Goal: Transaction & Acquisition: Subscribe to service/newsletter

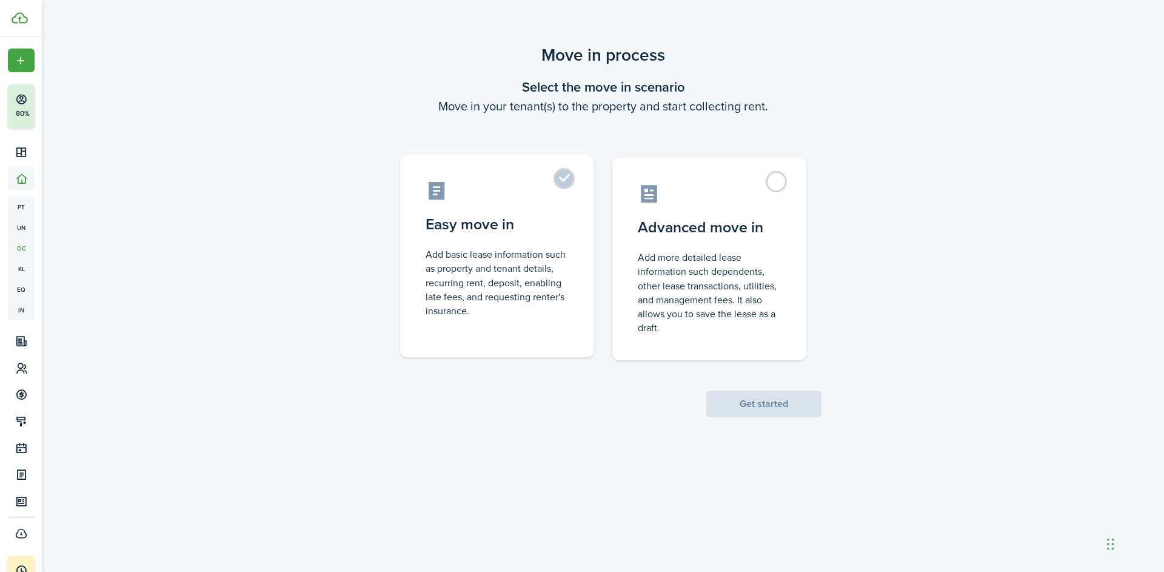
click at [572, 182] on label "Easy move in Add basic lease information such as property and tenant details, r…" at bounding box center [497, 256] width 194 height 203
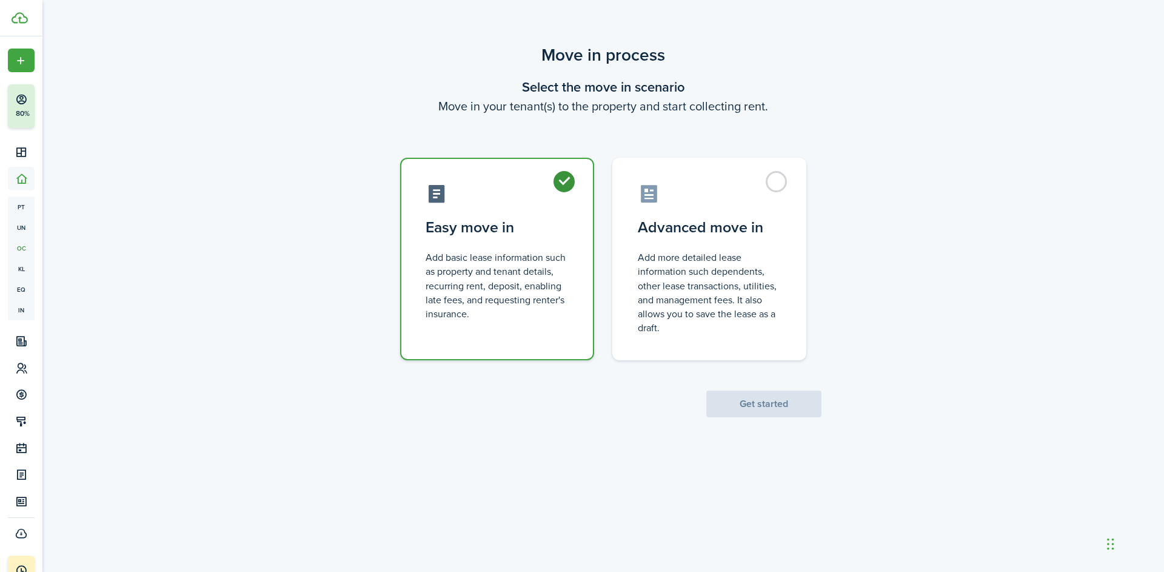
radio input "true"
click at [778, 404] on button "Get started" at bounding box center [763, 403] width 115 height 27
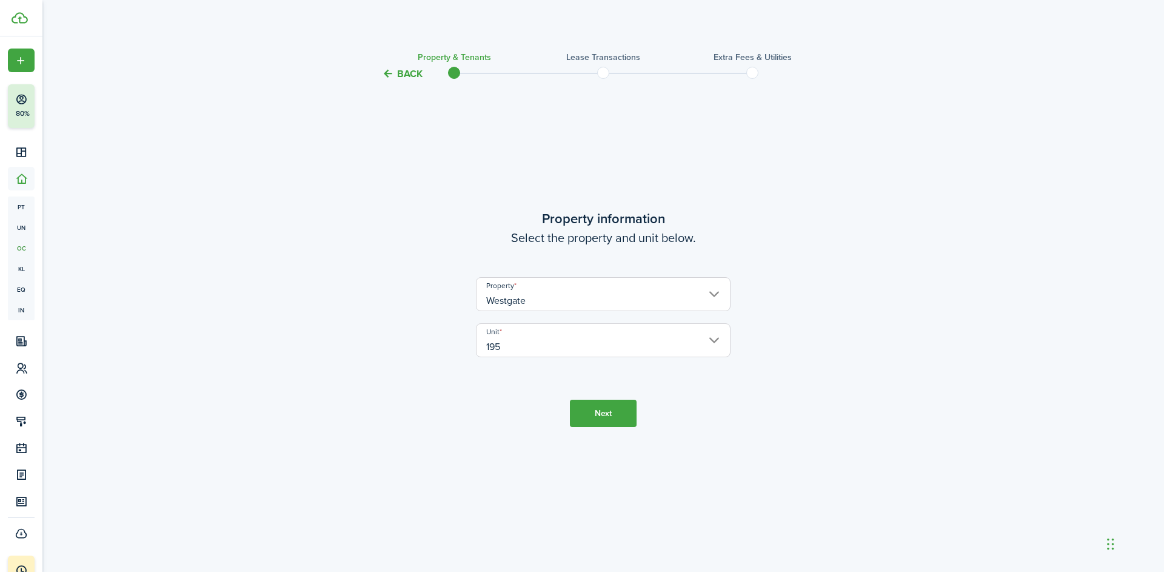
click at [603, 412] on button "Next" at bounding box center [603, 413] width 67 height 27
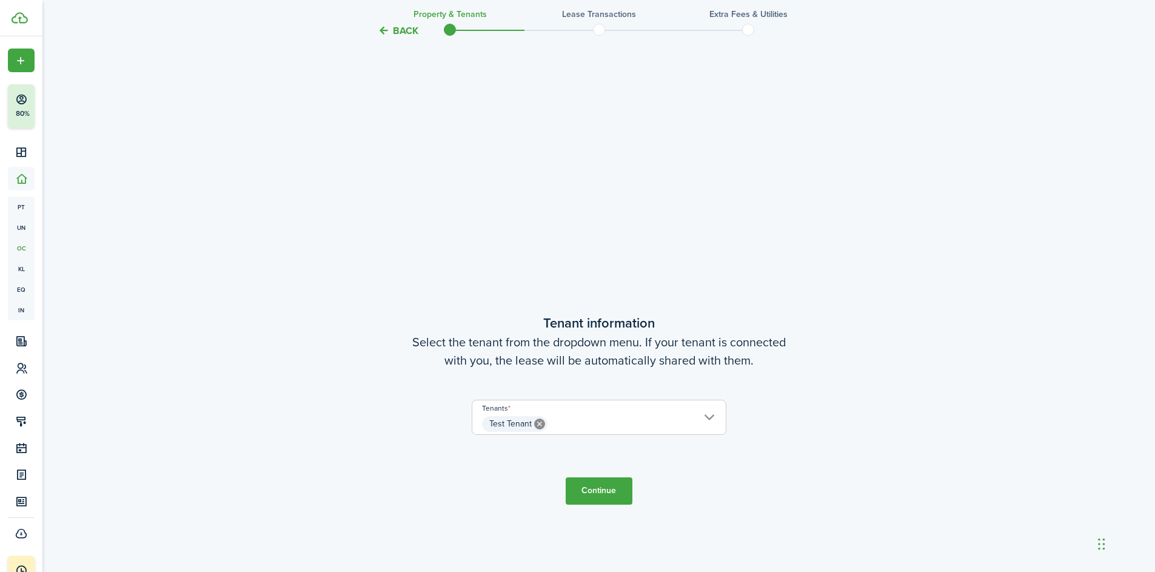
scroll to position [490, 0]
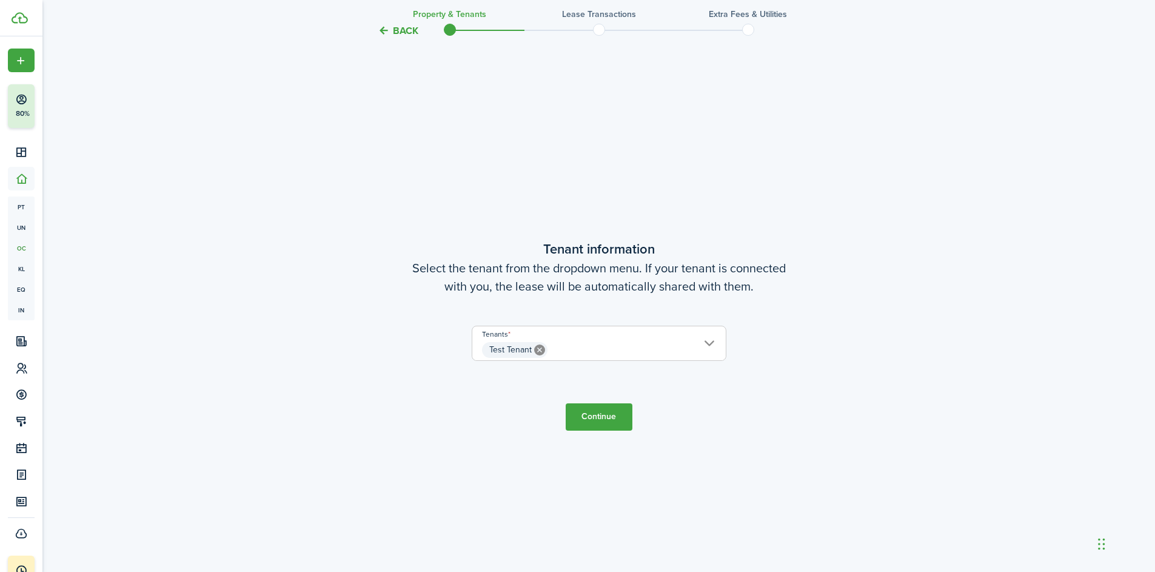
click at [704, 343] on span "Test Tenant" at bounding box center [598, 350] width 253 height 21
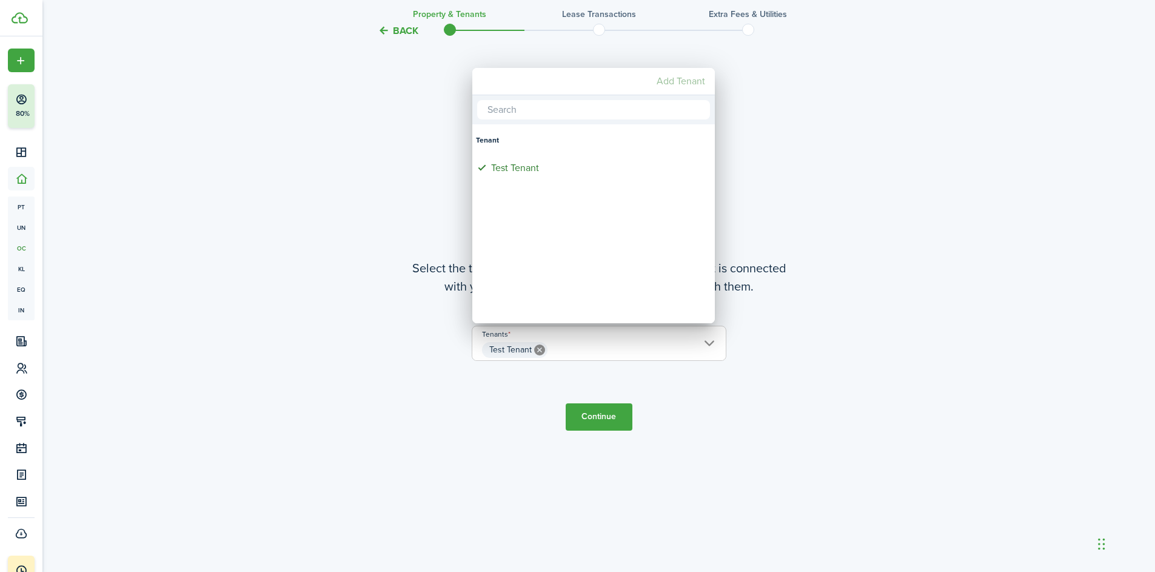
click at [671, 82] on mbsc-button "Add Tenant" at bounding box center [681, 81] width 58 height 22
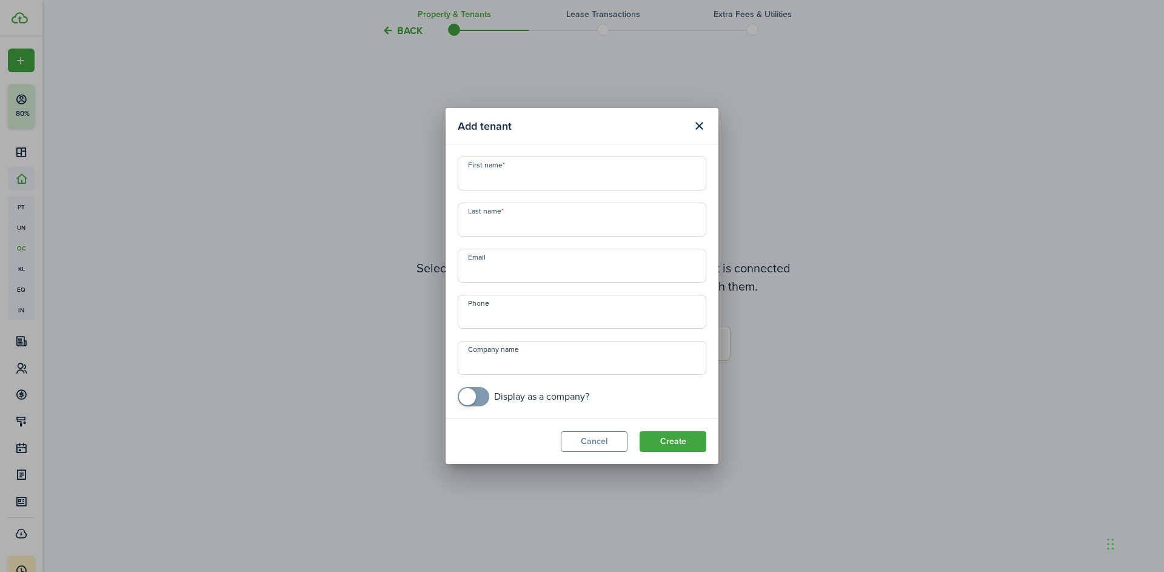
click at [537, 178] on input "First name" at bounding box center [582, 173] width 249 height 34
type input "C"
checkbox input "true"
click at [480, 396] on span at bounding box center [473, 396] width 12 height 19
click at [546, 365] on input "Company name" at bounding box center [582, 358] width 249 height 34
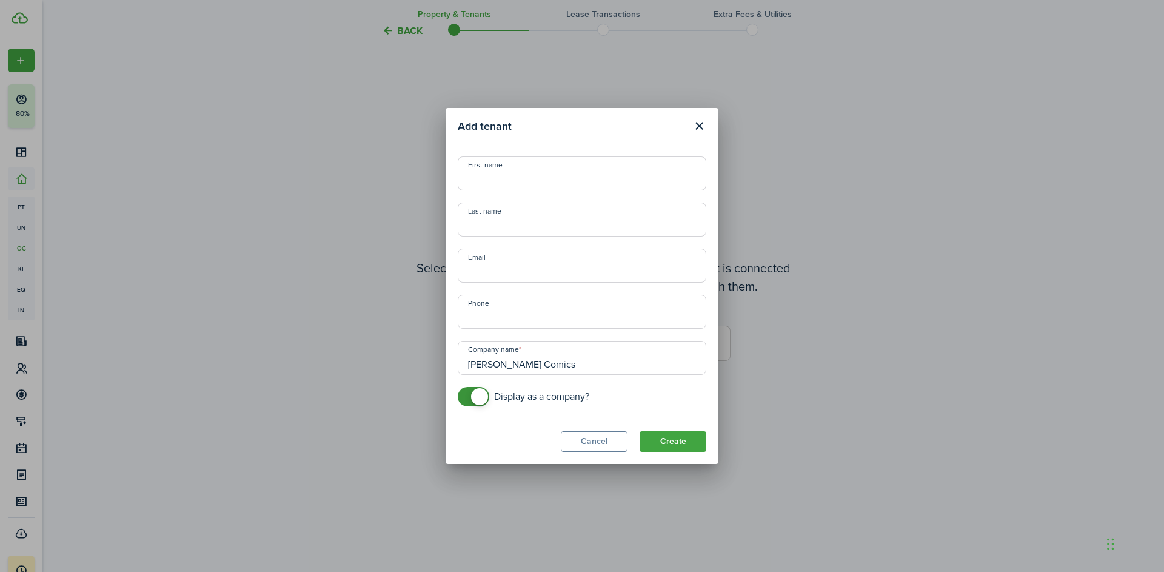
type input "[PERSON_NAME] Comics"
click at [518, 181] on input "First name" at bounding box center [582, 173] width 249 height 34
type input "[PERSON_NAME]"
type input "B"
type input "[PERSON_NAME]"
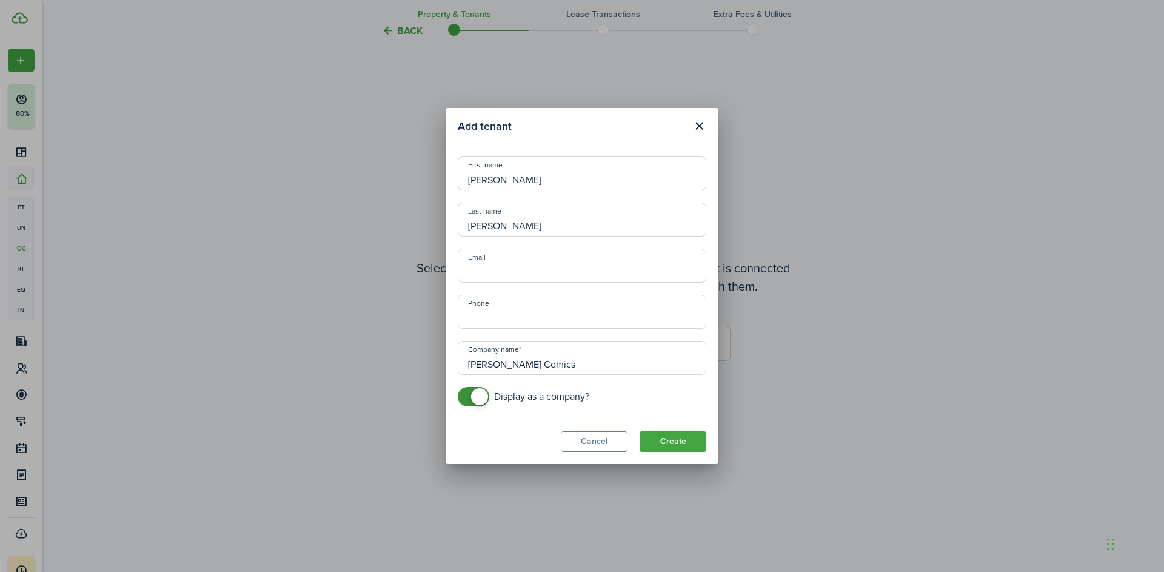
paste input "[PERSON_NAME][EMAIL_ADDRESS][DOMAIN_NAME]"
type input "[PERSON_NAME][EMAIL_ADDRESS][DOMAIN_NAME]"
click at [681, 443] on button "Create" at bounding box center [673, 441] width 67 height 21
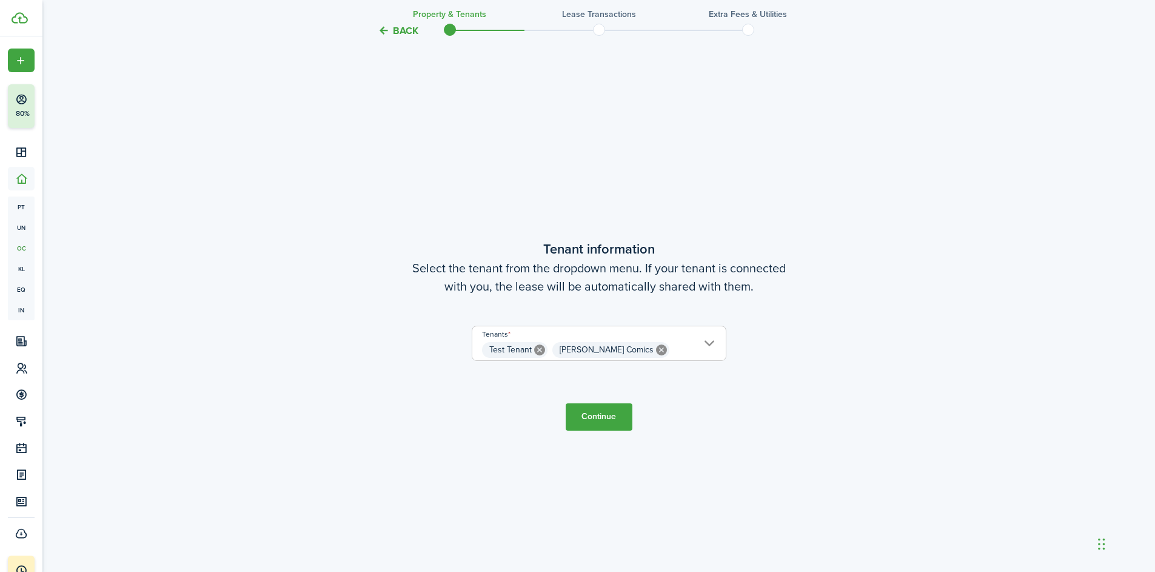
click at [538, 349] on icon at bounding box center [539, 349] width 11 height 11
type input "[PERSON_NAME] Comics"
click at [611, 417] on button "Continue" at bounding box center [599, 416] width 67 height 27
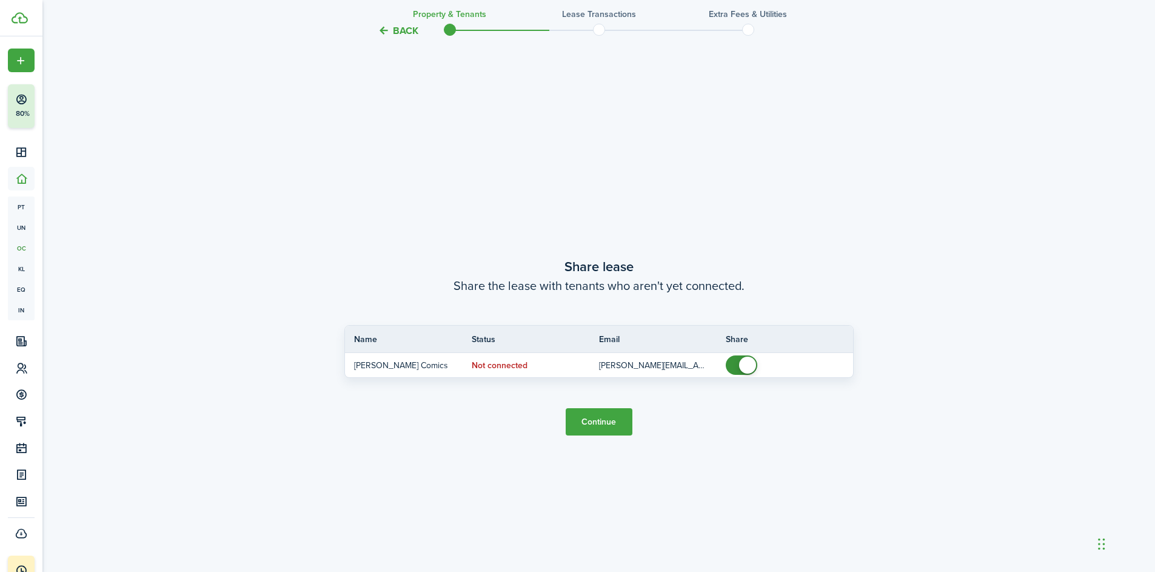
scroll to position [1062, 0]
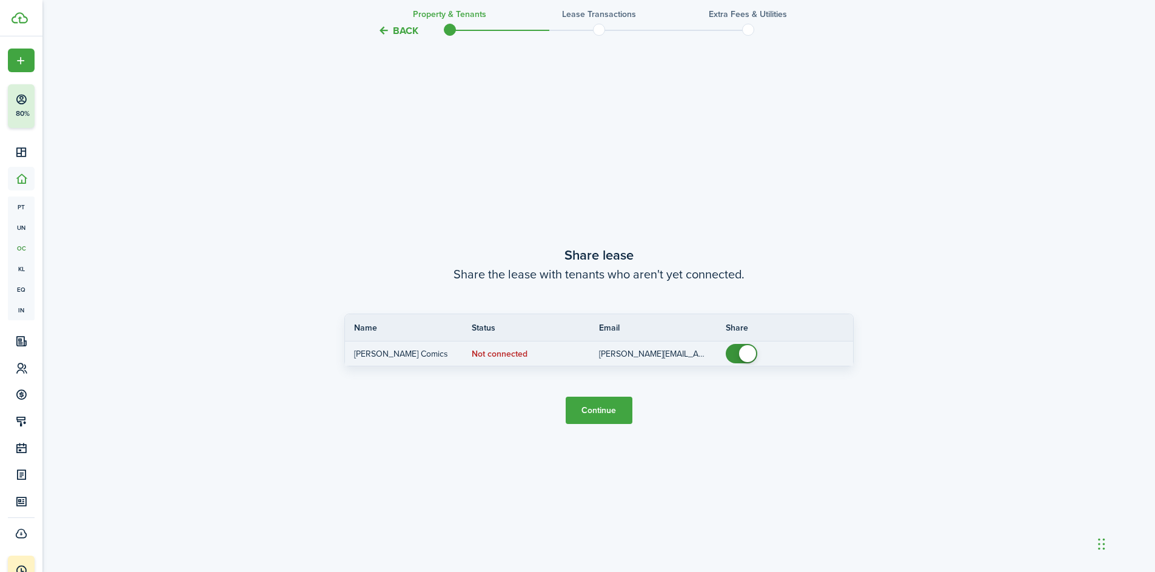
click at [749, 352] on span at bounding box center [747, 353] width 17 height 17
checkbox input "true"
click at [747, 355] on span at bounding box center [741, 353] width 12 height 19
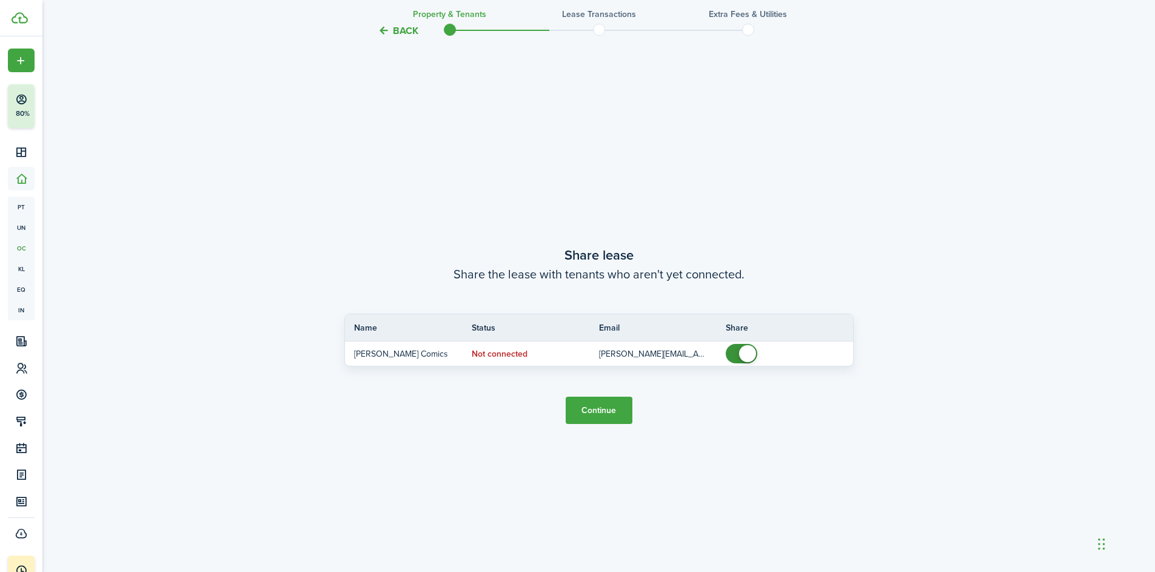
click at [602, 409] on button "Continue" at bounding box center [599, 410] width 67 height 27
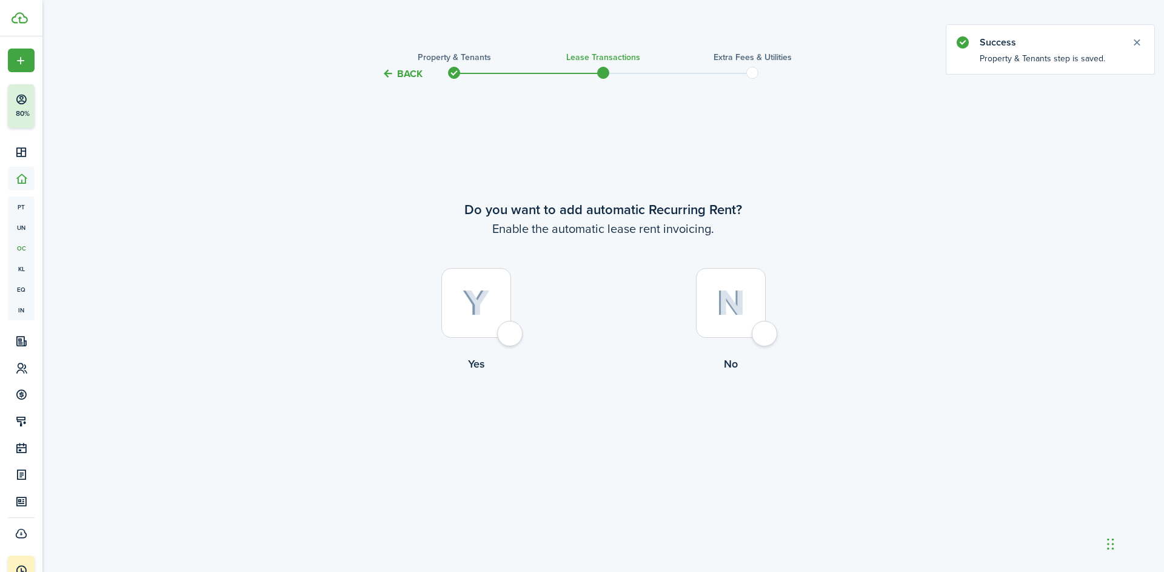
click at [511, 331] on div at bounding box center [476, 303] width 70 height 70
radio input "true"
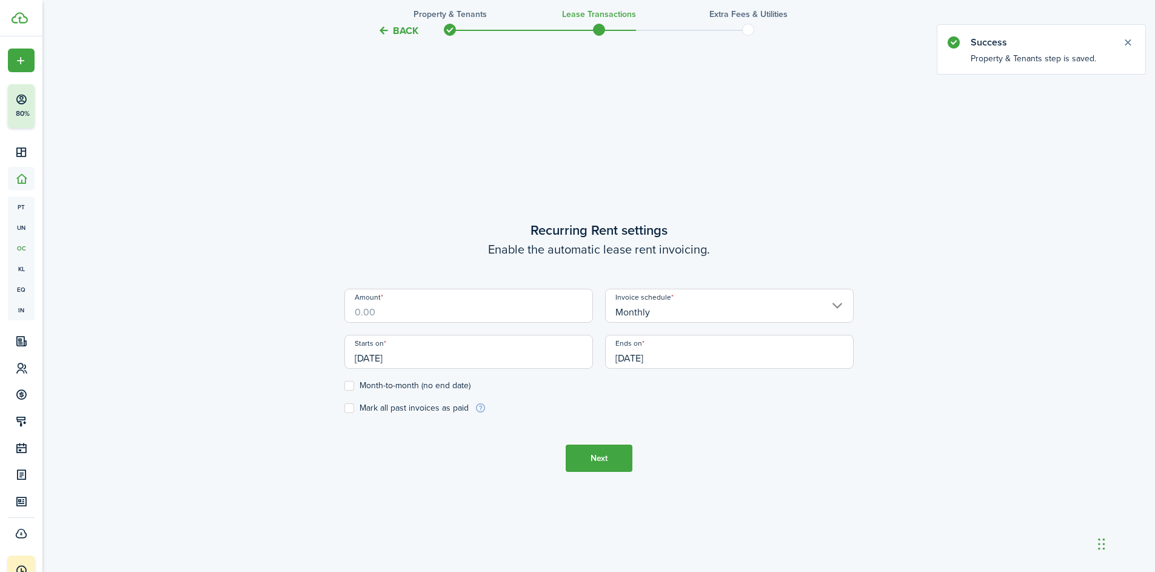
scroll to position [490, 0]
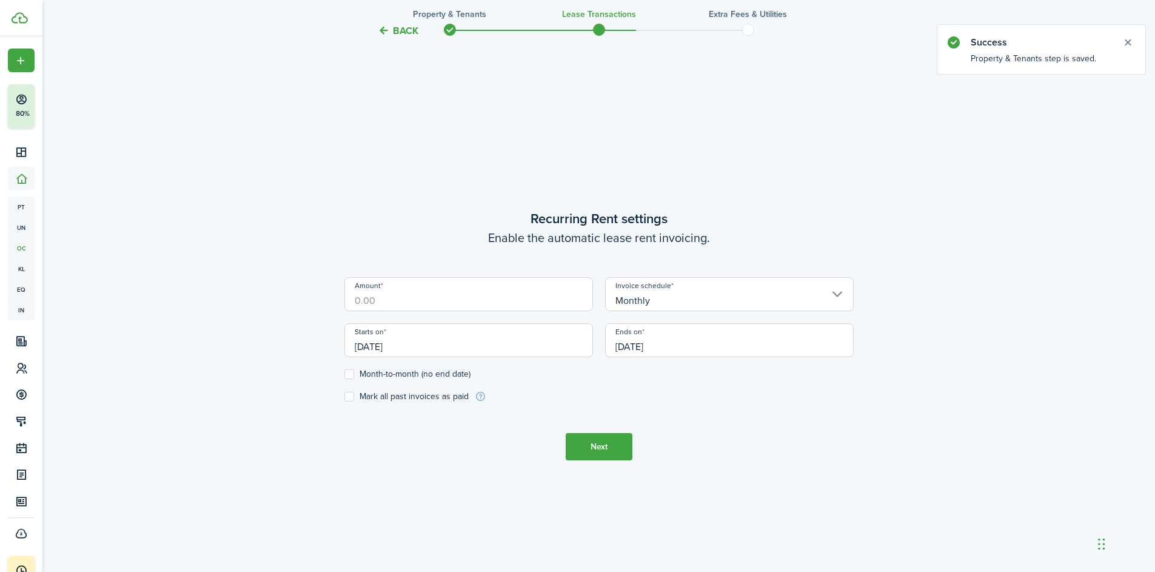
click at [424, 298] on input "Amount" at bounding box center [468, 294] width 249 height 34
click at [406, 345] on input "[DATE]" at bounding box center [468, 340] width 249 height 34
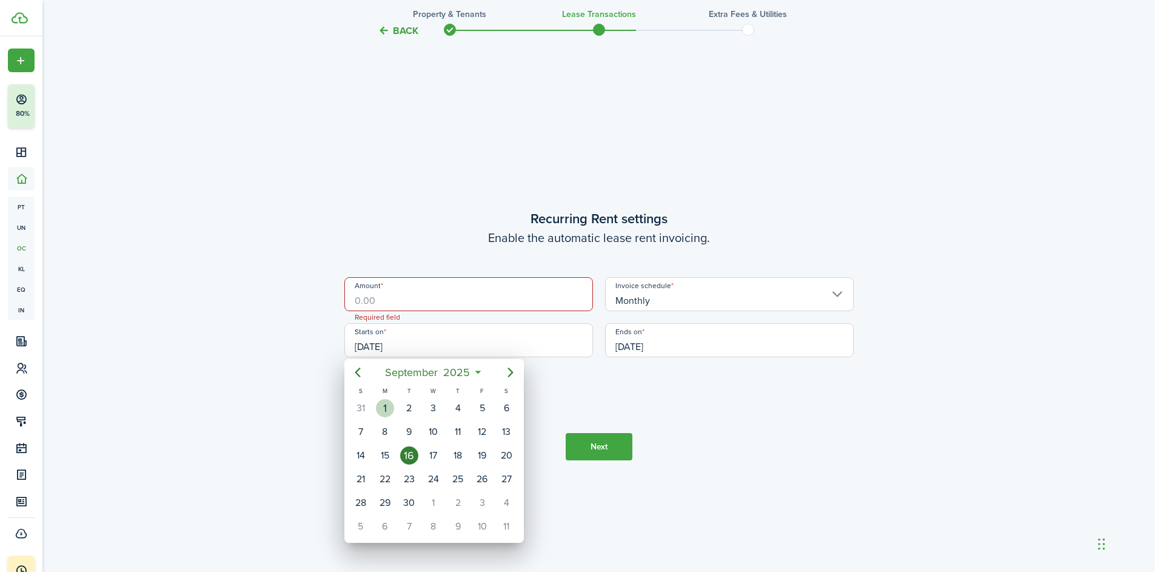
click at [384, 403] on div "1" at bounding box center [385, 408] width 18 height 18
type input "[DATE]"
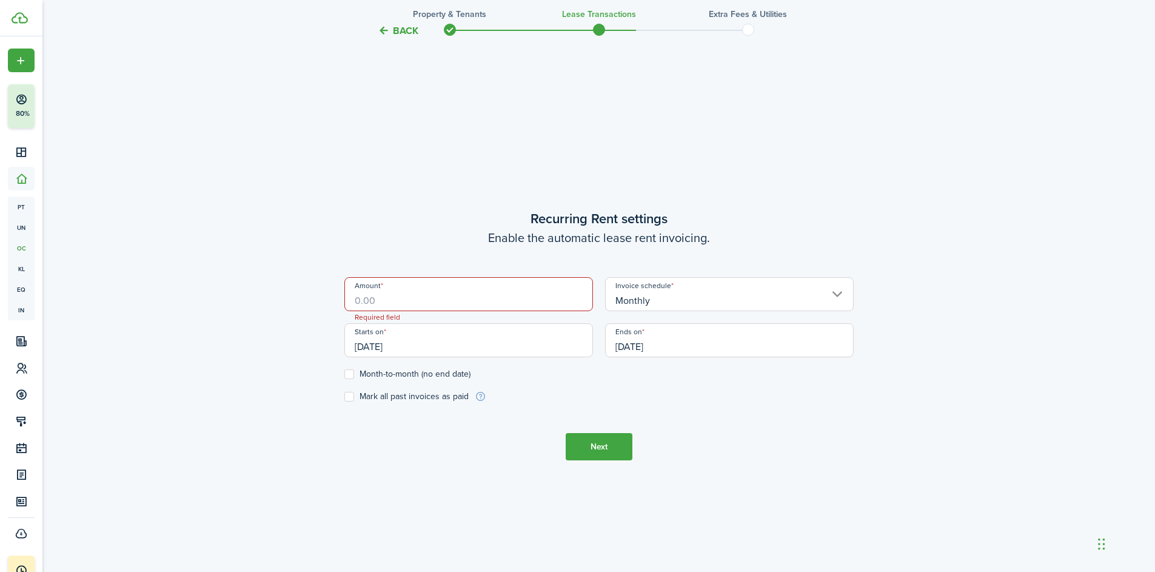
click at [442, 480] on tc-wizard-step "Recurring Rent settings Enable the automatic lease rent invoicing. Amount Requi…" at bounding box center [598, 335] width 509 height 572
click at [391, 297] on input "Amount" at bounding box center [468, 294] width 249 height 34
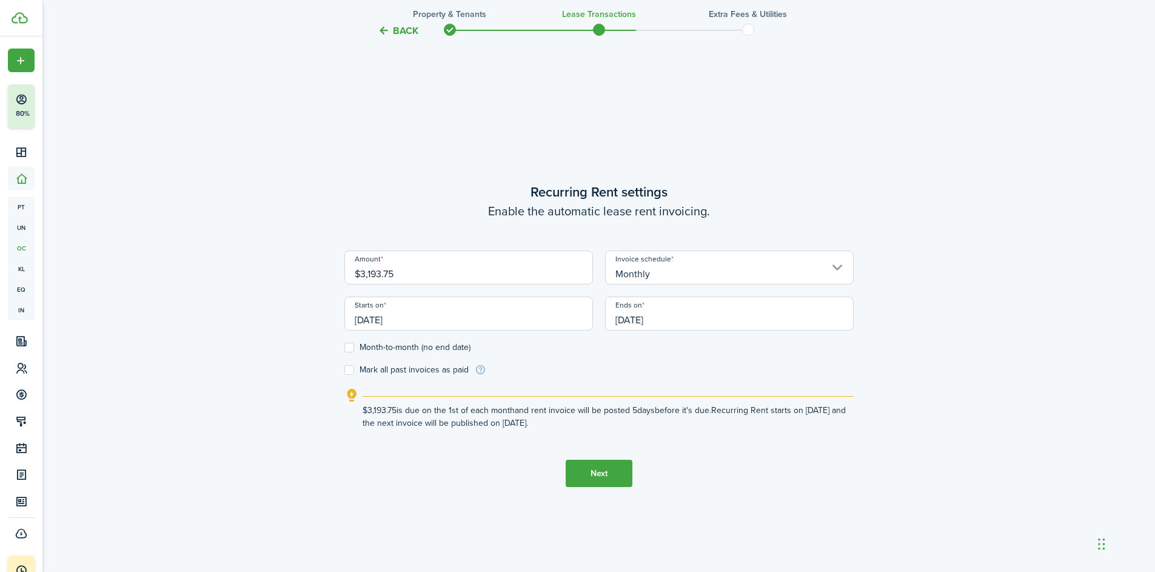
type input "$3,193.75"
click at [691, 325] on input "[DATE]" at bounding box center [729, 313] width 249 height 34
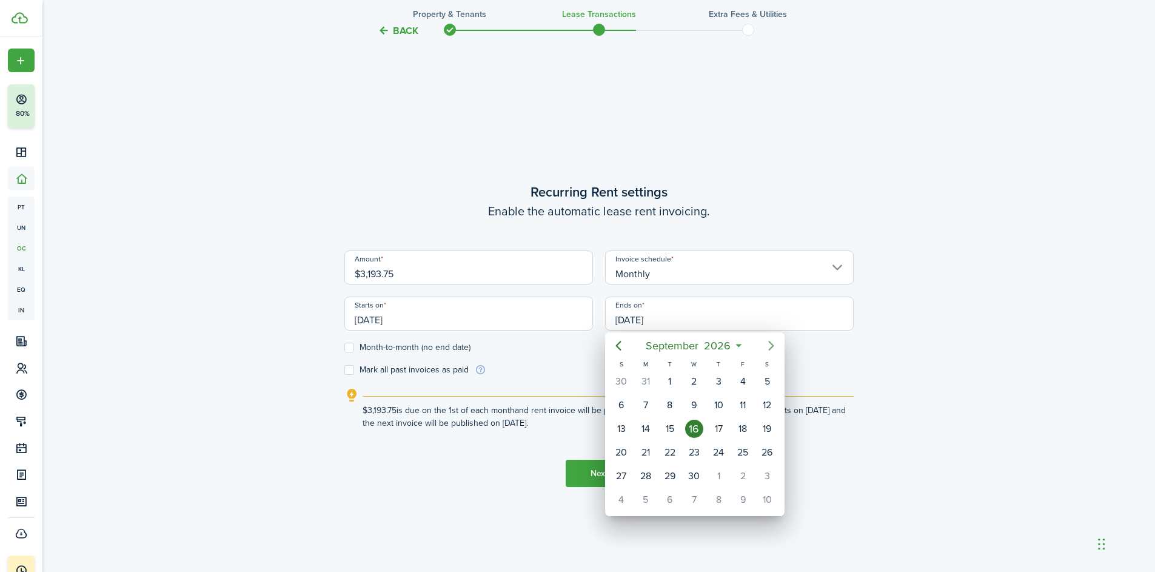
click at [769, 348] on icon "Next page" at bounding box center [771, 345] width 15 height 15
click at [713, 477] on div "31" at bounding box center [718, 476] width 18 height 18
type input "[DATE]"
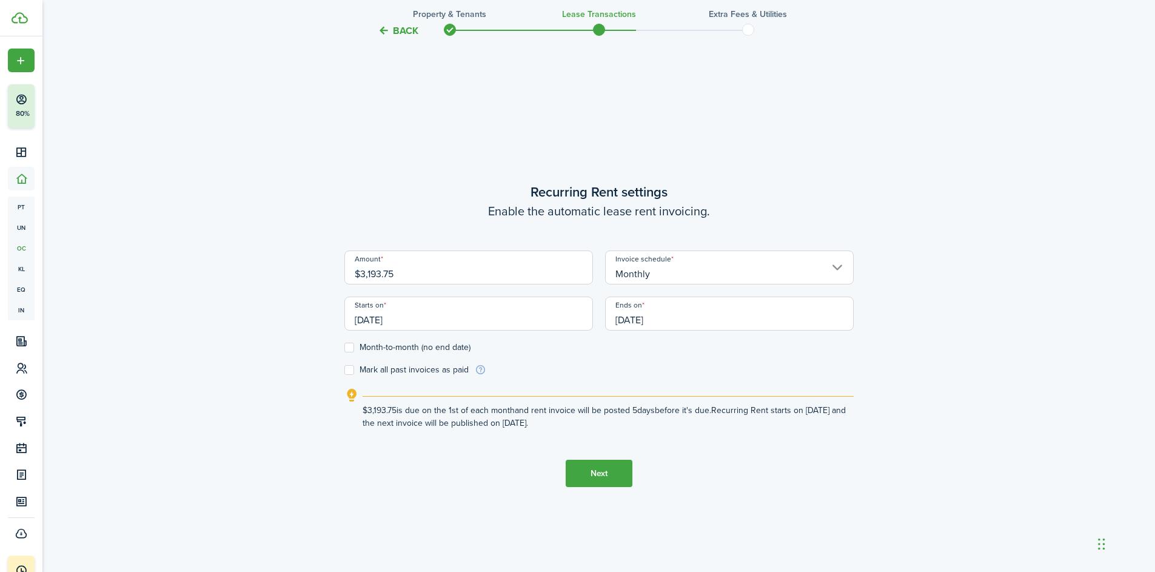
click at [350, 371] on label "Mark all past invoices as paid" at bounding box center [406, 370] width 124 height 10
click at [344, 370] on input "Mark all past invoices as paid" at bounding box center [344, 370] width 1 height 1
checkbox input "true"
click at [412, 325] on input "[DATE]" at bounding box center [468, 313] width 249 height 34
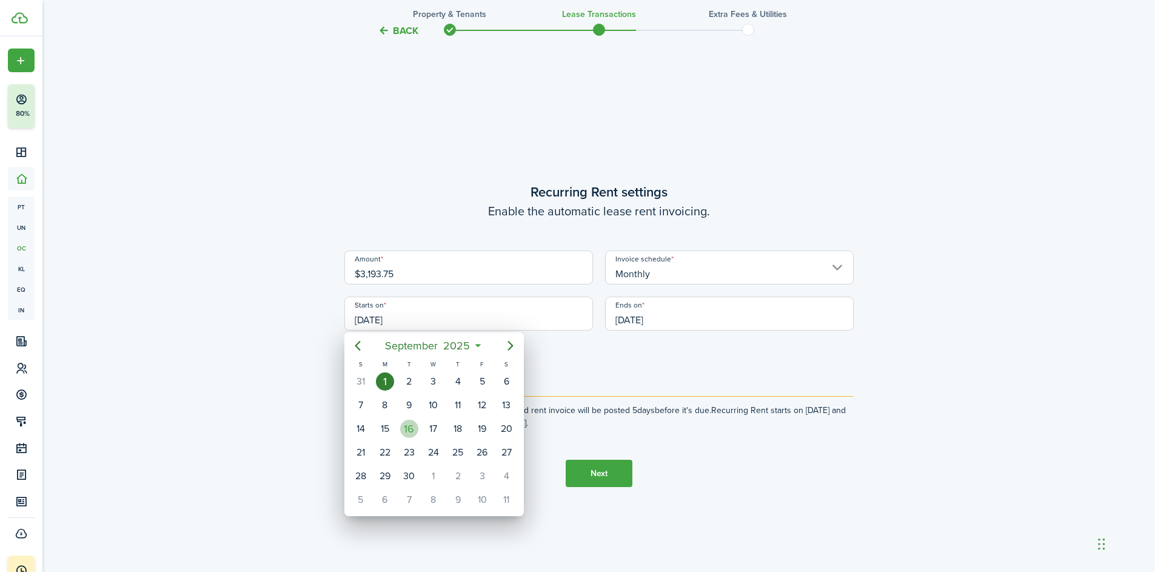
click at [411, 428] on div "16" at bounding box center [409, 429] width 18 height 18
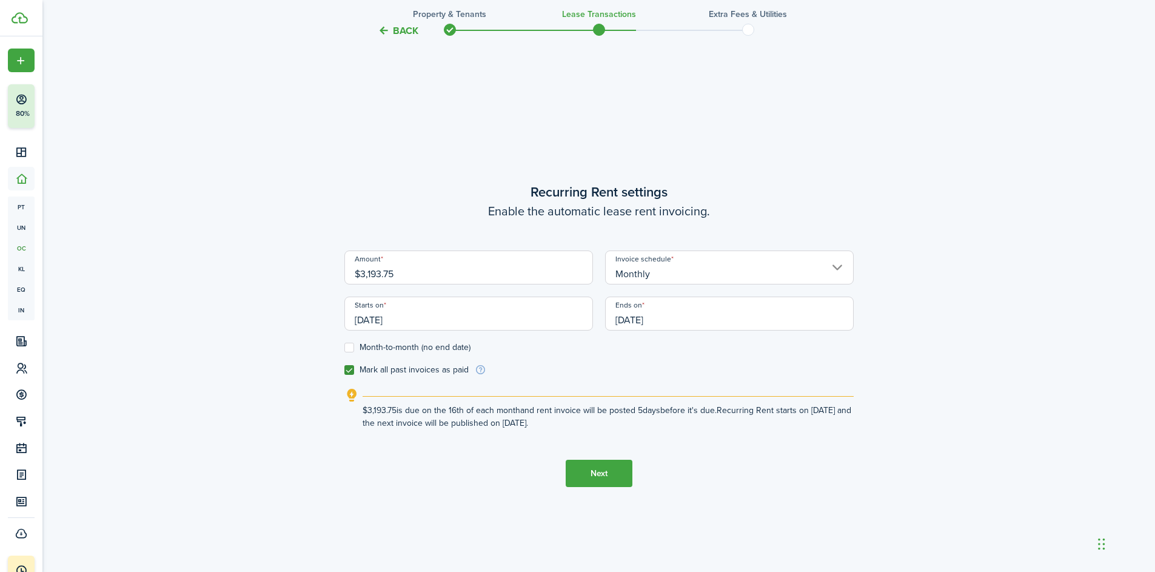
click at [415, 316] on input "[DATE]" at bounding box center [468, 313] width 249 height 34
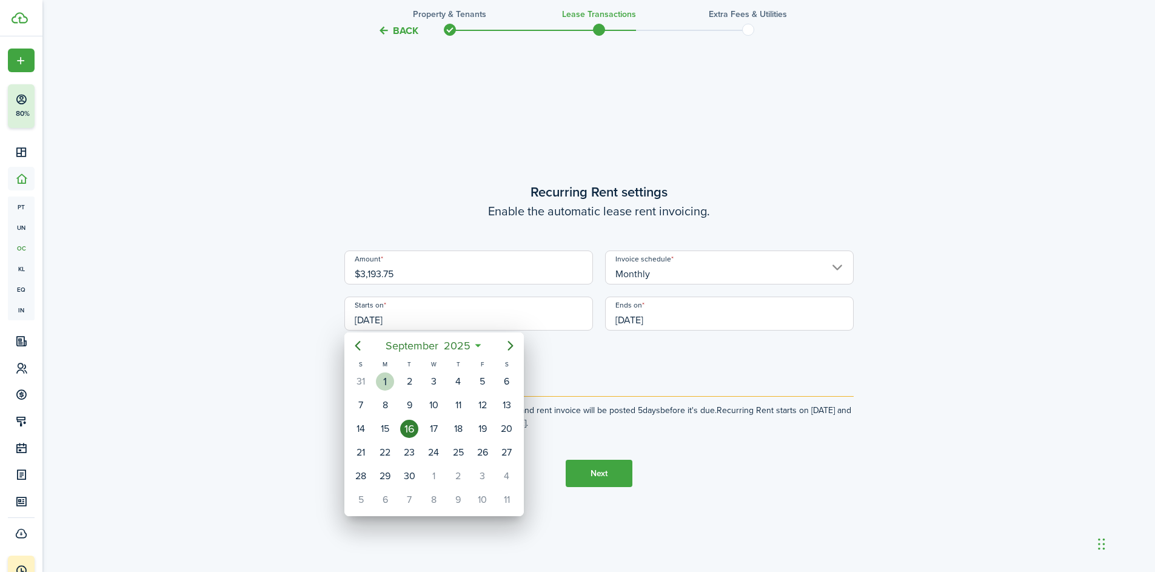
click at [387, 379] on div "1" at bounding box center [385, 381] width 18 height 18
type input "[DATE]"
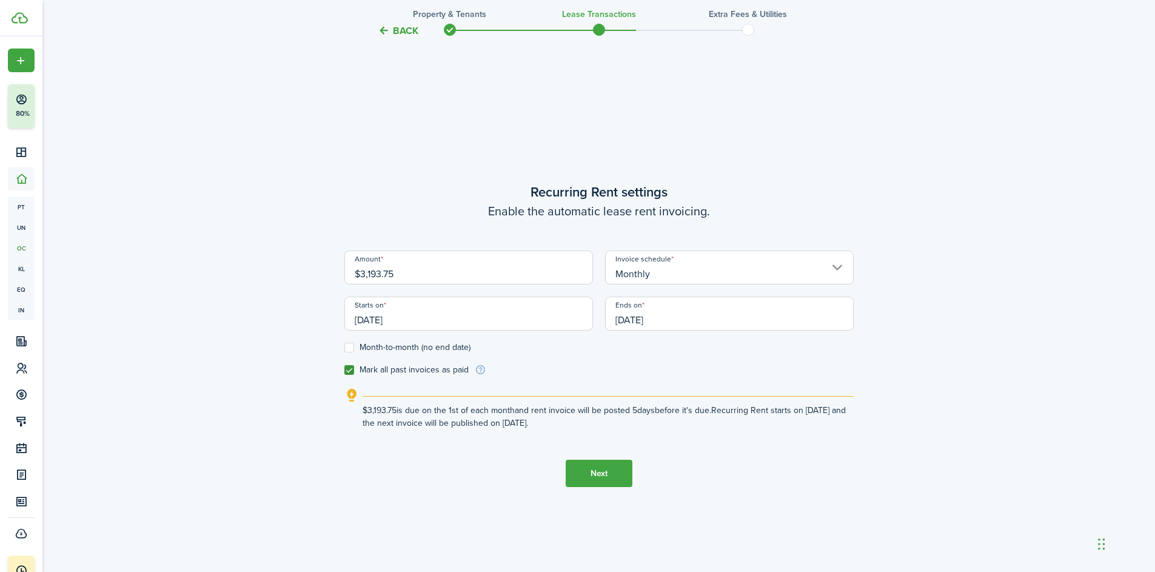
click at [599, 477] on button "Next" at bounding box center [599, 473] width 67 height 27
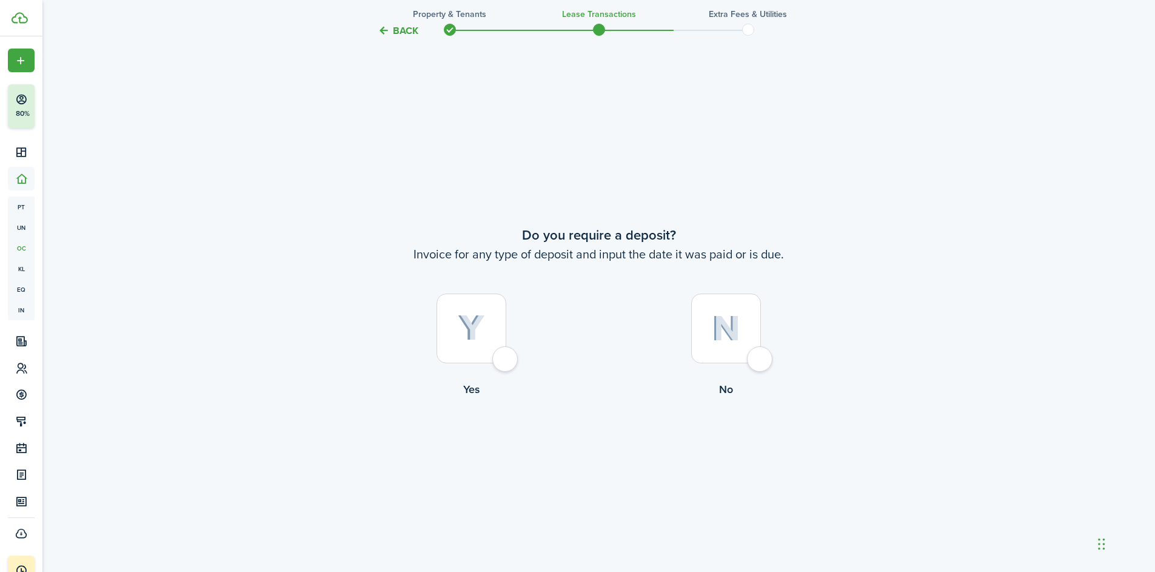
scroll to position [1062, 0]
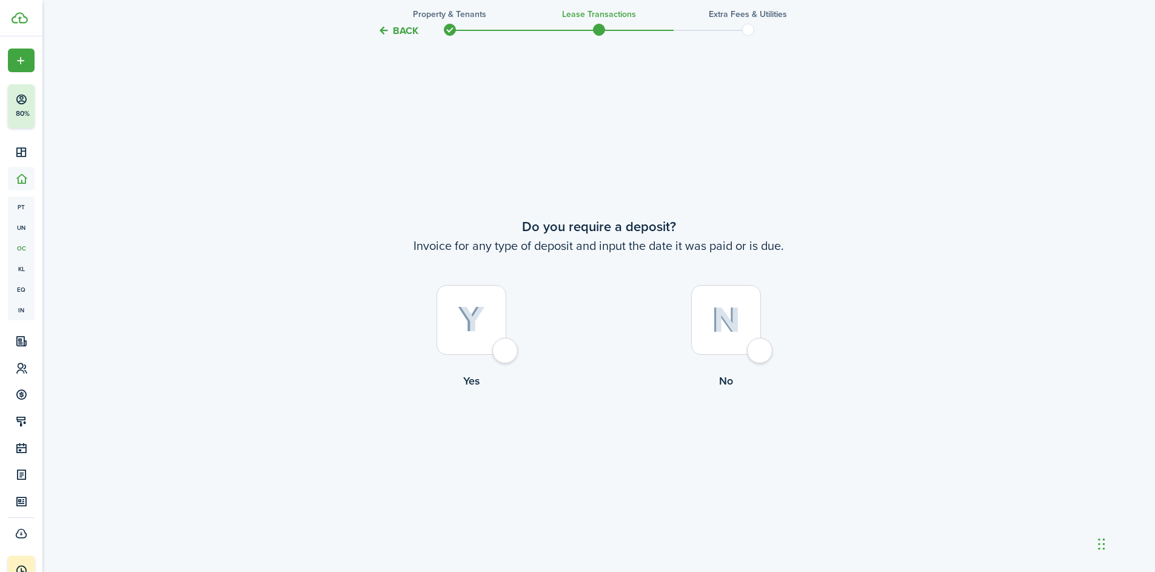
click at [761, 352] on div at bounding box center [726, 320] width 70 height 70
radio input "true"
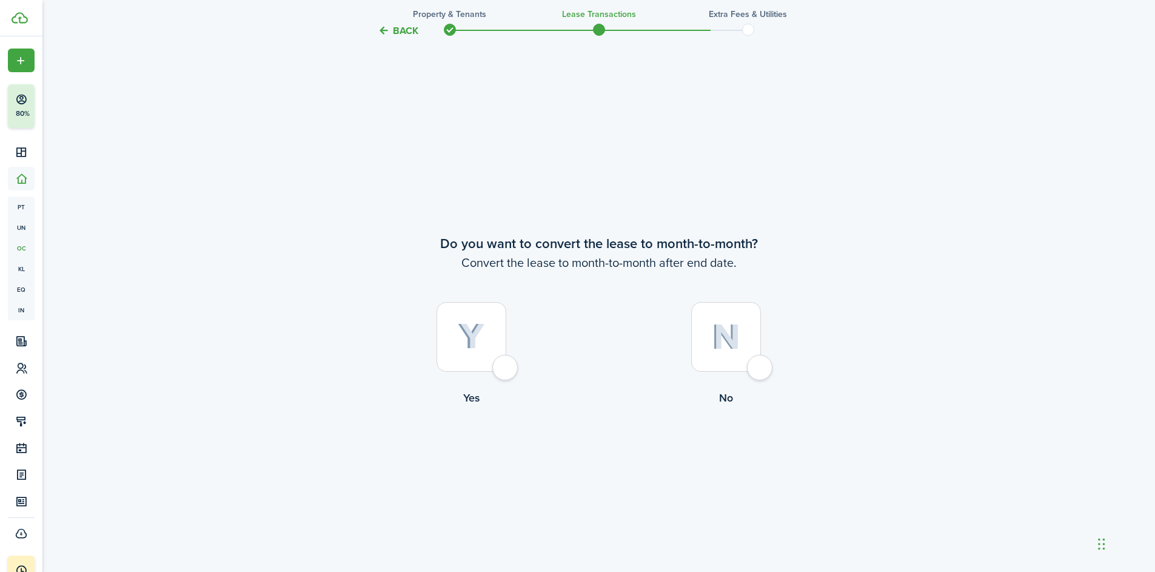
scroll to position [1633, 0]
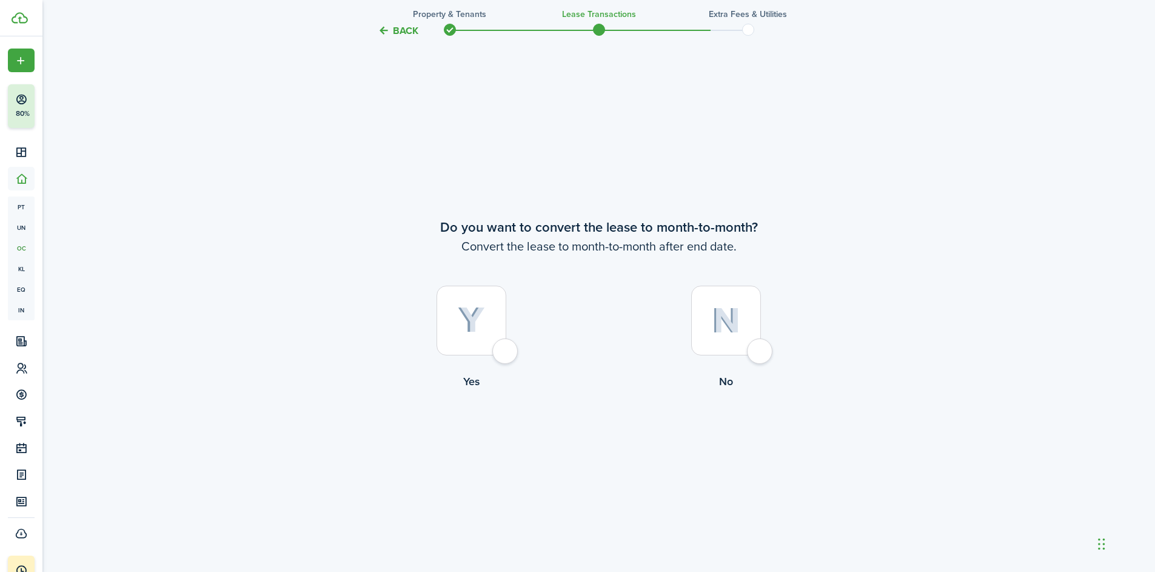
click at [497, 351] on div at bounding box center [472, 321] width 70 height 70
radio input "true"
click at [586, 440] on button "Continue" at bounding box center [599, 439] width 67 height 27
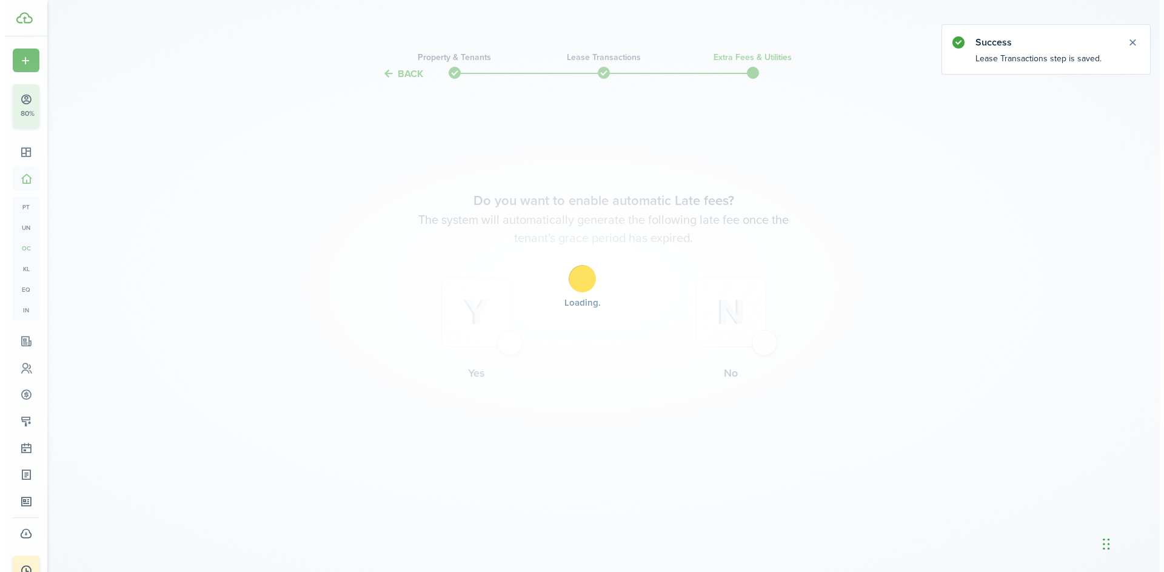
scroll to position [0, 0]
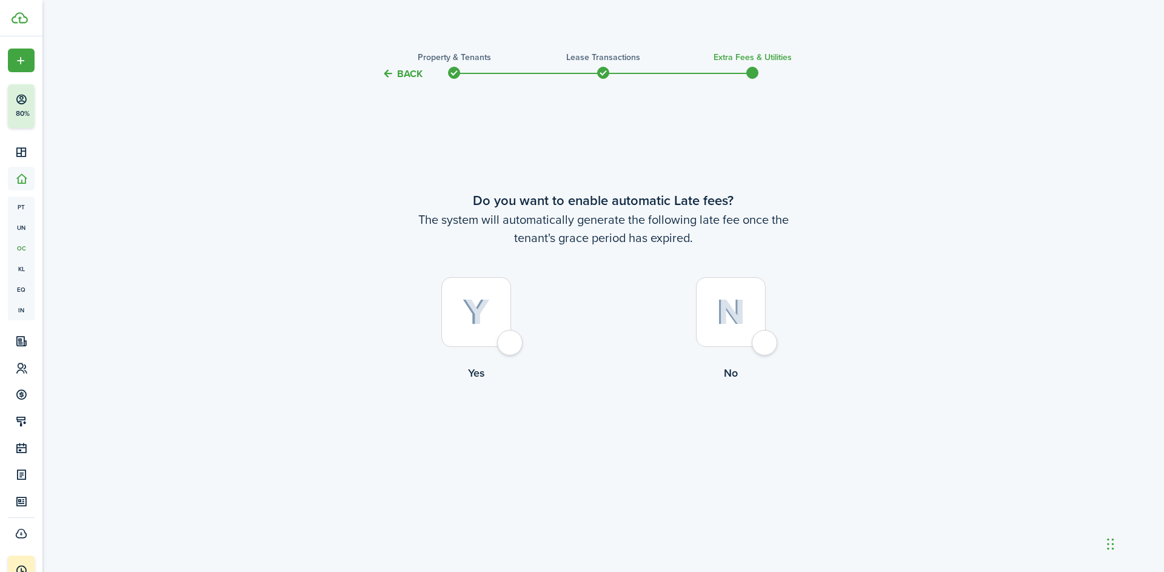
click at [766, 347] on div at bounding box center [731, 312] width 70 height 70
radio input "true"
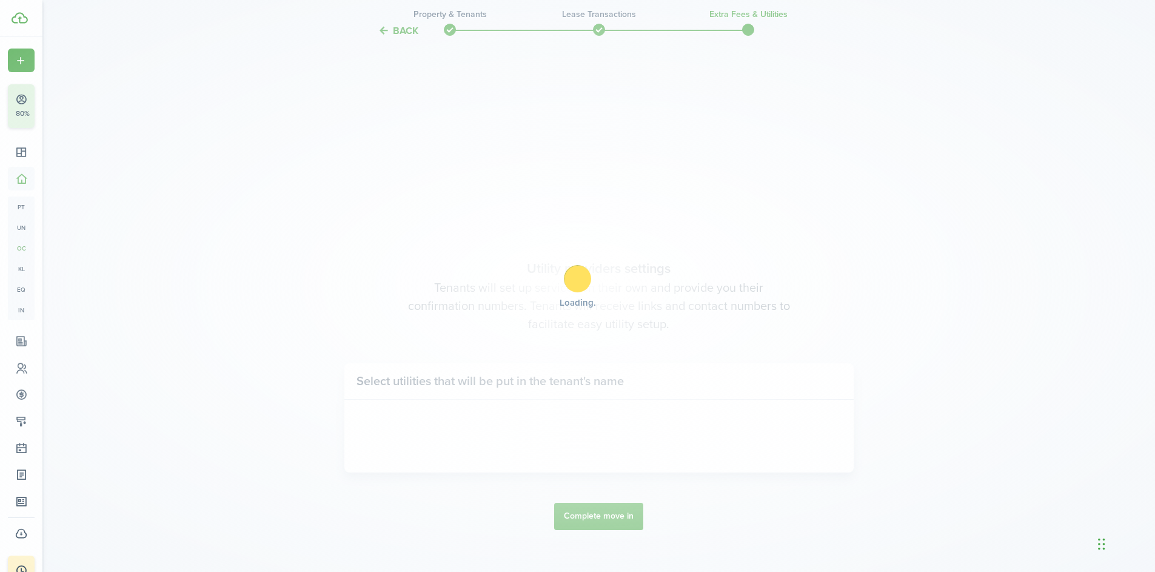
scroll to position [490, 0]
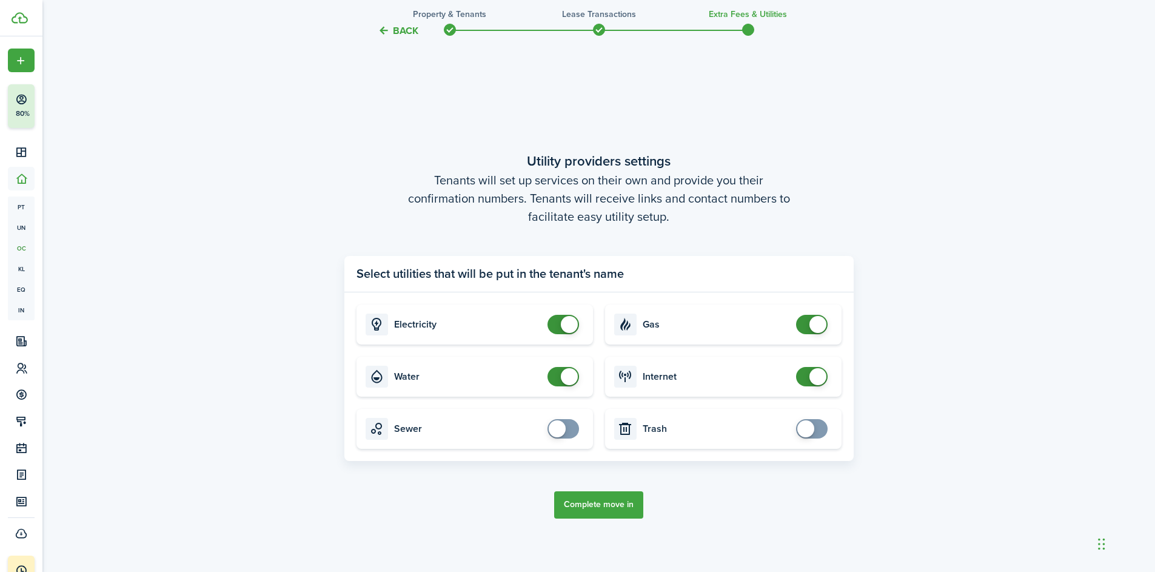
checkbox input "false"
click at [563, 326] on span at bounding box center [569, 324] width 17 height 17
checkbox input "false"
click at [565, 373] on span at bounding box center [569, 376] width 17 height 17
checkbox input "false"
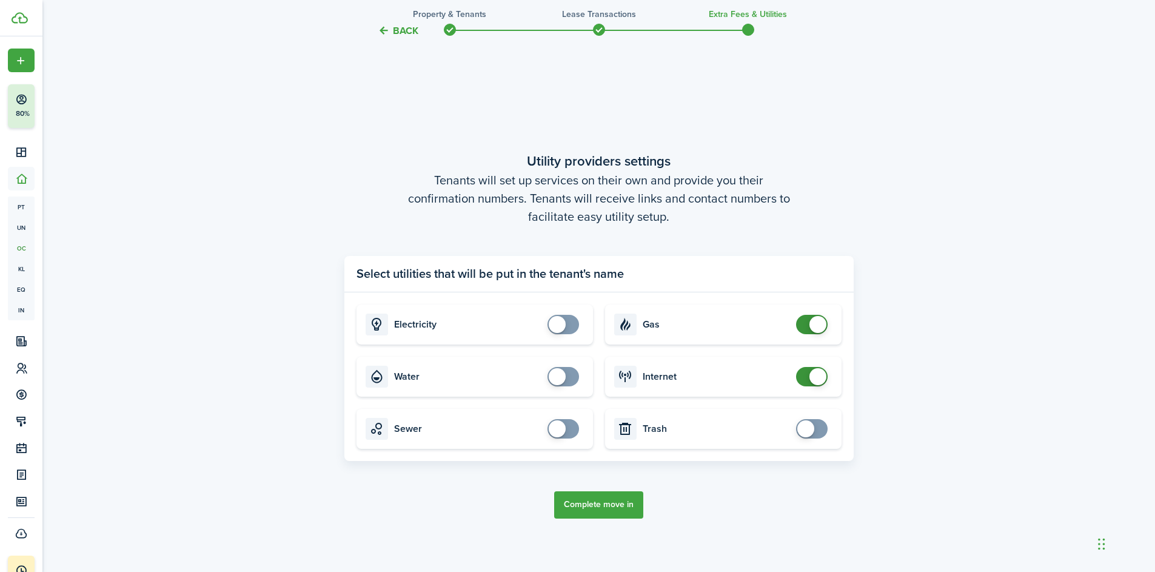
click at [812, 325] on span at bounding box center [817, 324] width 17 height 17
checkbox input "false"
click at [813, 375] on span at bounding box center [817, 376] width 17 height 17
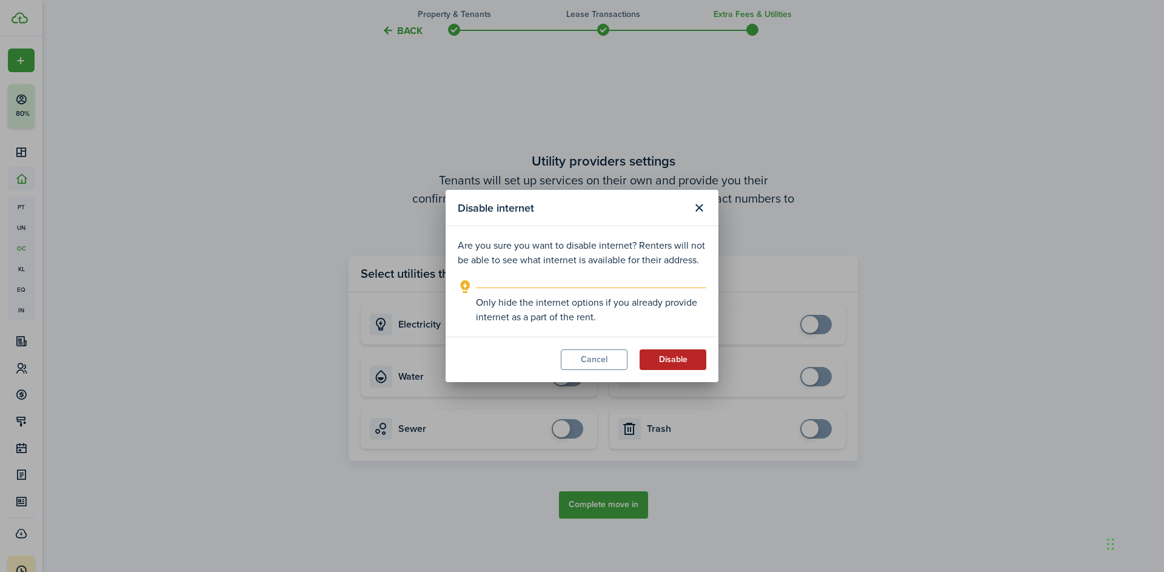
click at [671, 359] on button "Disable" at bounding box center [673, 359] width 67 height 21
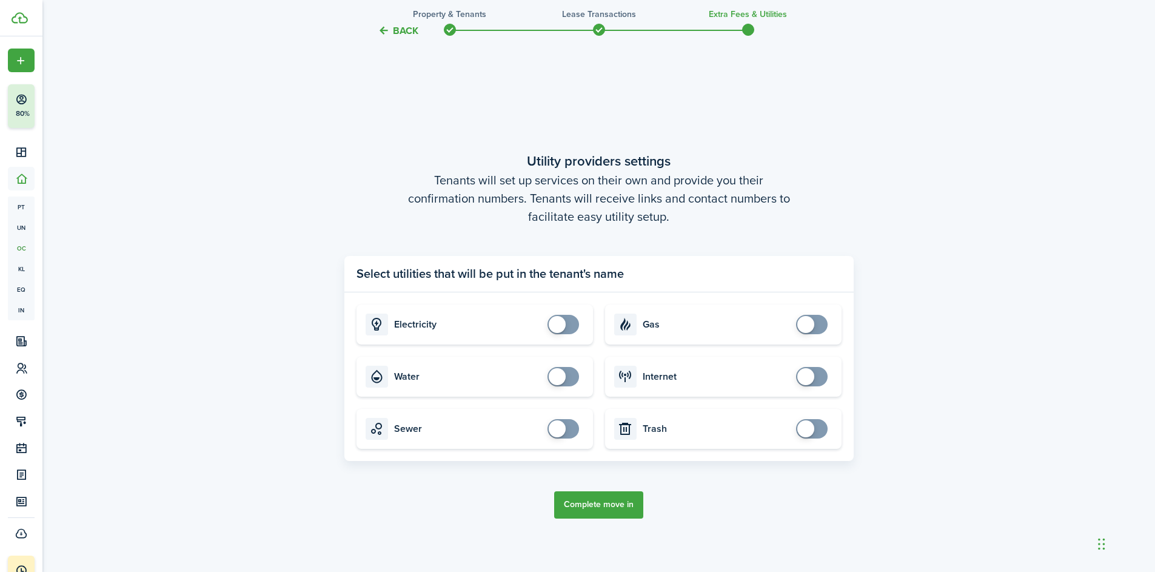
click at [615, 507] on button "Complete move in" at bounding box center [598, 504] width 89 height 27
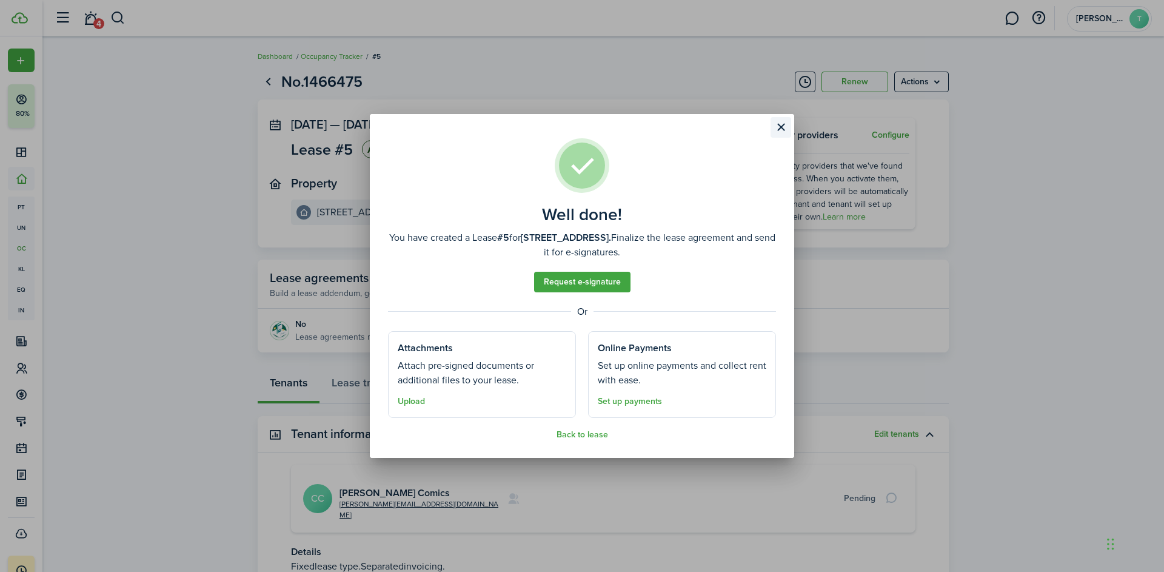
click at [783, 127] on button "Close modal" at bounding box center [781, 127] width 21 height 21
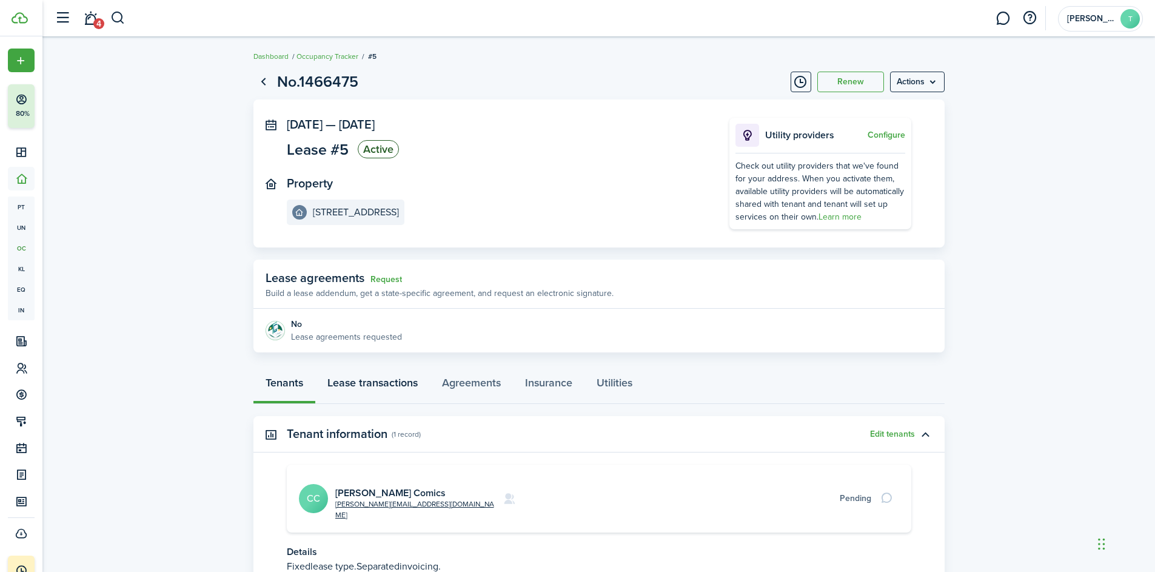
click at [369, 384] on link "Lease transactions" at bounding box center [372, 385] width 115 height 36
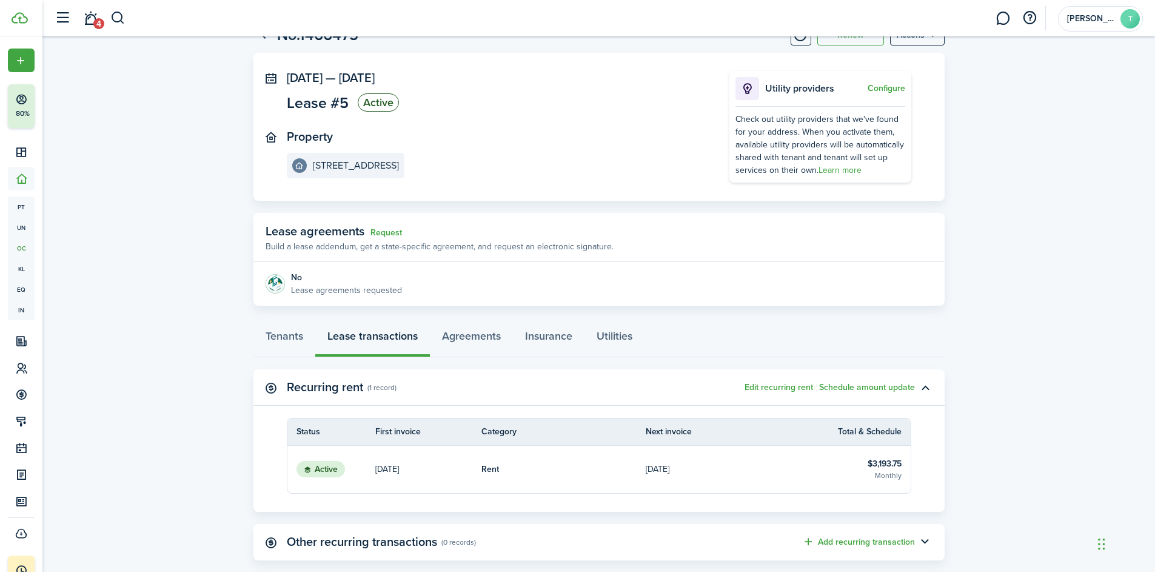
scroll to position [50, 0]
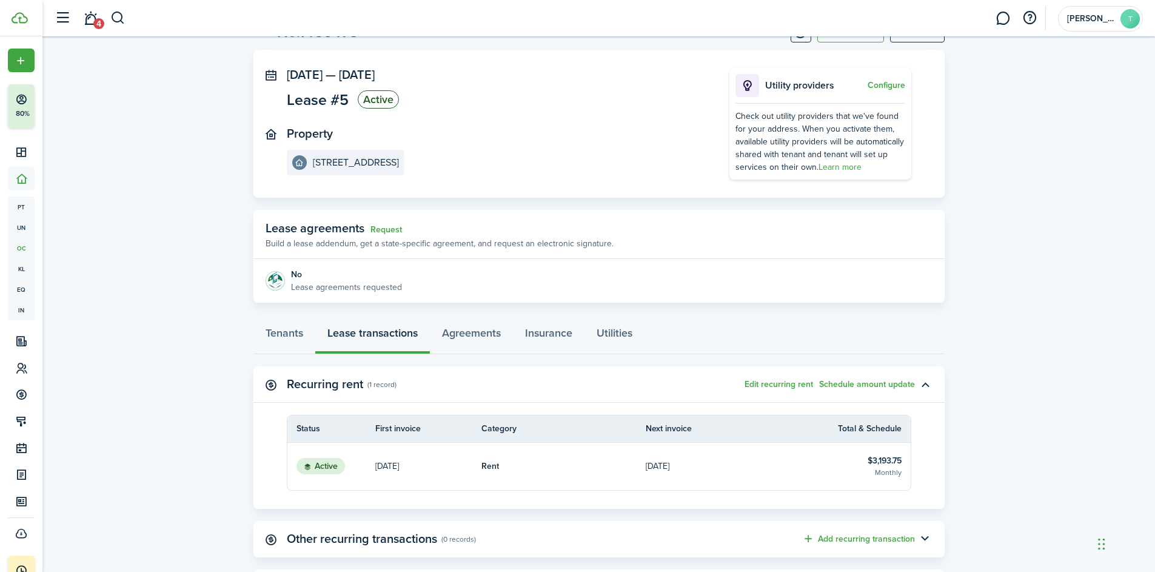
click at [712, 469] on link "[DATE]" at bounding box center [728, 466] width 165 height 47
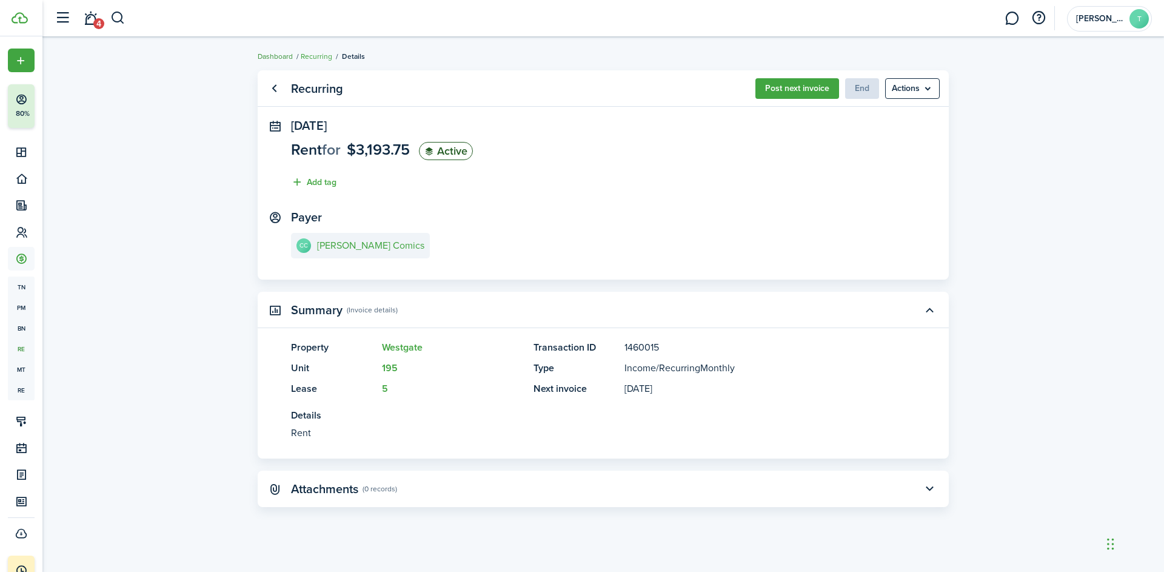
click at [280, 56] on link "Dashboard" at bounding box center [275, 56] width 35 height 11
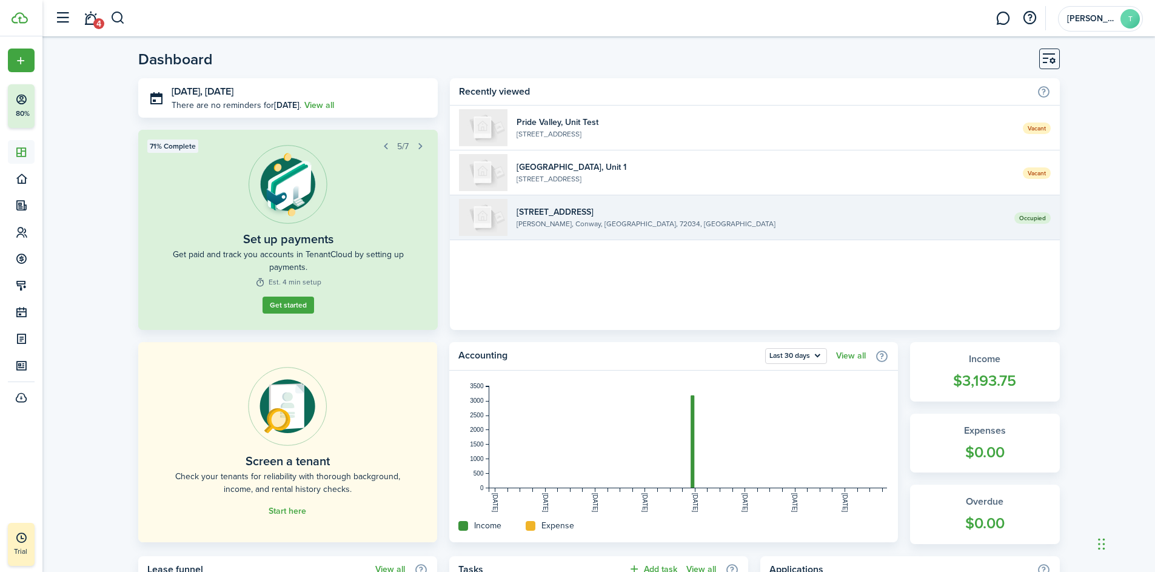
click at [638, 215] on widget-list-item-title "[STREET_ADDRESS]" at bounding box center [761, 212] width 488 height 13
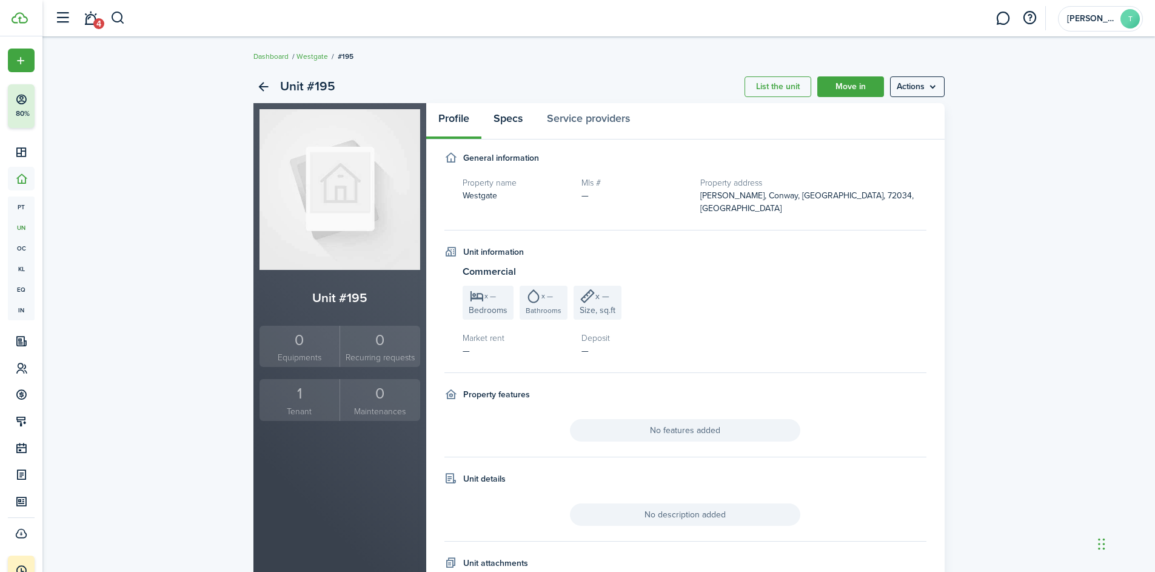
click at [519, 126] on link "Specs" at bounding box center [507, 121] width 53 height 36
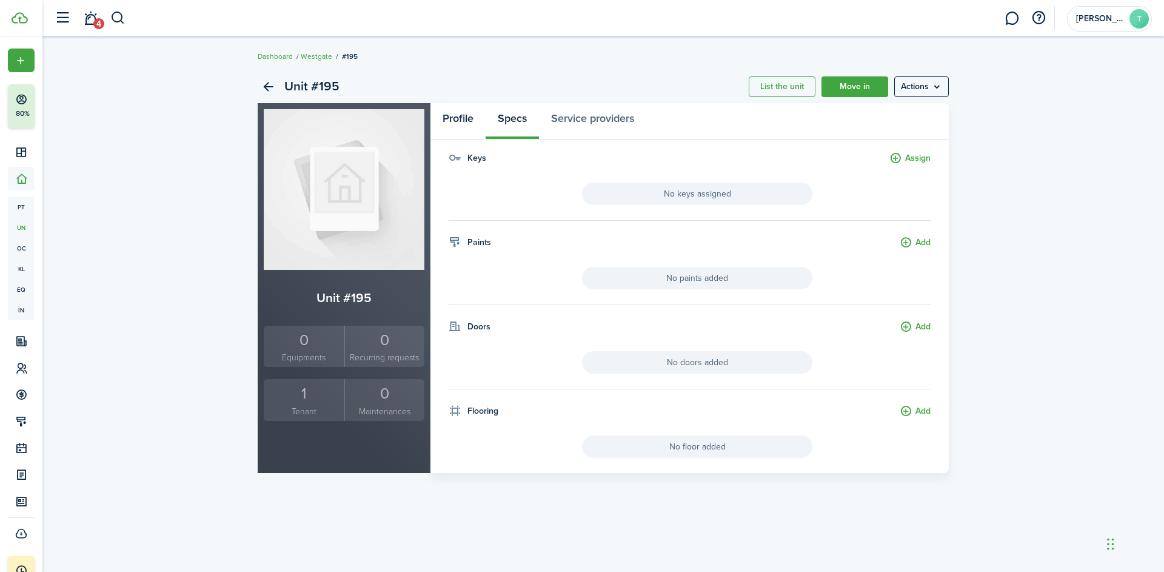
click at [469, 124] on link "Profile" at bounding box center [457, 121] width 55 height 36
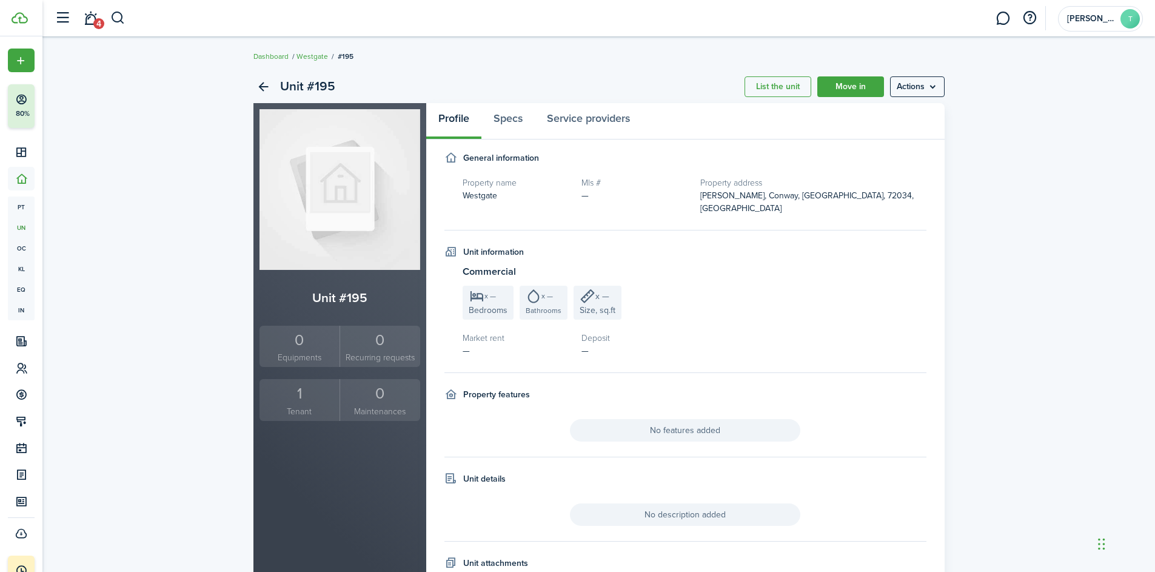
click at [307, 401] on div "1" at bounding box center [300, 393] width 75 height 23
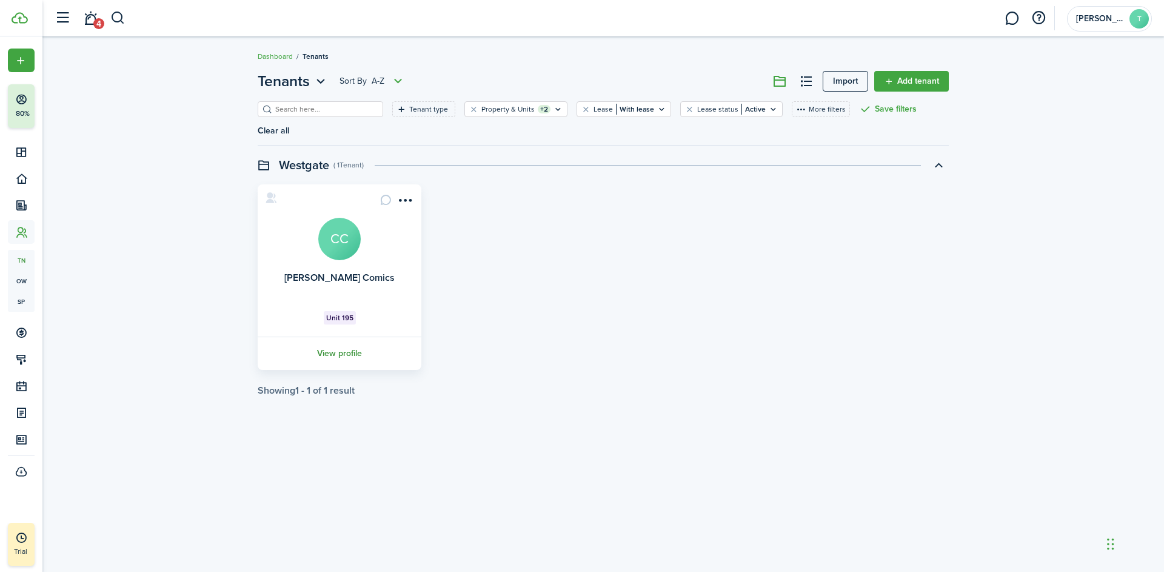
click at [342, 355] on link "View profile" at bounding box center [339, 352] width 167 height 33
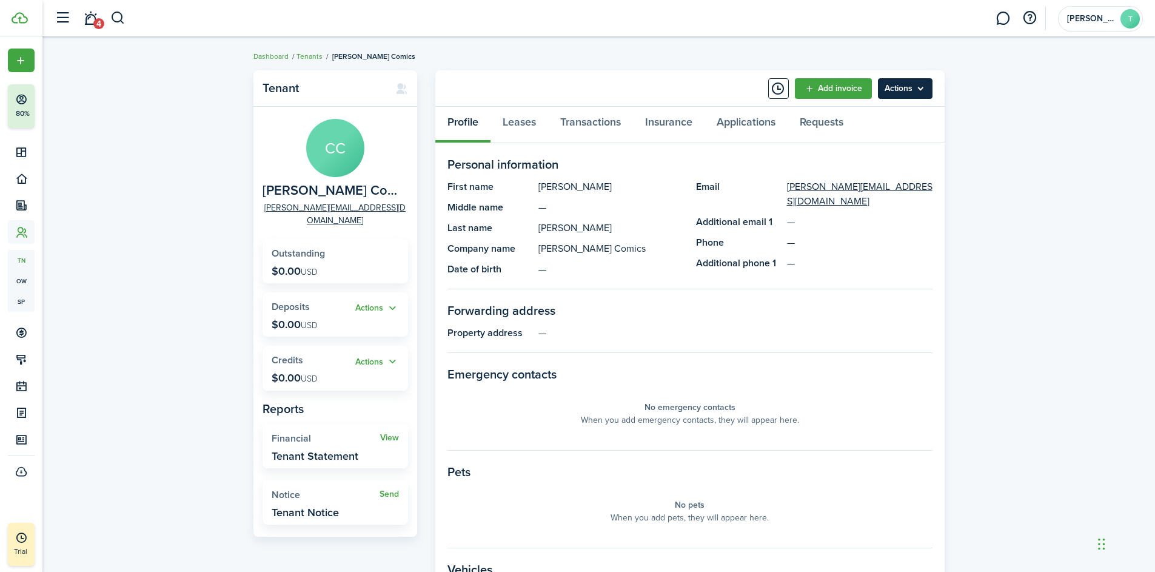
click at [905, 89] on menu-btn "Actions" at bounding box center [905, 88] width 55 height 21
click at [968, 147] on div "Tenant [PERSON_NAME] Comics [PERSON_NAME][EMAIL_ADDRESS][DOMAIN_NAME] Outstandi…" at bounding box center [598, 418] width 1113 height 709
click at [524, 115] on link "Leases" at bounding box center [520, 125] width 58 height 36
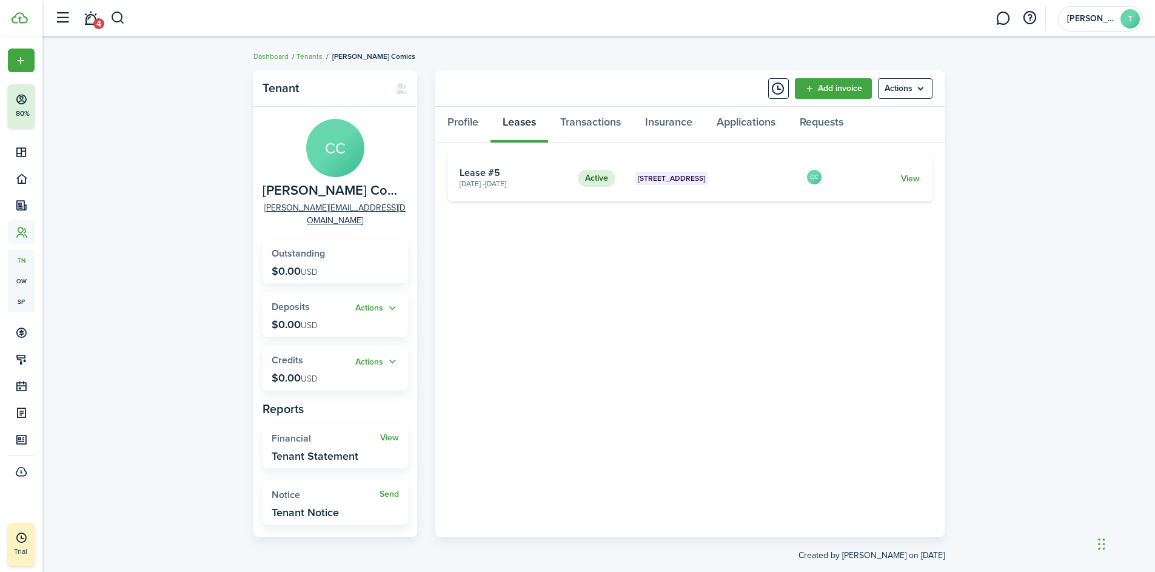
click at [905, 180] on link "View" at bounding box center [910, 178] width 19 height 13
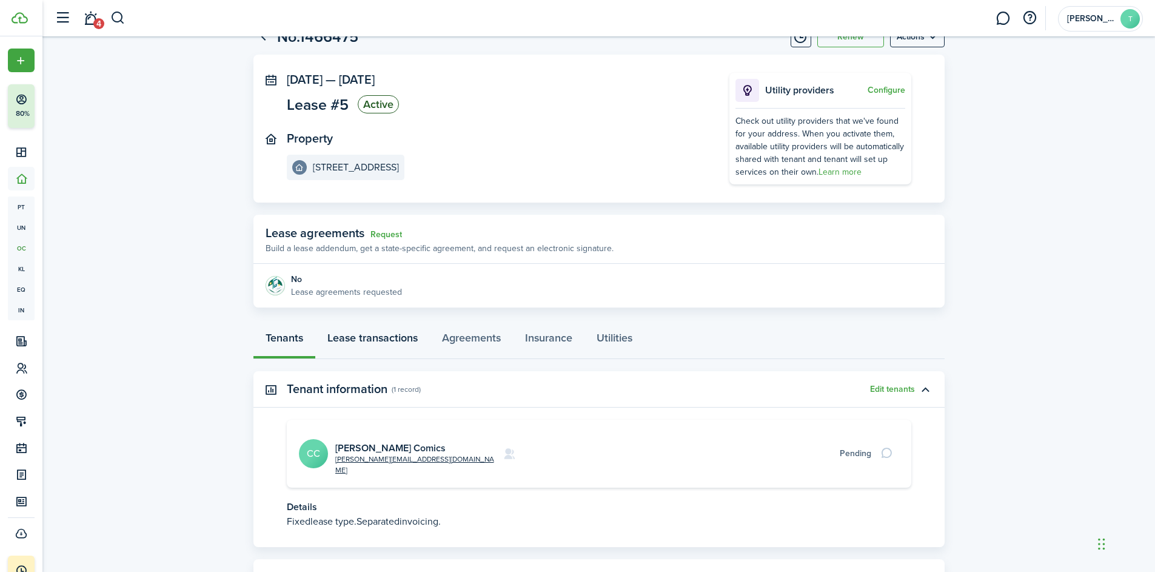
scroll to position [87, 0]
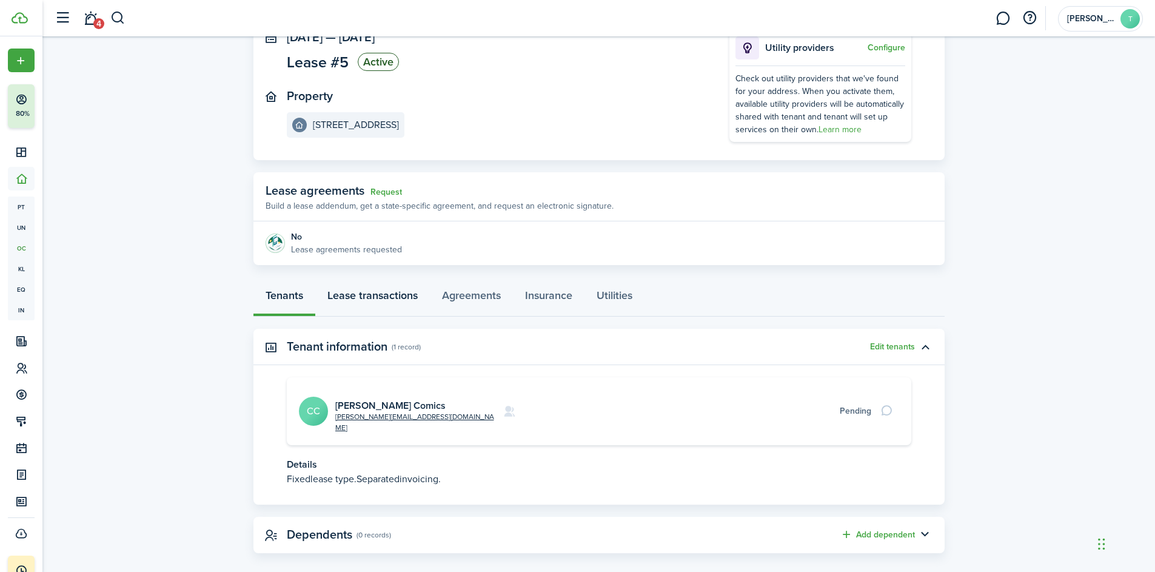
click at [377, 295] on link "Lease transactions" at bounding box center [372, 298] width 115 height 36
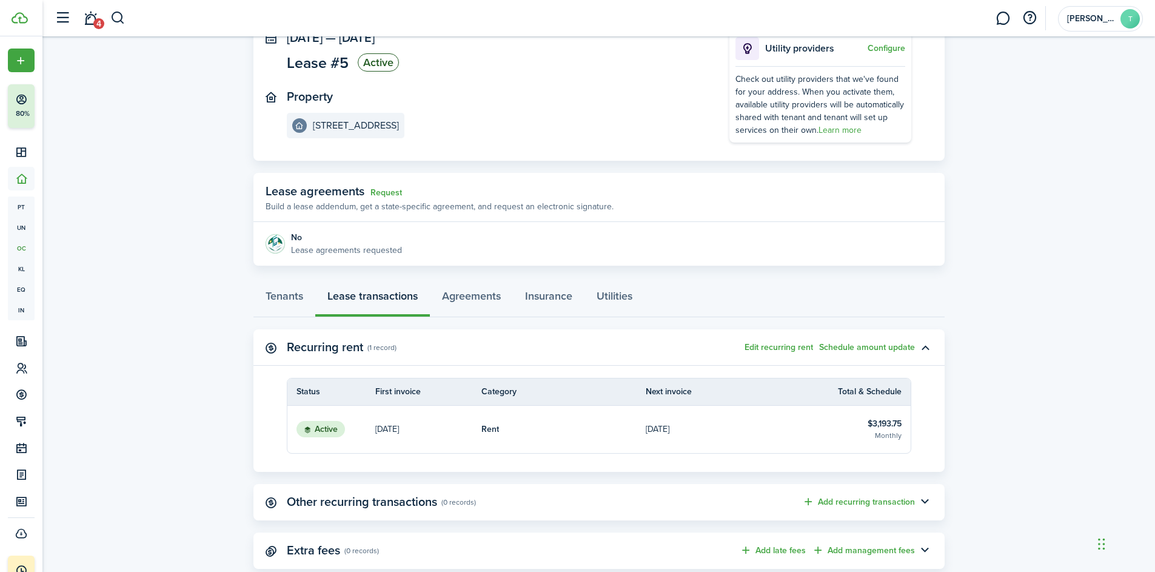
scroll to position [117, 0]
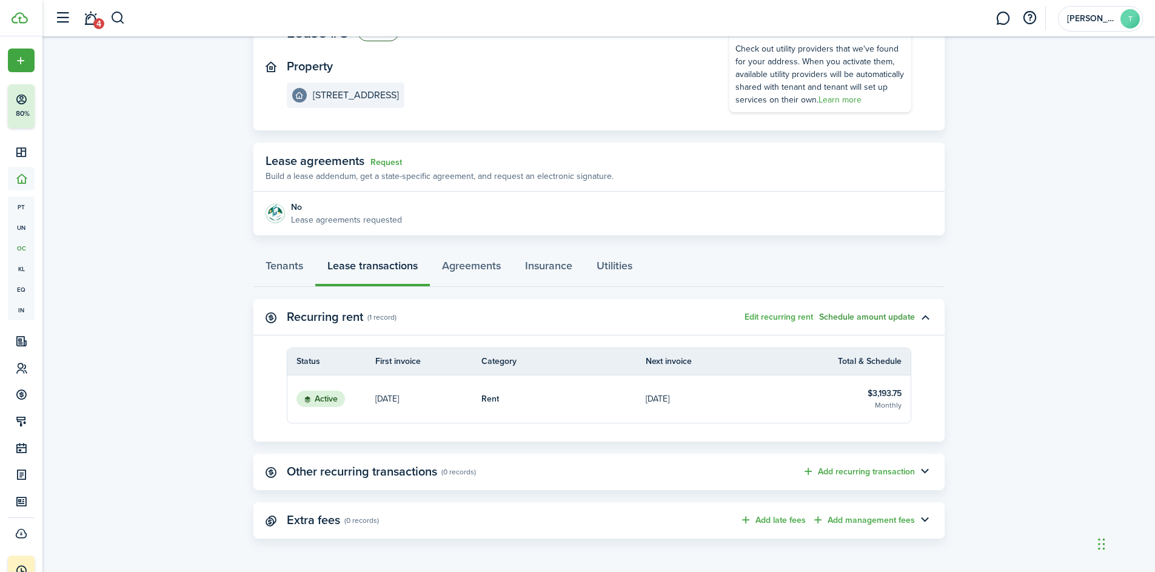
click at [848, 316] on button "Schedule amount update" at bounding box center [867, 317] width 96 height 10
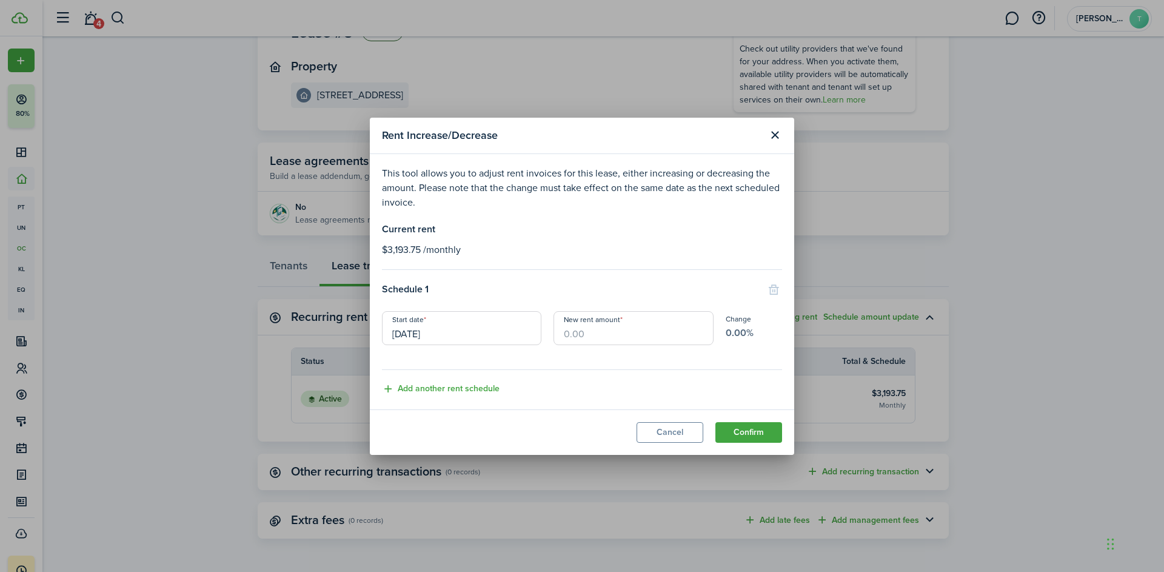
click at [455, 335] on input "[DATE]" at bounding box center [461, 328] width 159 height 34
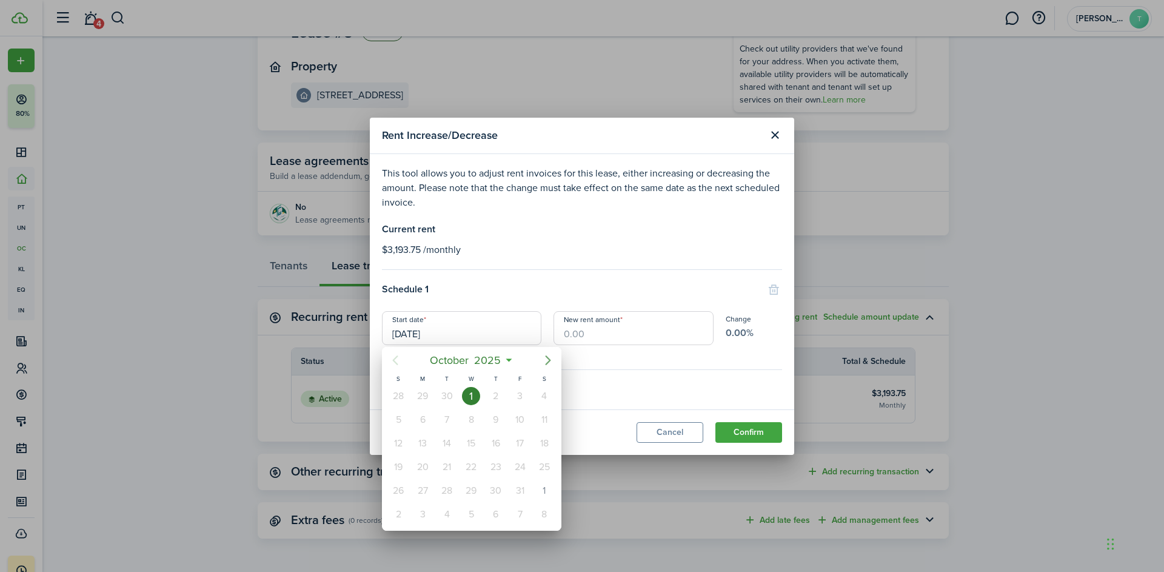
click at [553, 364] on icon "Next page" at bounding box center [548, 360] width 15 height 15
click at [555, 361] on icon "Next page" at bounding box center [548, 360] width 15 height 15
click at [495, 397] on div "1" at bounding box center [496, 396] width 18 height 18
type input "[DATE]"
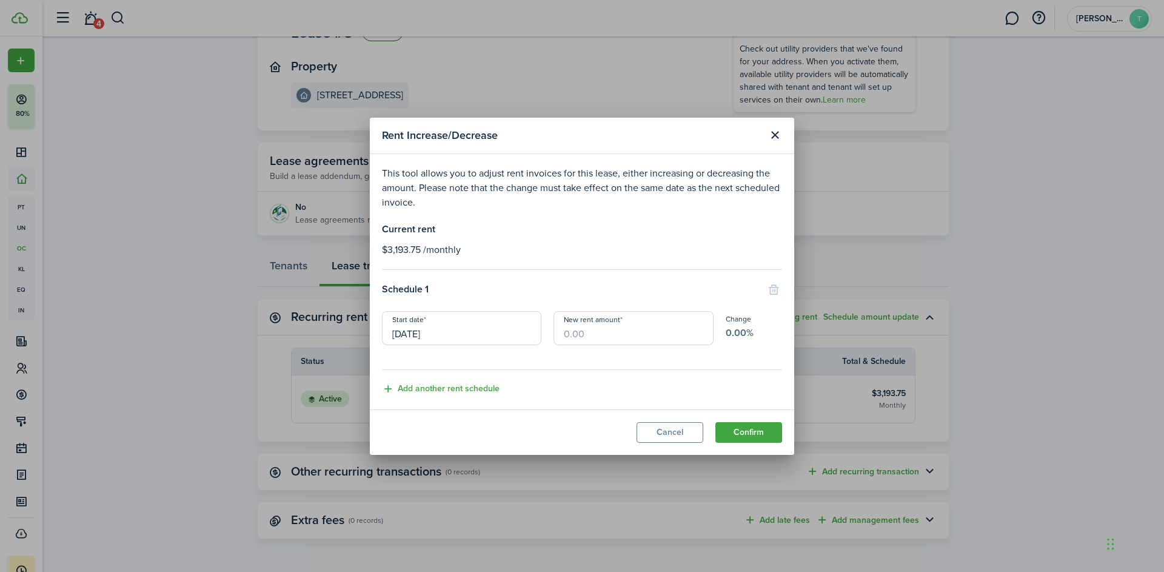
click at [594, 331] on input "New rent amount" at bounding box center [633, 328] width 159 height 34
type input "$3,276.00"
click at [752, 429] on button "Confirm" at bounding box center [748, 432] width 67 height 21
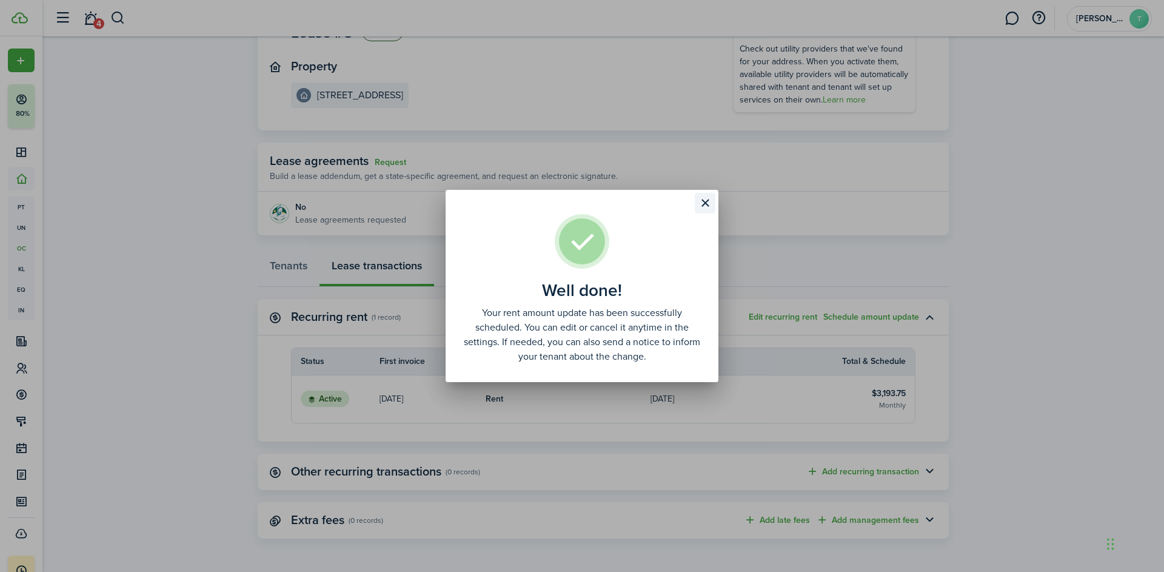
click at [706, 201] on button "Close modal" at bounding box center [705, 203] width 21 height 21
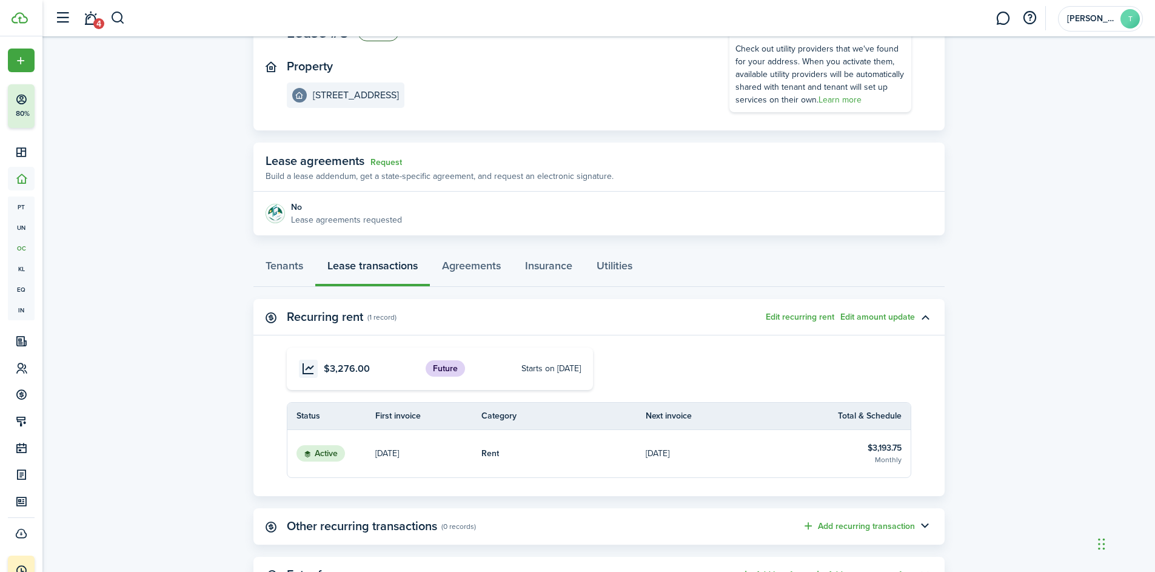
scroll to position [0, 0]
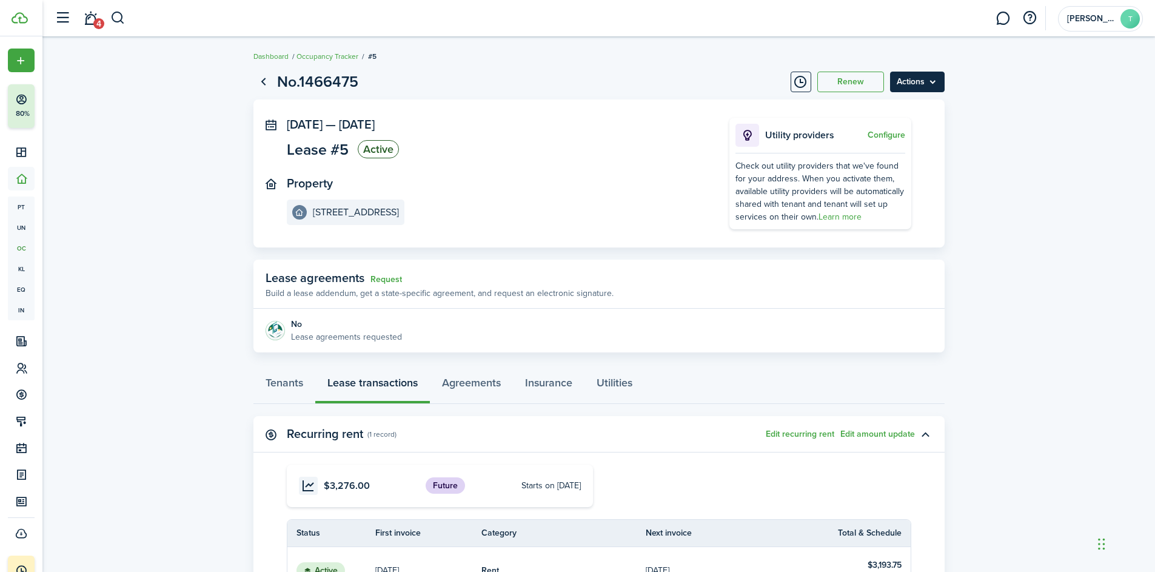
click at [933, 79] on menu-btn "Actions" at bounding box center [917, 82] width 55 height 21
click at [507, 232] on panel-main-body "[DATE] — [DATE] Lease #5 Active Property [STREET_ADDRESS] Utility providers Con…" at bounding box center [598, 173] width 691 height 148
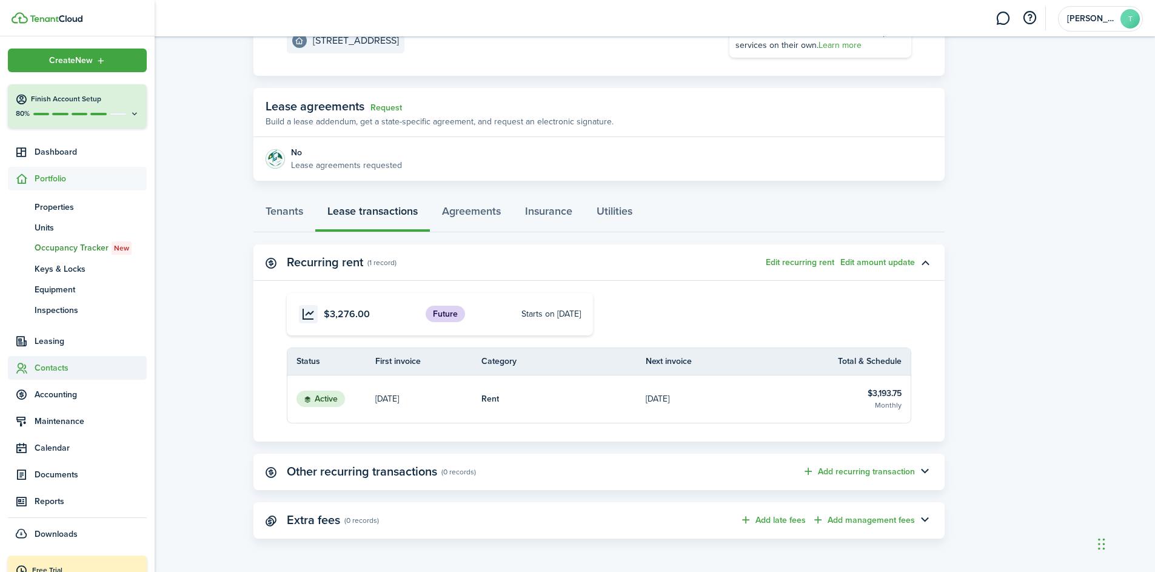
click at [64, 372] on span "Contacts" at bounding box center [91, 367] width 112 height 13
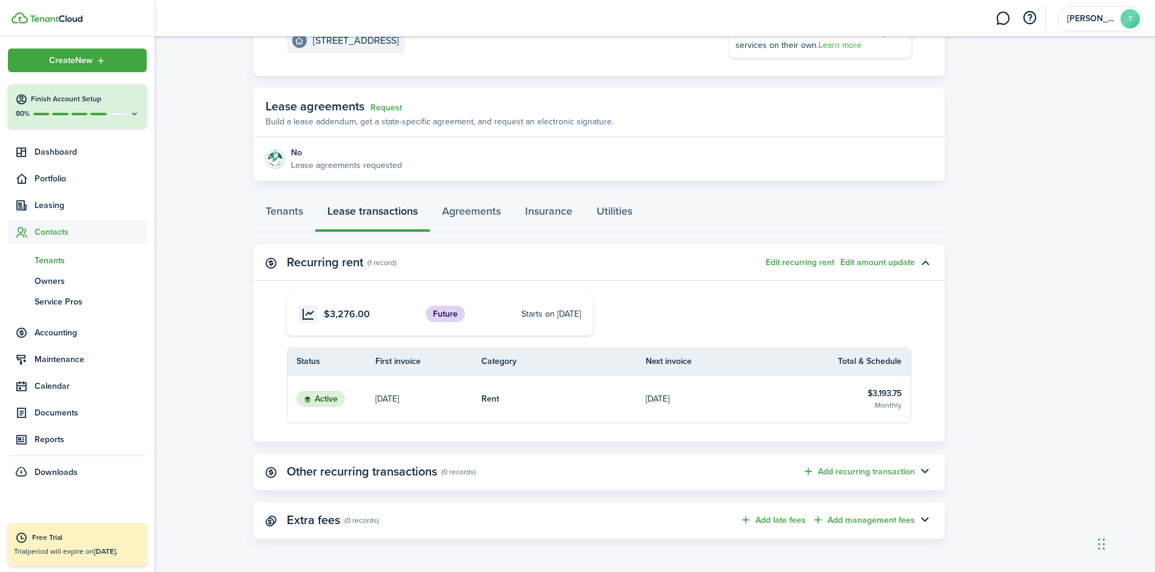
click at [57, 255] on span "Tenants" at bounding box center [91, 260] width 112 height 13
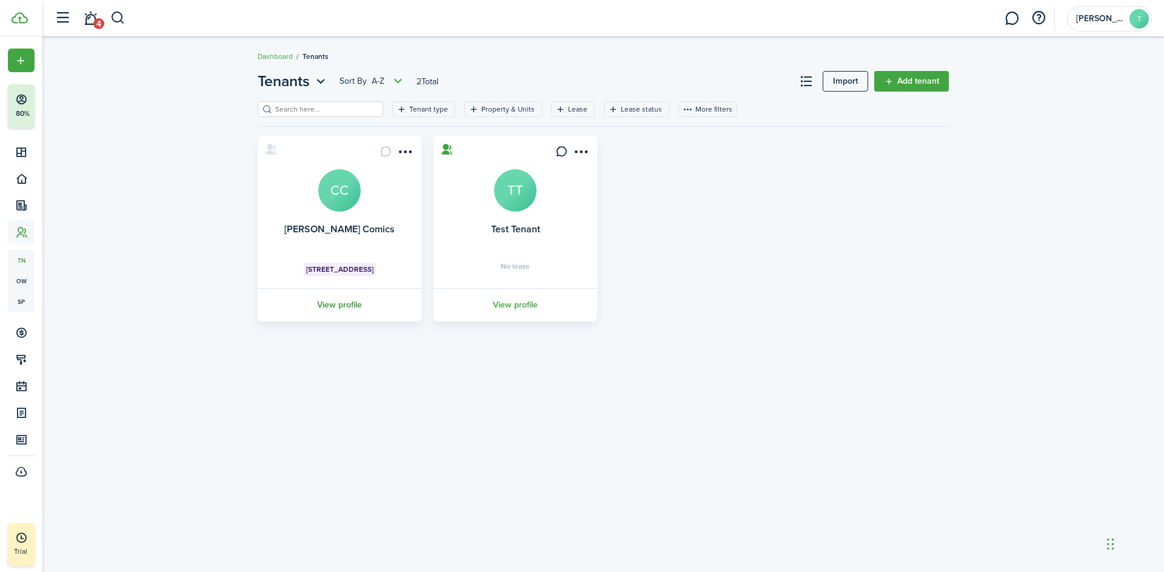
click at [355, 305] on link "View profile" at bounding box center [339, 304] width 167 height 33
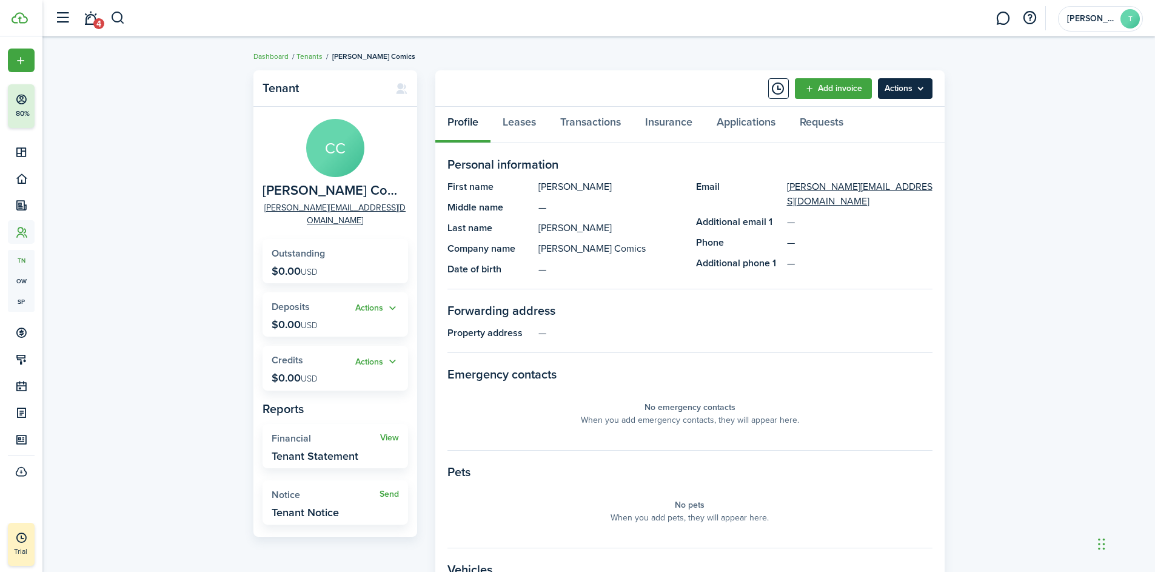
click at [914, 92] on menu-btn "Actions" at bounding box center [905, 88] width 55 height 21
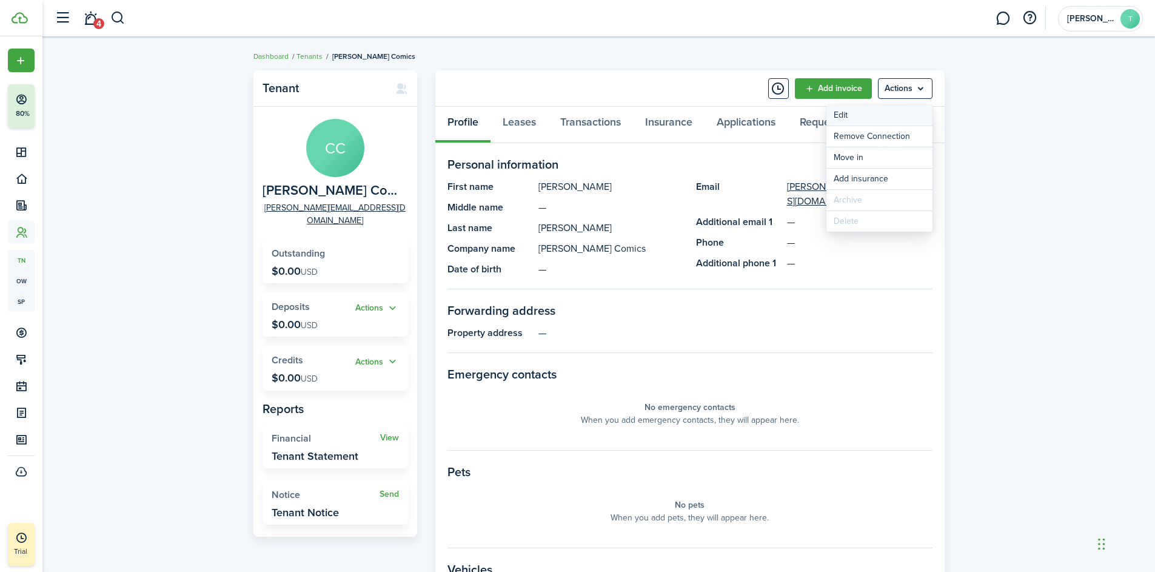
click at [872, 115] on link "Edit" at bounding box center [879, 115] width 106 height 21
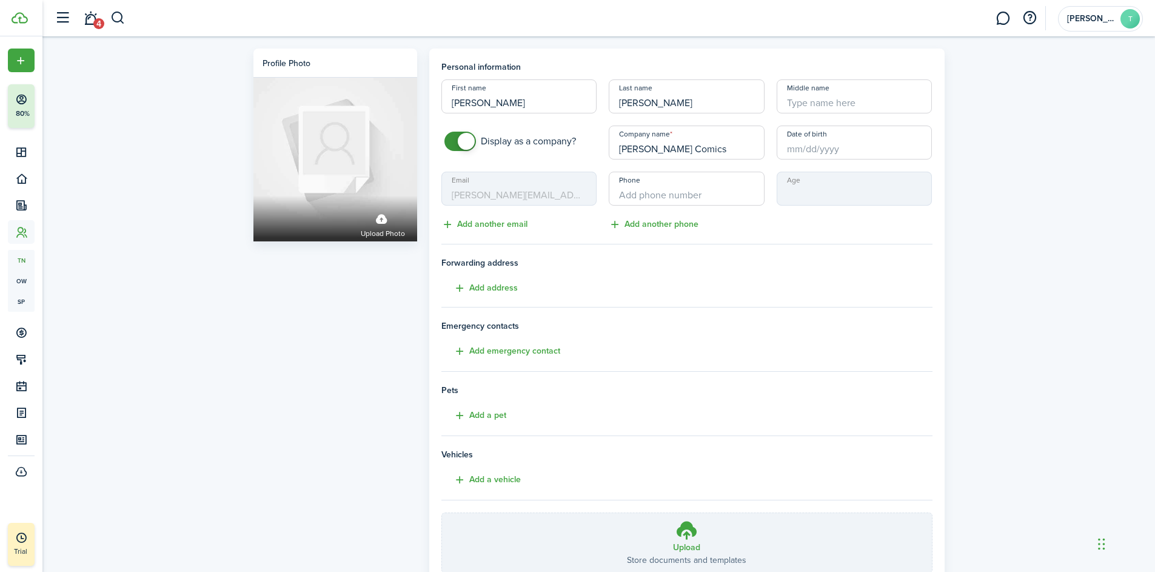
scroll to position [92, 0]
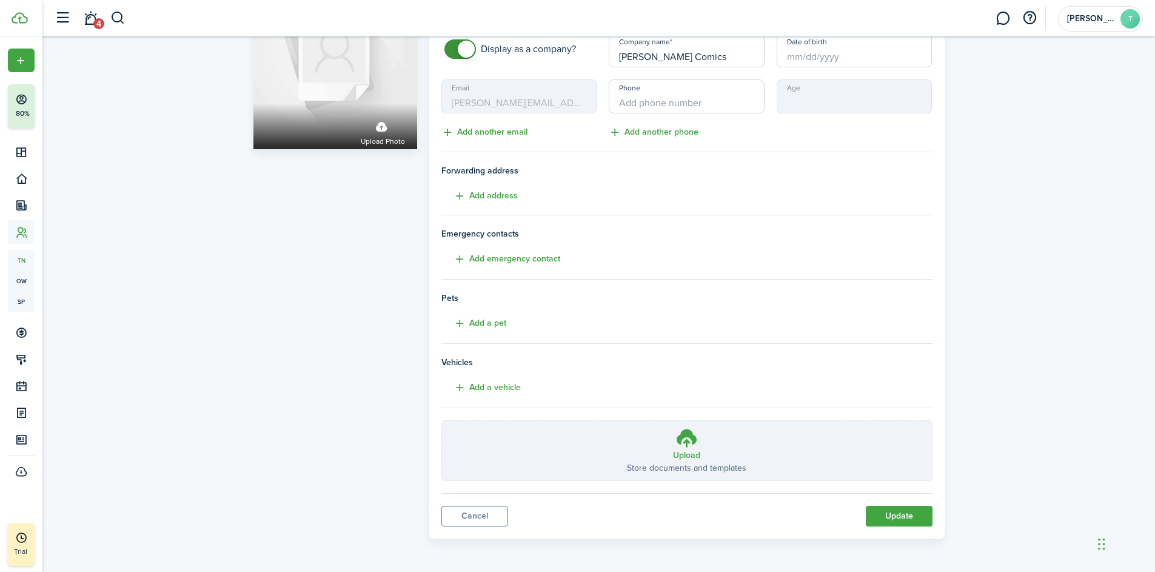
click at [1102, 360] on div "Profile photo Upload photo Personal information First name [PERSON_NAME] Last n…" at bounding box center [598, 244] width 1113 height 600
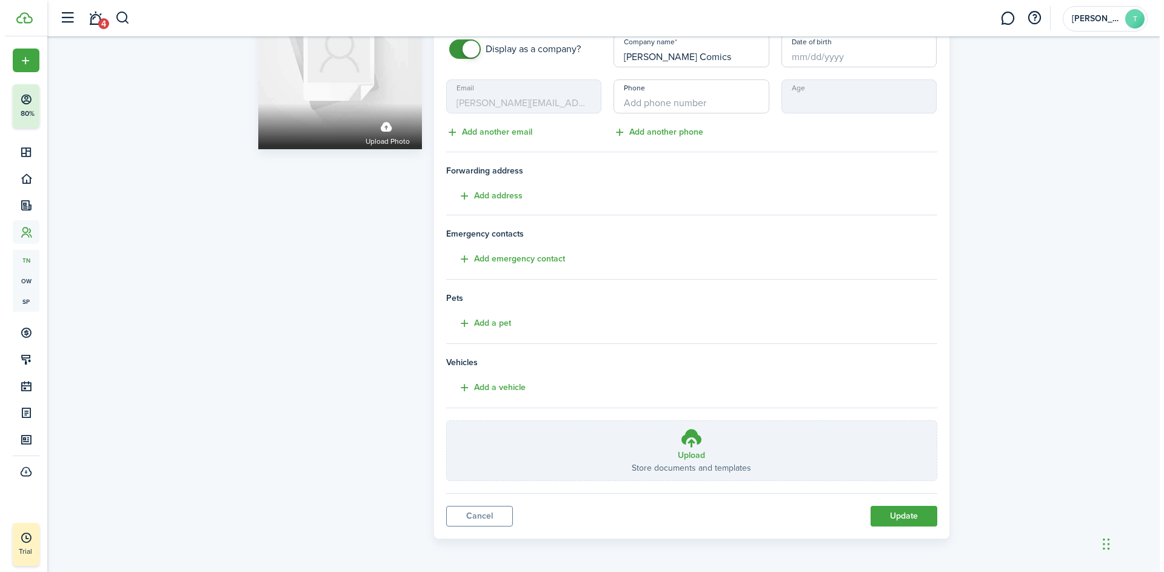
scroll to position [0, 0]
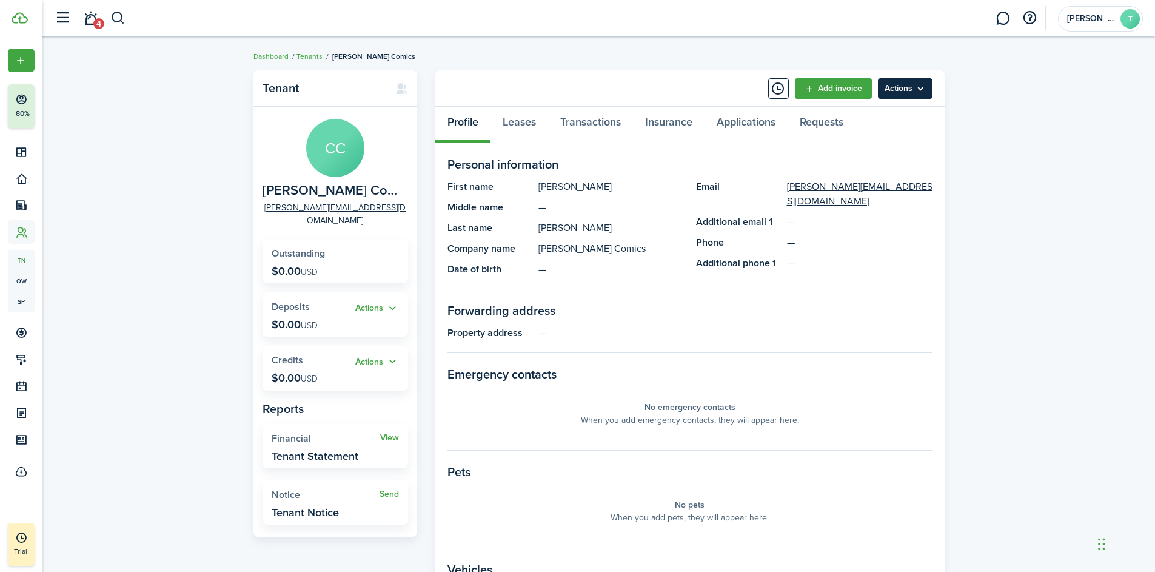
click at [903, 93] on menu-btn "Actions" at bounding box center [905, 88] width 55 height 21
click at [426, 267] on panel-main-grid "Tenant [PERSON_NAME] Comics [PERSON_NAME][EMAIL_ADDRESS][DOMAIN_NAME] Outstandi…" at bounding box center [598, 406] width 691 height 672
click at [384, 301] on button "Actions" at bounding box center [377, 308] width 44 height 14
click at [427, 292] on panel-main-grid "Tenant [PERSON_NAME] Comics [PERSON_NAME][EMAIL_ADDRESS][DOMAIN_NAME] Outstandi…" at bounding box center [598, 406] width 691 height 672
click at [824, 124] on link "Requests" at bounding box center [822, 125] width 68 height 36
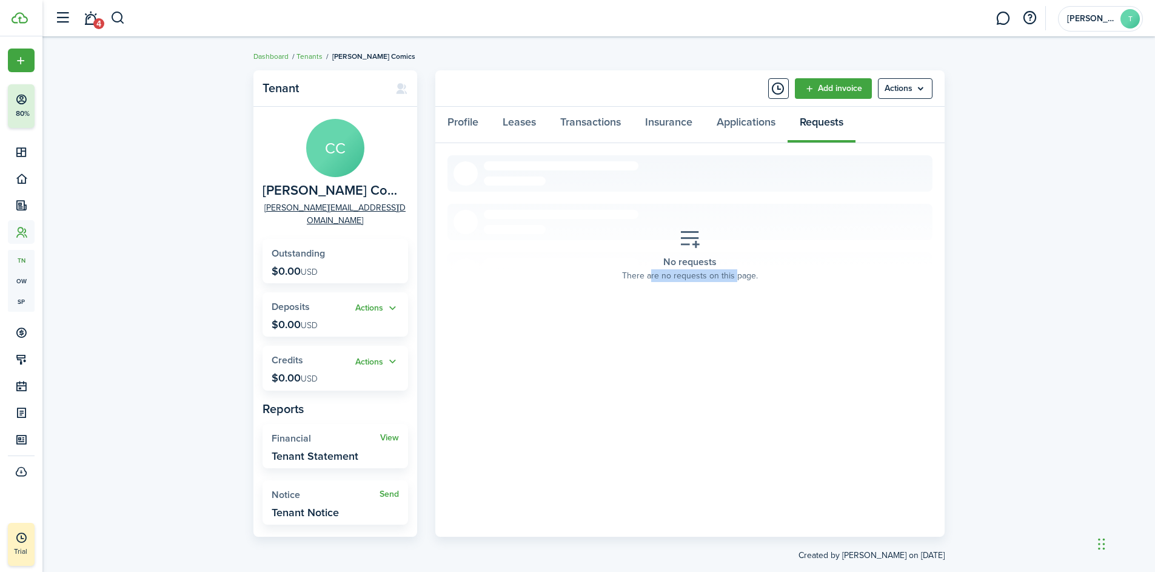
drag, startPoint x: 652, startPoint y: 277, endPoint x: 737, endPoint y: 278, distance: 85.5
click at [737, 278] on placeholder-description "There are no requests on this page." at bounding box center [690, 275] width 136 height 13
click at [765, 319] on section "No requests There are no requests on this page." at bounding box center [689, 255] width 485 height 200
click at [908, 93] on menu-btn "Actions" at bounding box center [905, 88] width 55 height 21
click at [869, 159] on link "Move in" at bounding box center [879, 157] width 106 height 21
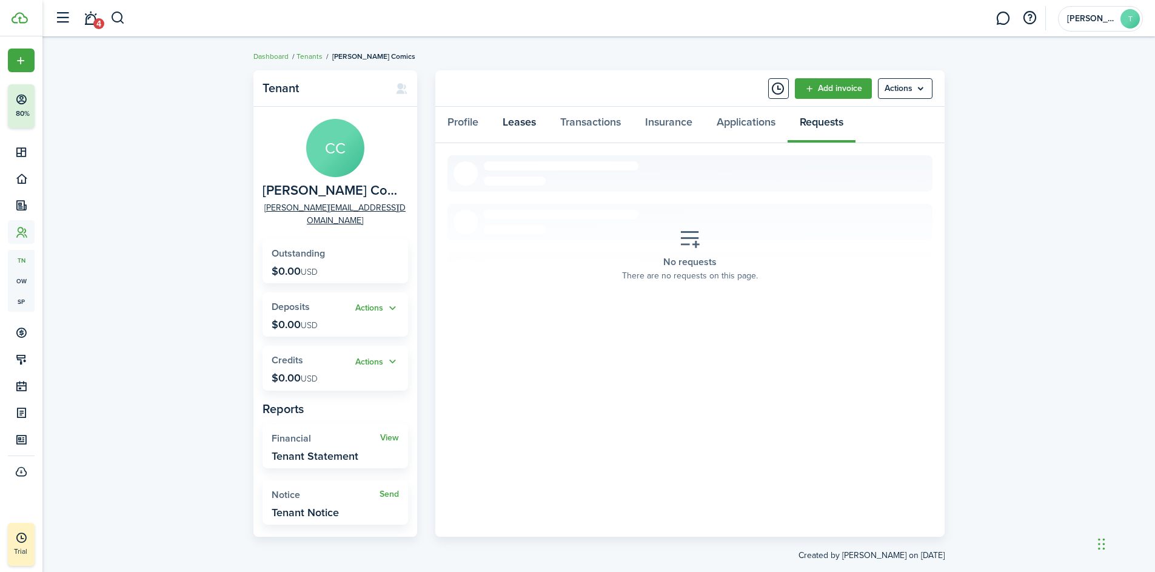
click at [513, 126] on link "Leases" at bounding box center [520, 125] width 58 height 36
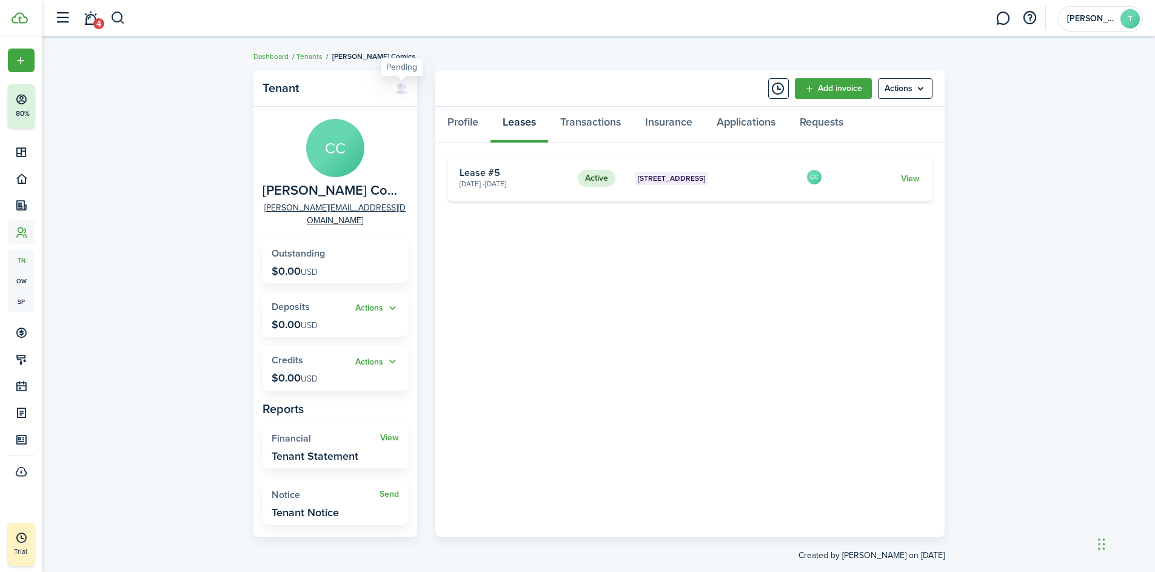
click at [401, 87] on icon at bounding box center [401, 88] width 13 height 12
click at [404, 88] on icon at bounding box center [401, 88] width 13 height 12
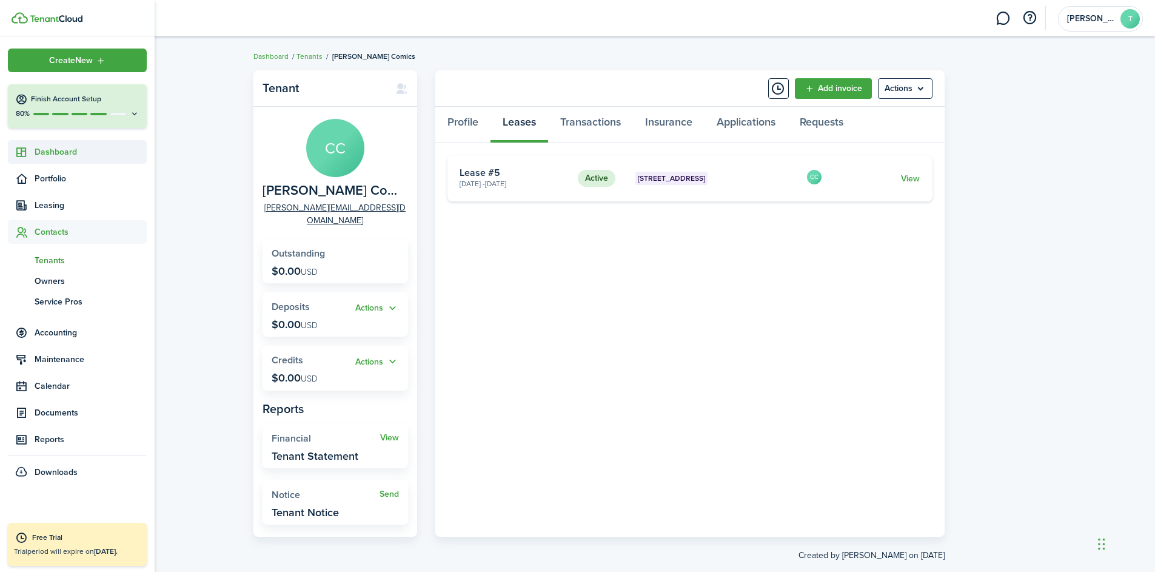
click at [57, 153] on span "Dashboard" at bounding box center [91, 152] width 112 height 13
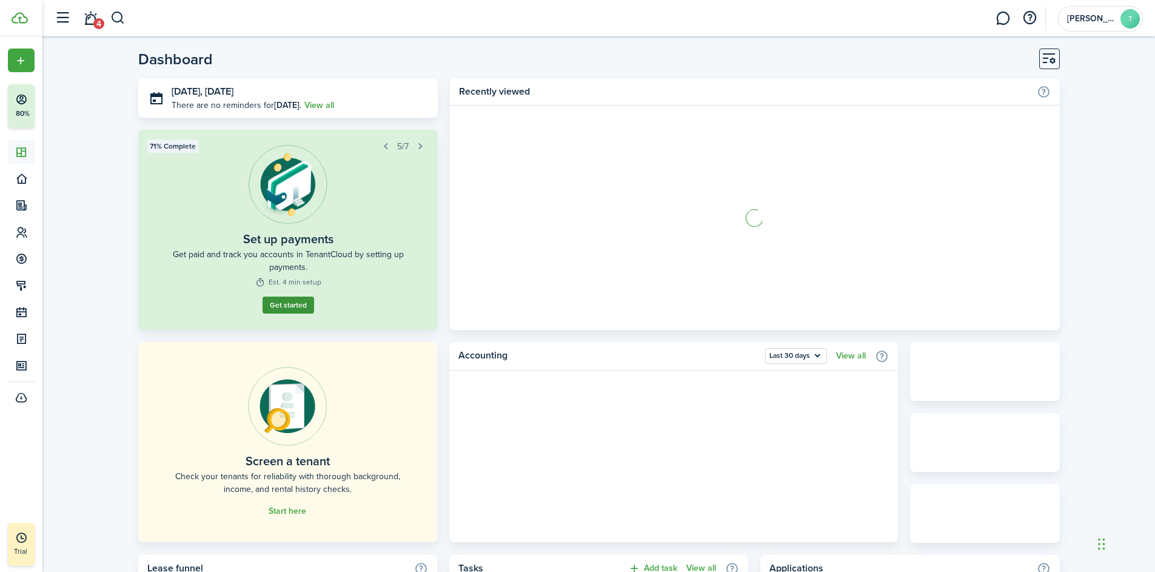
click at [293, 308] on link "Get started" at bounding box center [289, 304] width 52 height 17
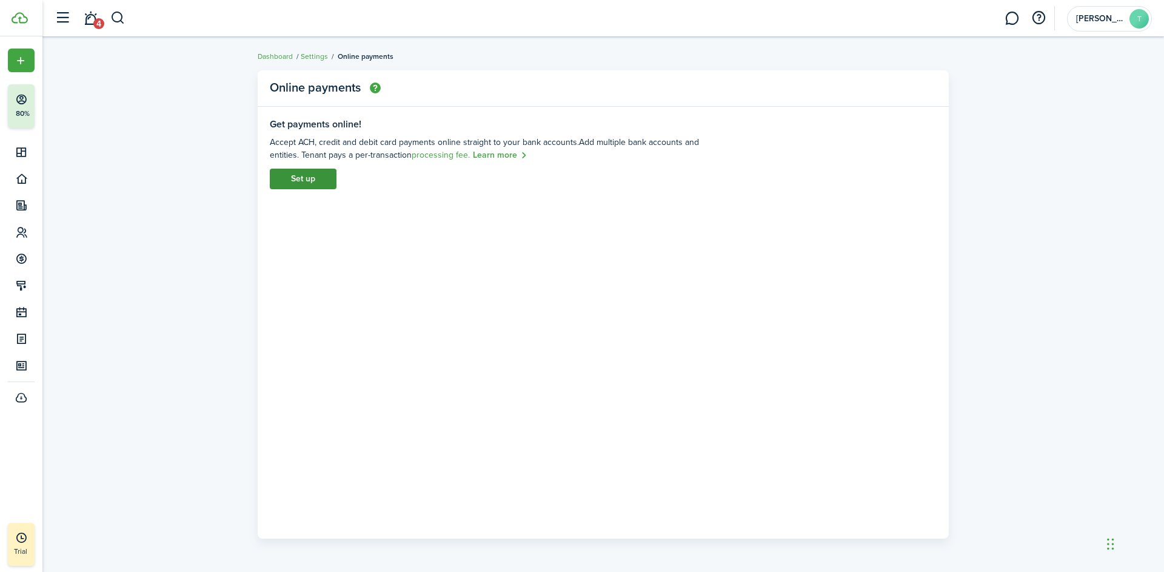
click at [298, 177] on link "Set up" at bounding box center [303, 179] width 67 height 21
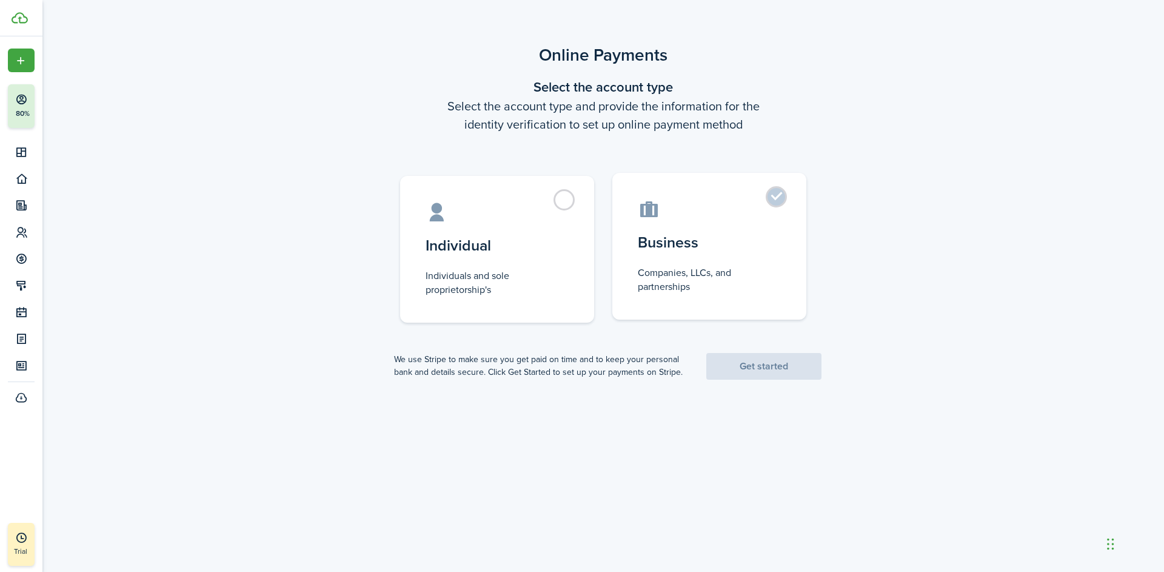
click at [782, 198] on label "Business Companies, LLCs, and partnerships" at bounding box center [709, 246] width 194 height 147
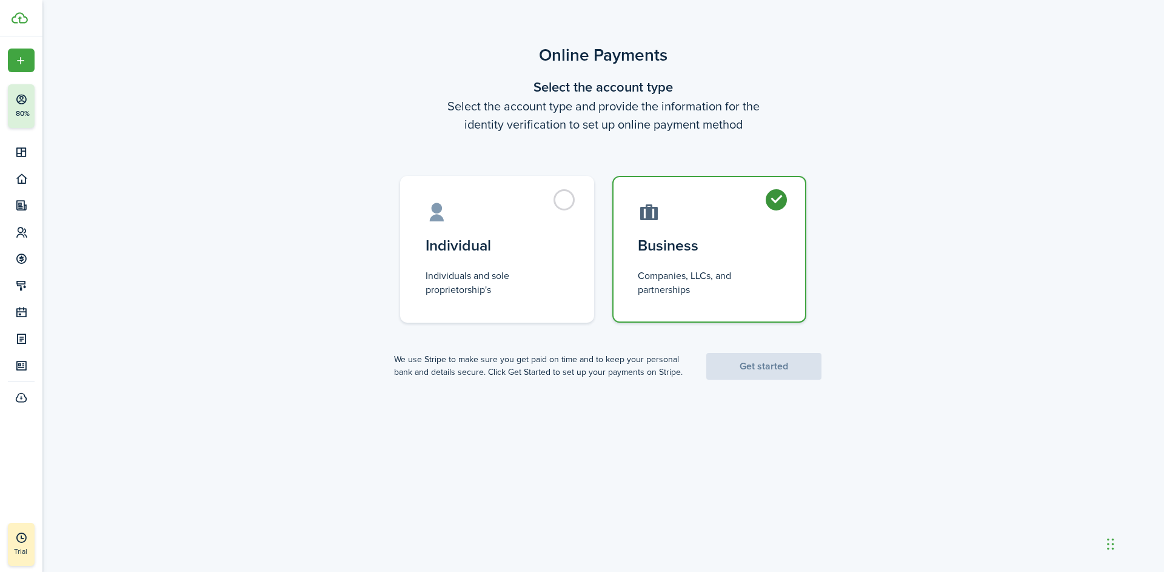
radio input "true"
click at [784, 363] on link "Get started" at bounding box center [763, 366] width 115 height 27
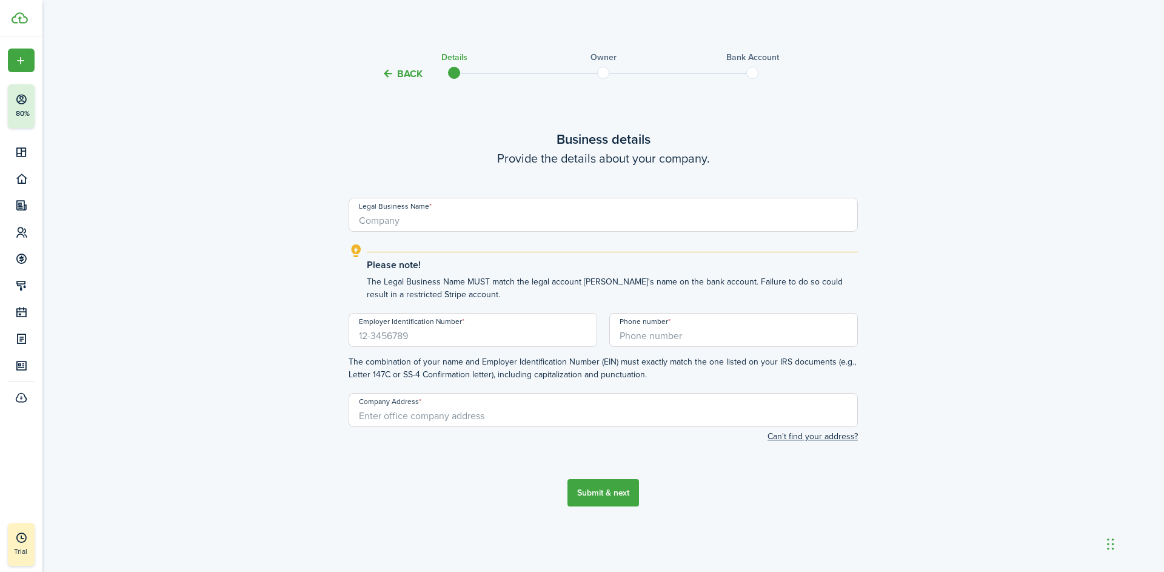
click at [433, 224] on input "Legal Business Name" at bounding box center [603, 215] width 509 height 34
type input "AG Investment Group LLC"
click at [427, 332] on input "Employer Identification Number" at bounding box center [473, 330] width 249 height 34
paste input "[US_EMPLOYER_IDENTIFICATION_NUMBER]"
type input "[US_EMPLOYER_IDENTIFICATION_NUMBER]"
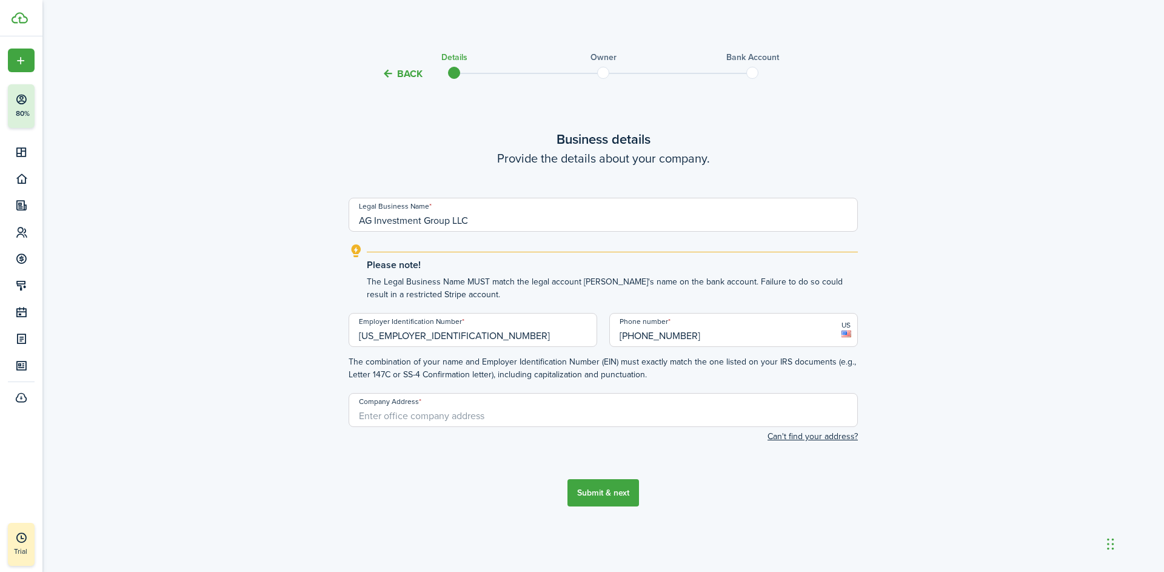
type input "[PHONE_NUMBER]"
click at [409, 417] on input "Company Address" at bounding box center [603, 410] width 509 height 34
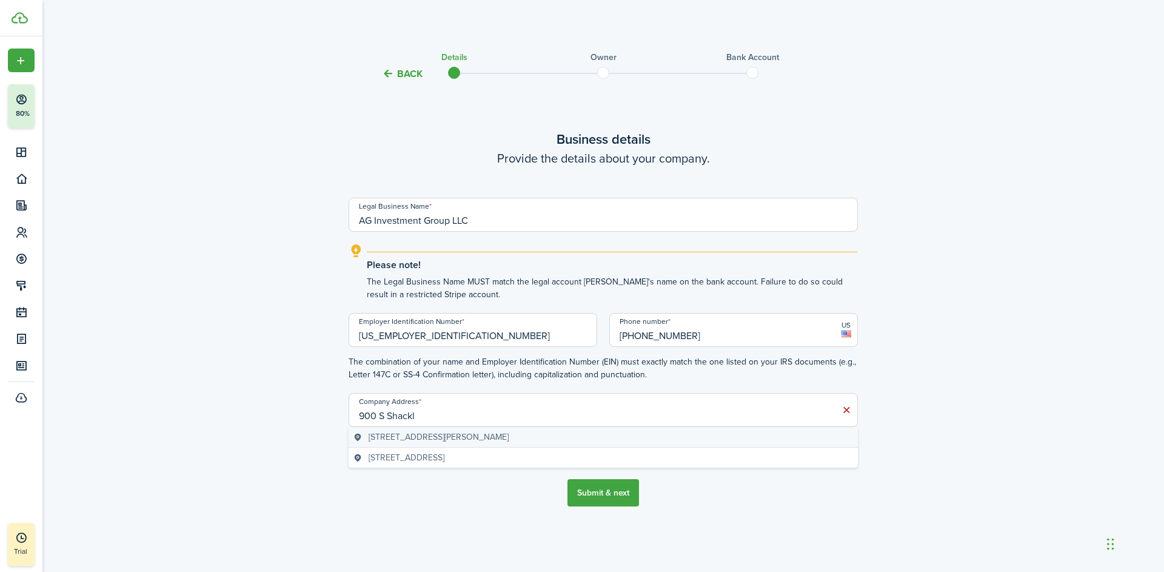
click at [430, 434] on span "[STREET_ADDRESS][PERSON_NAME]" at bounding box center [439, 436] width 140 height 13
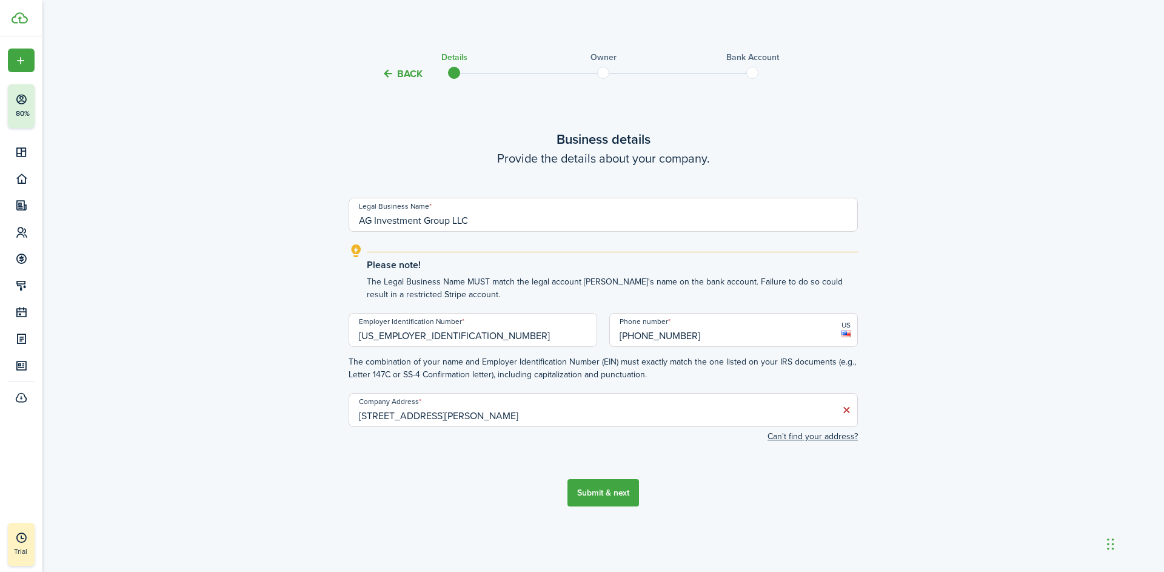
click at [453, 417] on input "[STREET_ADDRESS][PERSON_NAME]" at bounding box center [603, 410] width 509 height 34
click at [466, 436] on span "[STREET_ADDRESS][PERSON_NAME]" at bounding box center [439, 436] width 140 height 13
type input "[STREET_ADDRESS][PERSON_NAME]"
click at [607, 491] on button "Submit & next" at bounding box center [604, 492] width 72 height 27
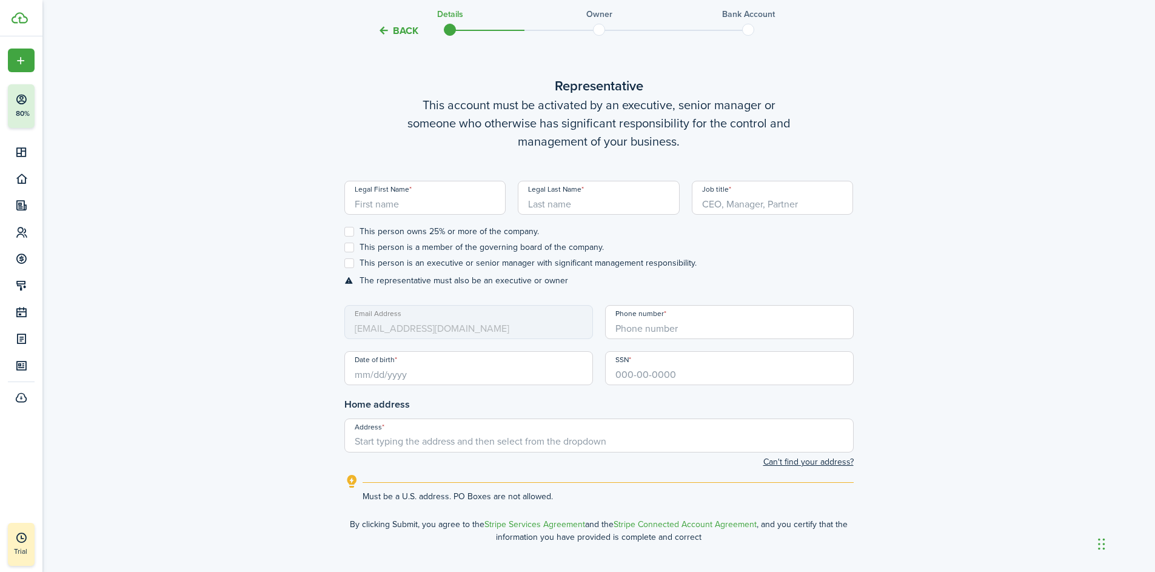
scroll to position [490, 0]
click at [427, 198] on input "Legal First Name" at bounding box center [425, 195] width 162 height 34
type input "J"
click at [400, 30] on button "Back" at bounding box center [398, 30] width 41 height 13
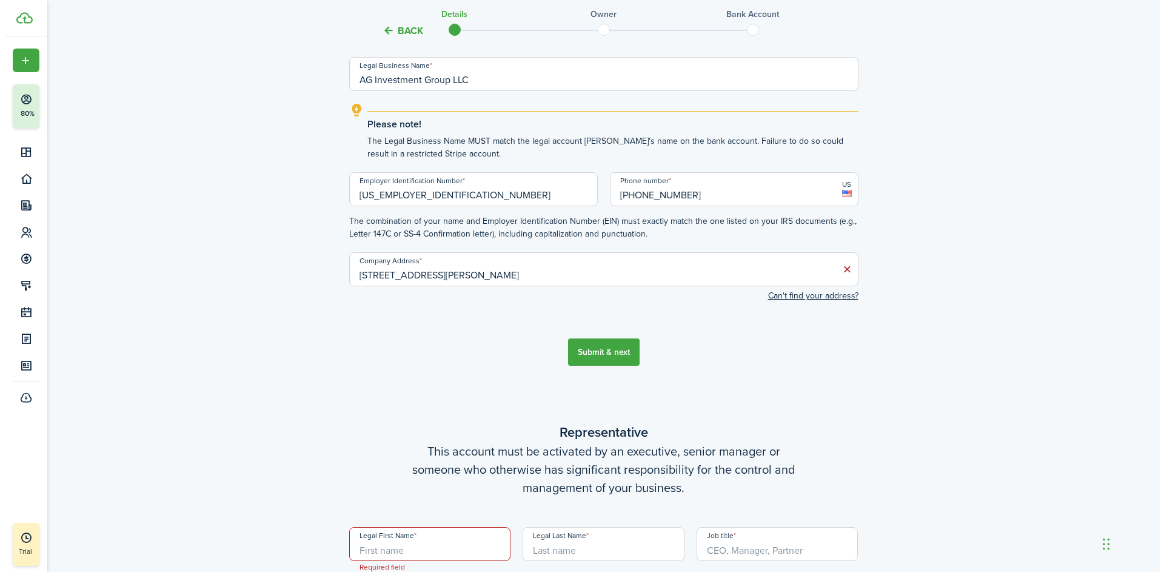
scroll to position [0, 0]
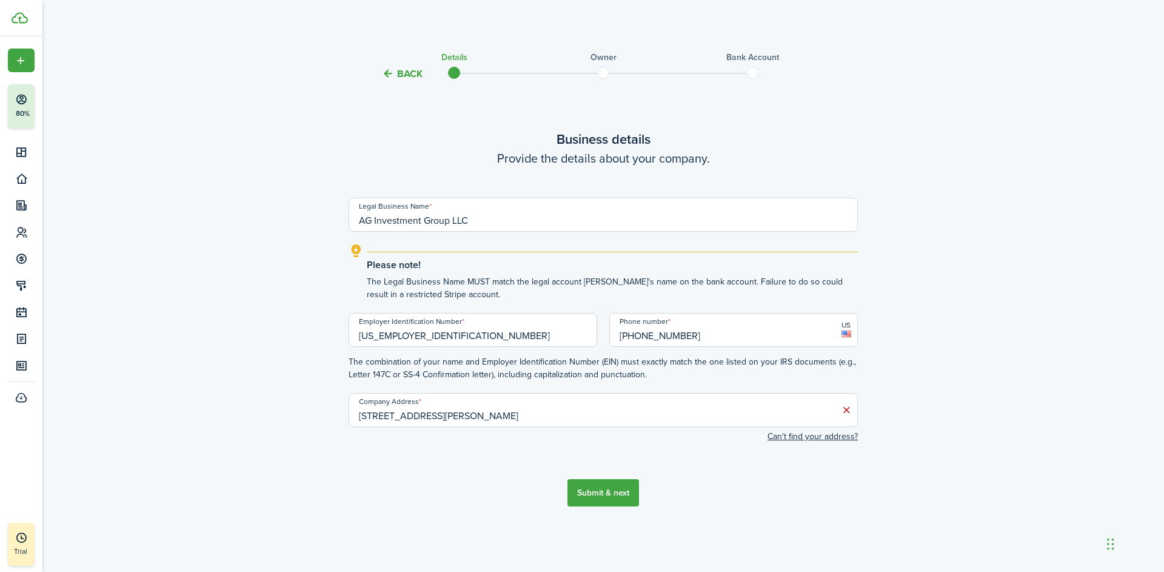
click at [611, 494] on button "Submit & next" at bounding box center [604, 492] width 72 height 27
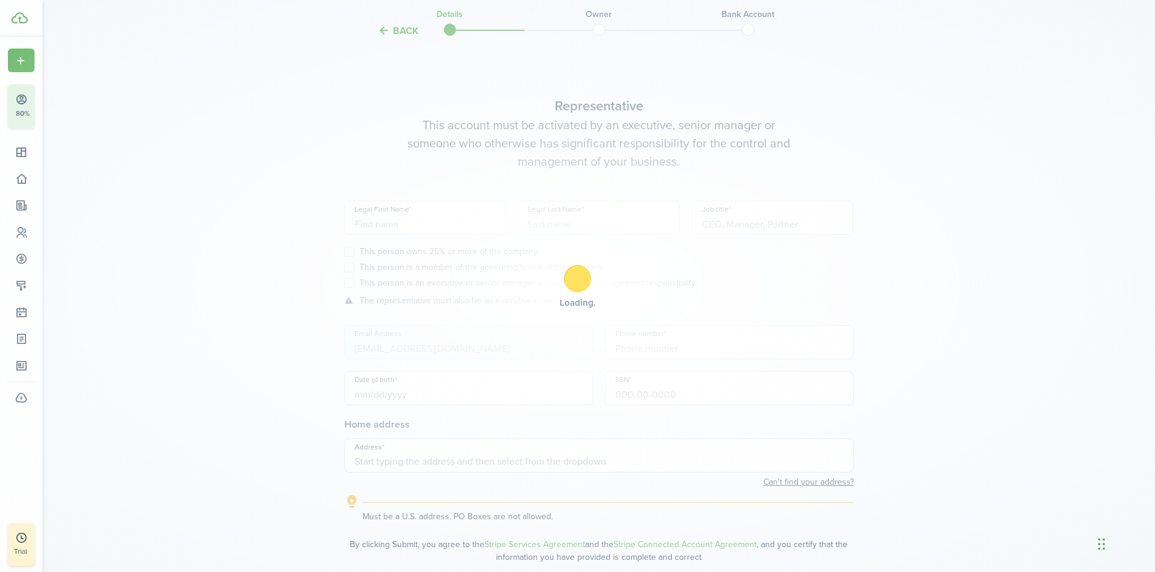
scroll to position [490, 0]
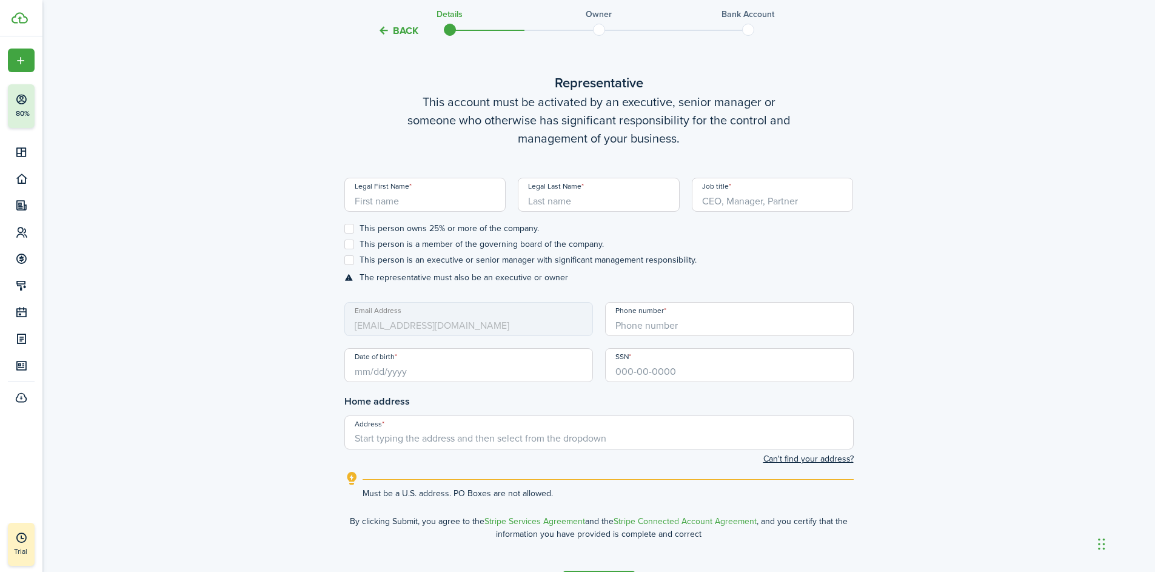
click at [407, 35] on button "Back" at bounding box center [398, 30] width 41 height 13
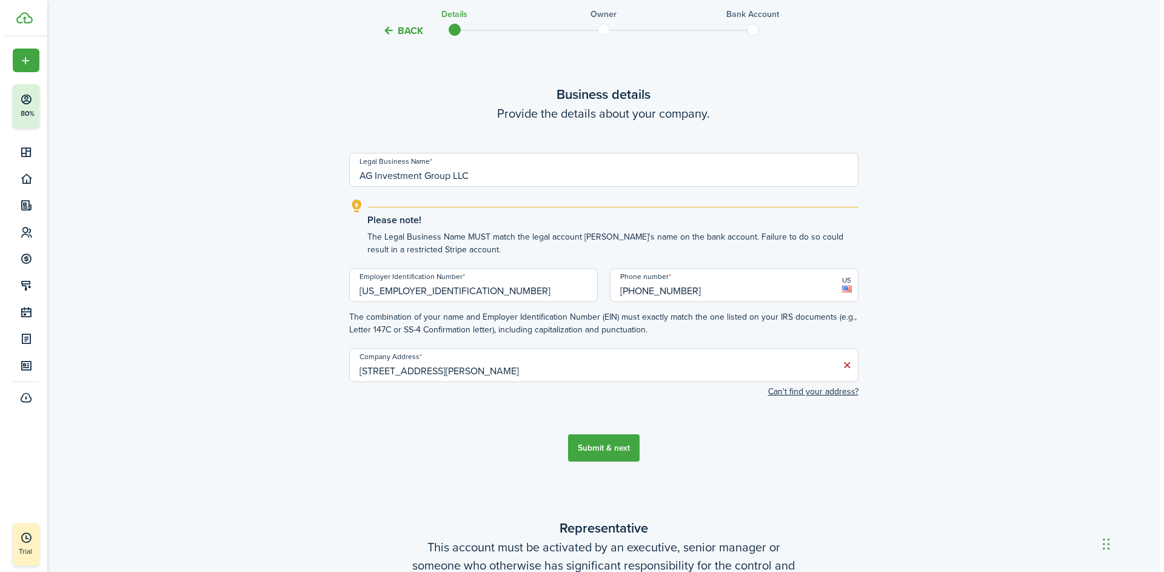
scroll to position [0, 0]
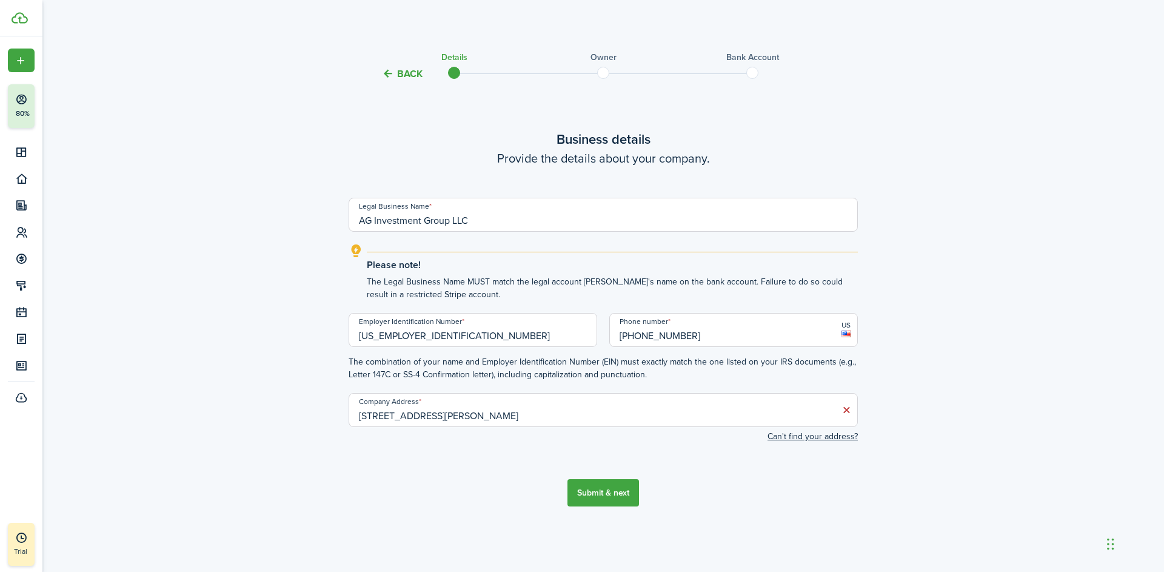
click at [608, 490] on button "Submit & next" at bounding box center [604, 492] width 72 height 27
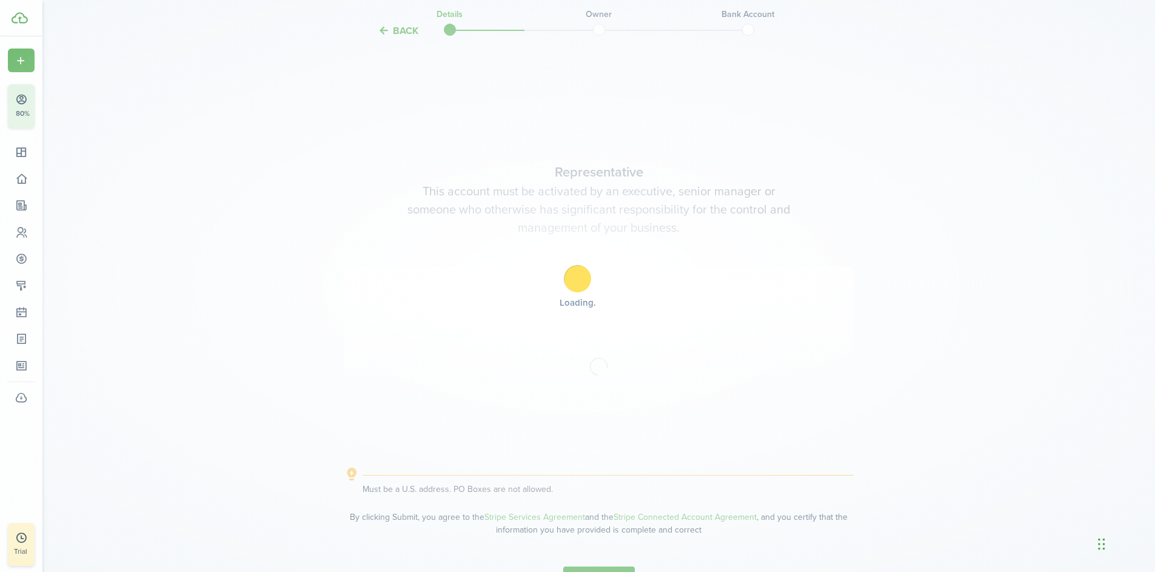
scroll to position [490, 0]
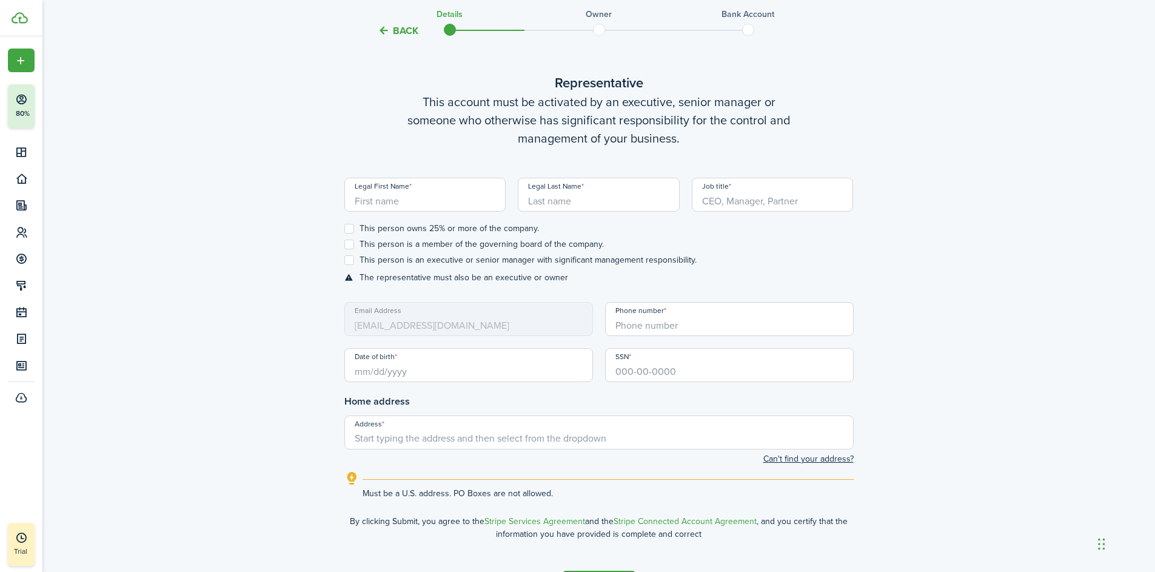
click at [403, 199] on input "Legal First Name" at bounding box center [425, 195] width 162 height 34
type input "[PERSON_NAME]"
type input "President"
click at [350, 230] on label "This person owns 25% or more of the company." at bounding box center [441, 229] width 195 height 10
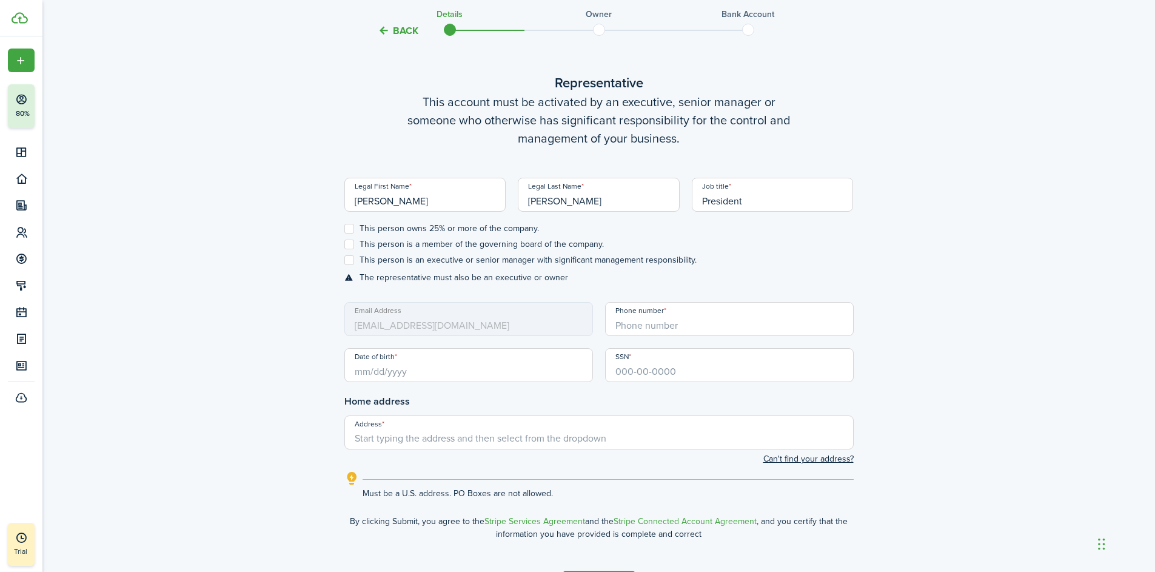
click at [344, 229] on input "This person owns 25% or more of the company." at bounding box center [344, 229] width 1 height 1
checkbox input "true"
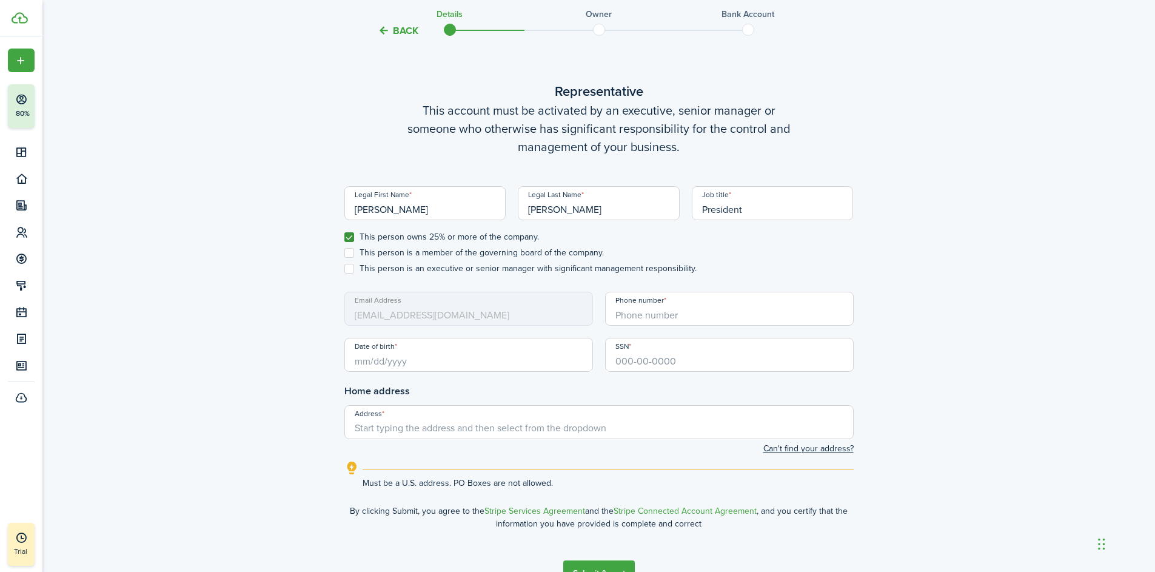
click at [352, 255] on label "This person is a member of the governing board of the company." at bounding box center [473, 253] width 259 height 10
click at [344, 253] on input "This person is a member of the governing board of the company." at bounding box center [344, 253] width 1 height 1
checkbox input "true"
click at [351, 270] on label "This person is an executive or senior manager with significant management respo…" at bounding box center [520, 269] width 352 height 10
click at [344, 269] on input "This person is an executive or senior manager with significant management respo…" at bounding box center [344, 269] width 1 height 1
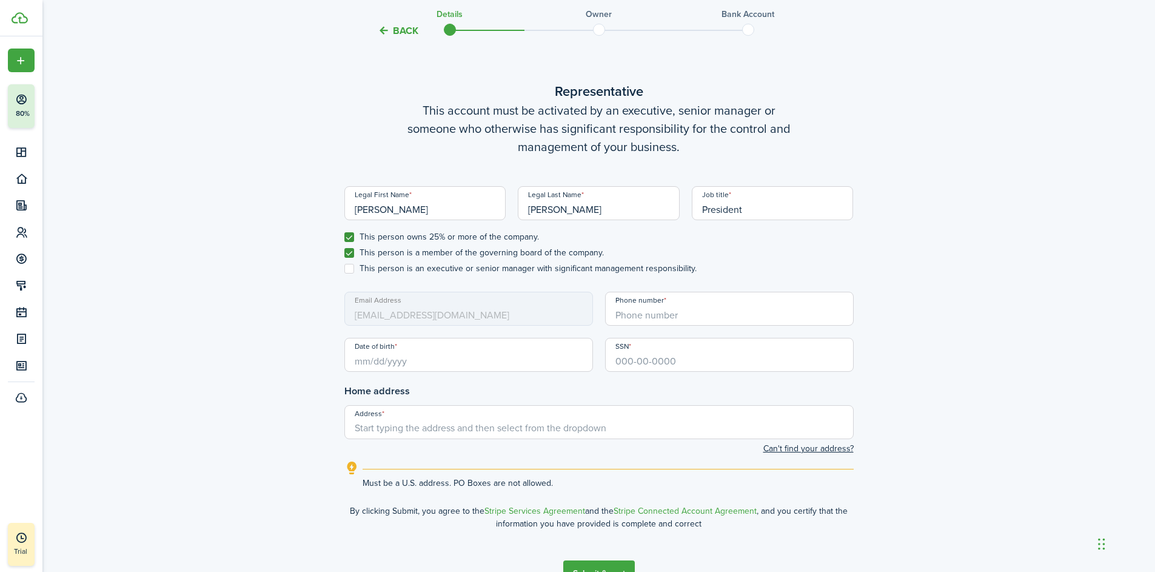
checkbox input "true"
click at [431, 313] on mbsc-input "Email Address [EMAIL_ADDRESS][DOMAIN_NAME]" at bounding box center [468, 309] width 249 height 34
type input "+1"
click at [631, 316] on input "+1" at bounding box center [729, 309] width 249 height 34
click at [425, 354] on input "Date of birth" at bounding box center [468, 355] width 249 height 34
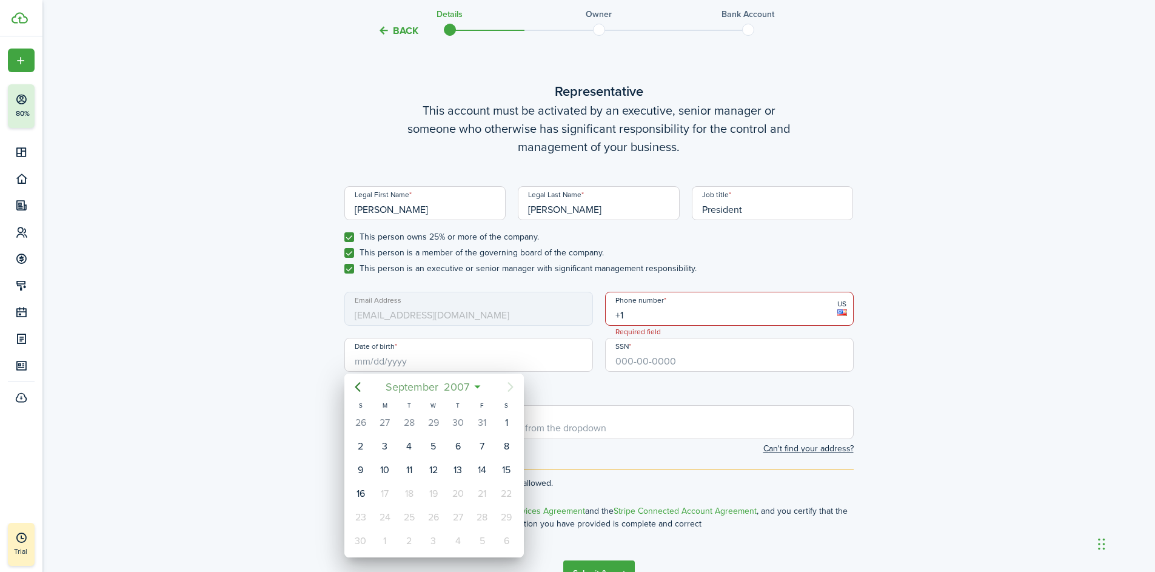
click at [469, 389] on span "2007" at bounding box center [456, 387] width 31 height 22
click at [448, 387] on mbsc-button "2007" at bounding box center [427, 387] width 41 height 22
click at [357, 389] on icon "Previous page" at bounding box center [357, 387] width 15 height 15
click at [364, 392] on icon "Previous page" at bounding box center [357, 387] width 15 height 15
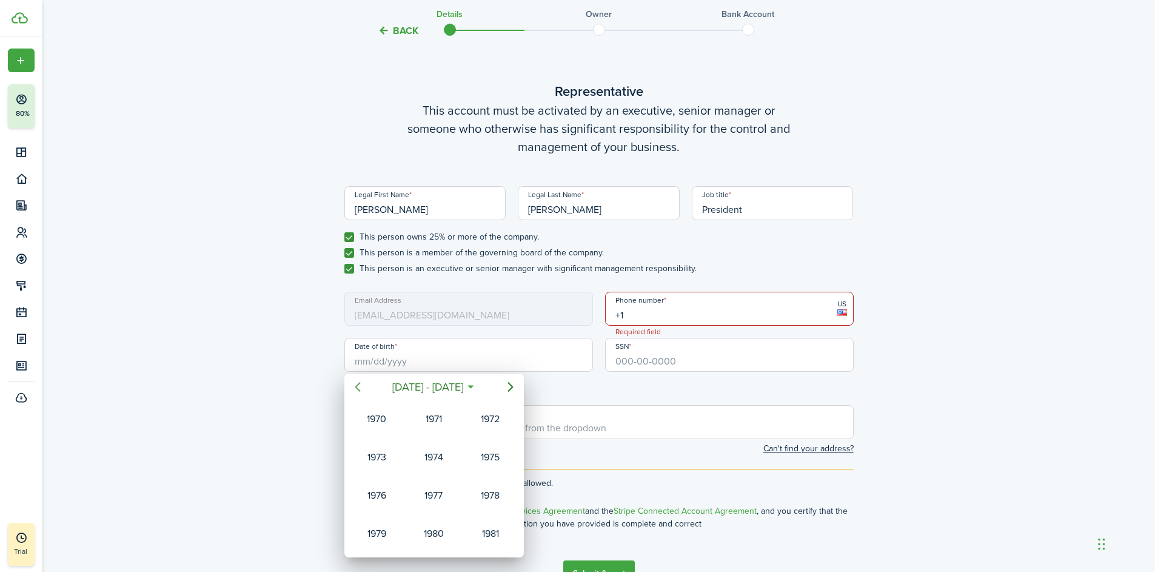
click at [364, 392] on icon "Previous page" at bounding box center [357, 387] width 15 height 15
click at [386, 534] on div "1967" at bounding box center [377, 533] width 44 height 19
click at [382, 421] on div "Jan" at bounding box center [377, 418] width 44 height 19
click at [442, 497] on div "25" at bounding box center [433, 493] width 18 height 18
type input "[DATE]"
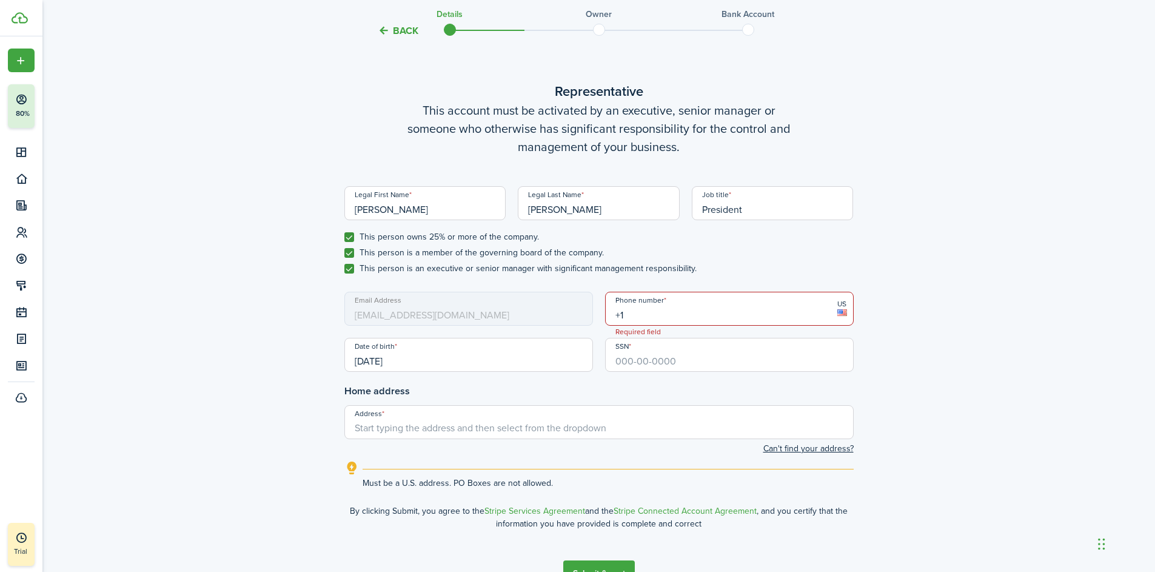
click at [659, 363] on input "SSN" at bounding box center [729, 355] width 249 height 34
type input "385-90-8748"
click at [678, 315] on input "+1" at bounding box center [729, 309] width 249 height 34
type input "[PHONE_NUMBER]"
click at [520, 431] on input "Address" at bounding box center [598, 422] width 509 height 34
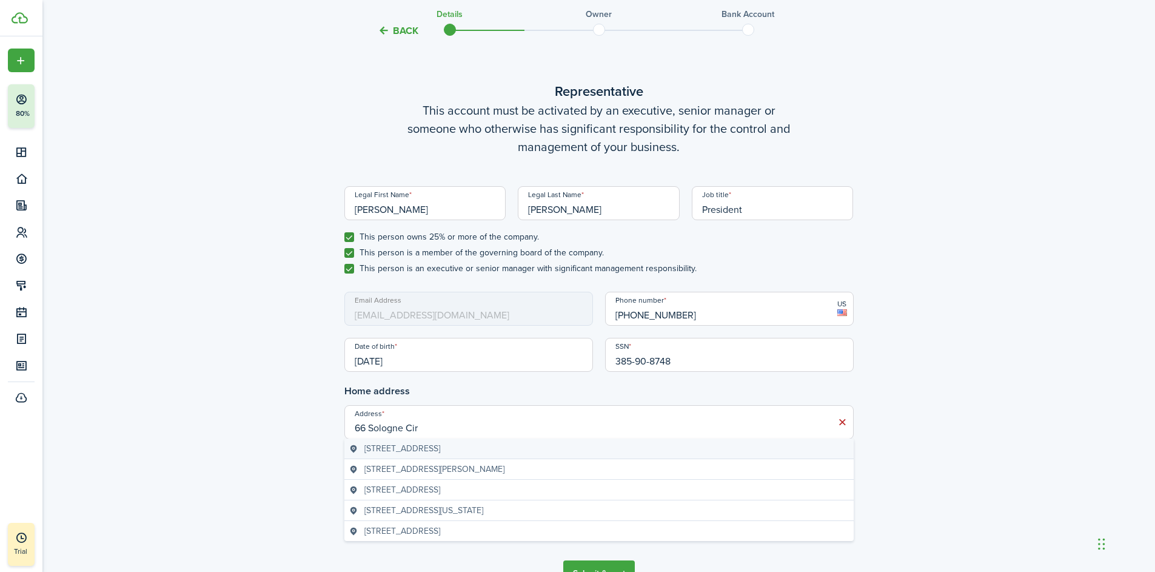
click at [440, 446] on span "[STREET_ADDRESS]" at bounding box center [402, 448] width 76 height 13
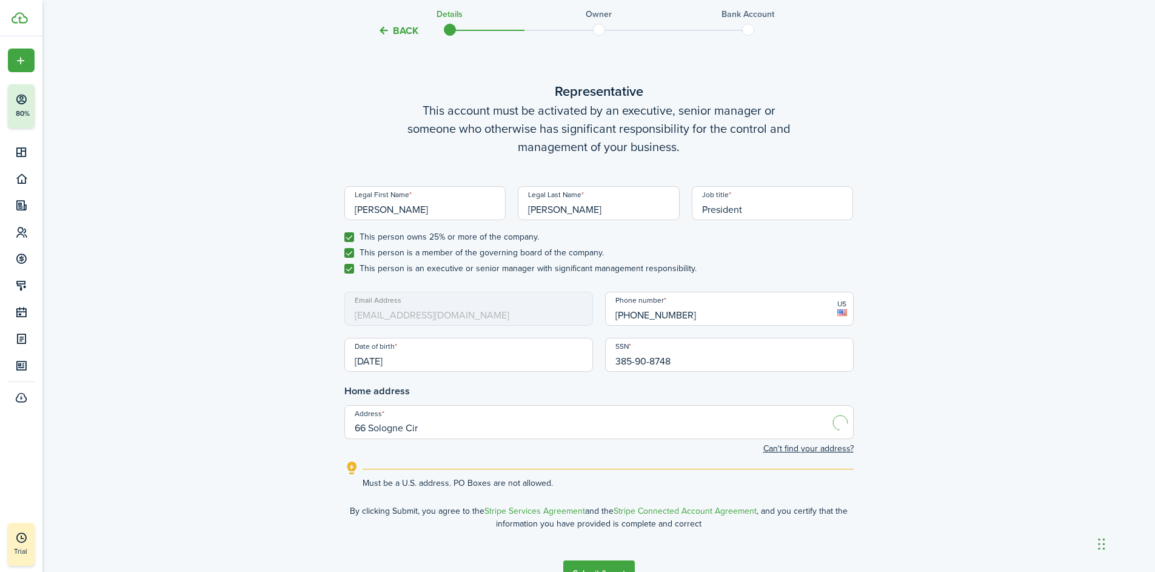
type input "[STREET_ADDRESS]"
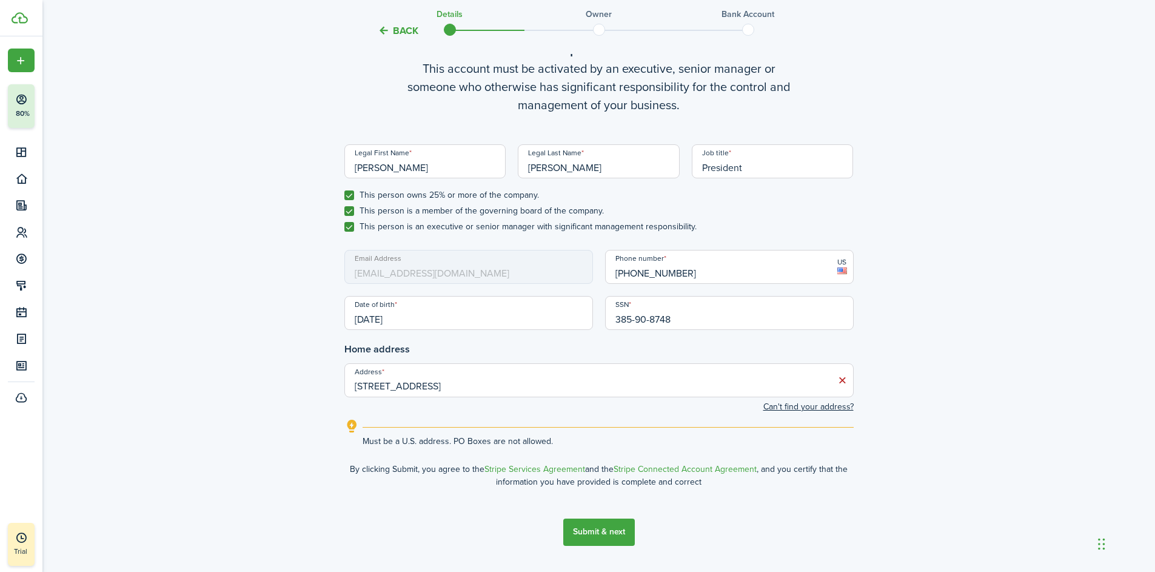
scroll to position [557, 0]
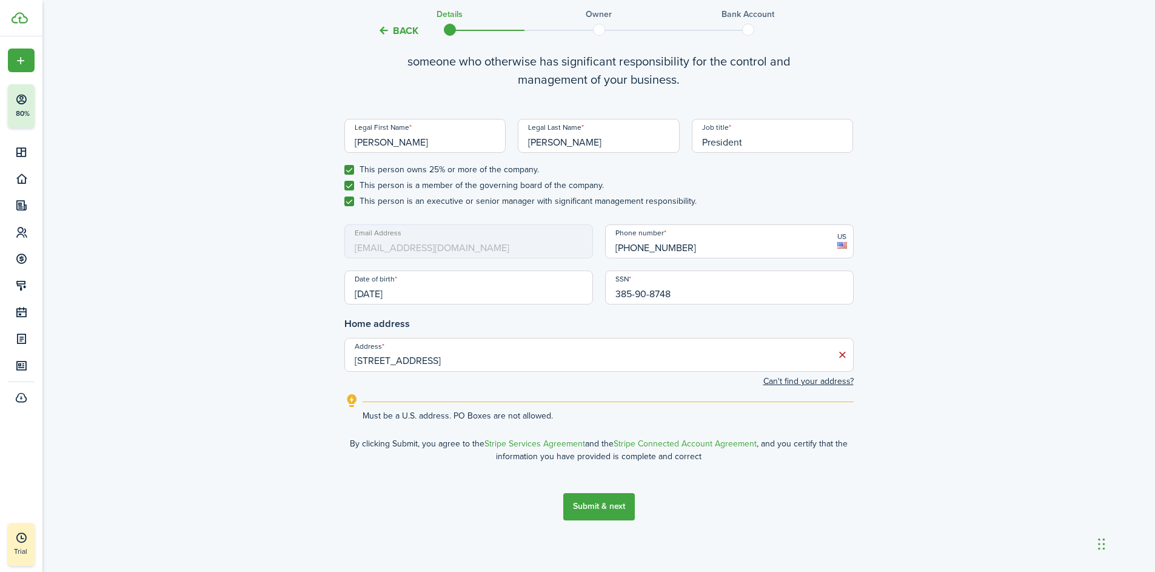
click at [586, 503] on button "Submit & next" at bounding box center [599, 506] width 72 height 27
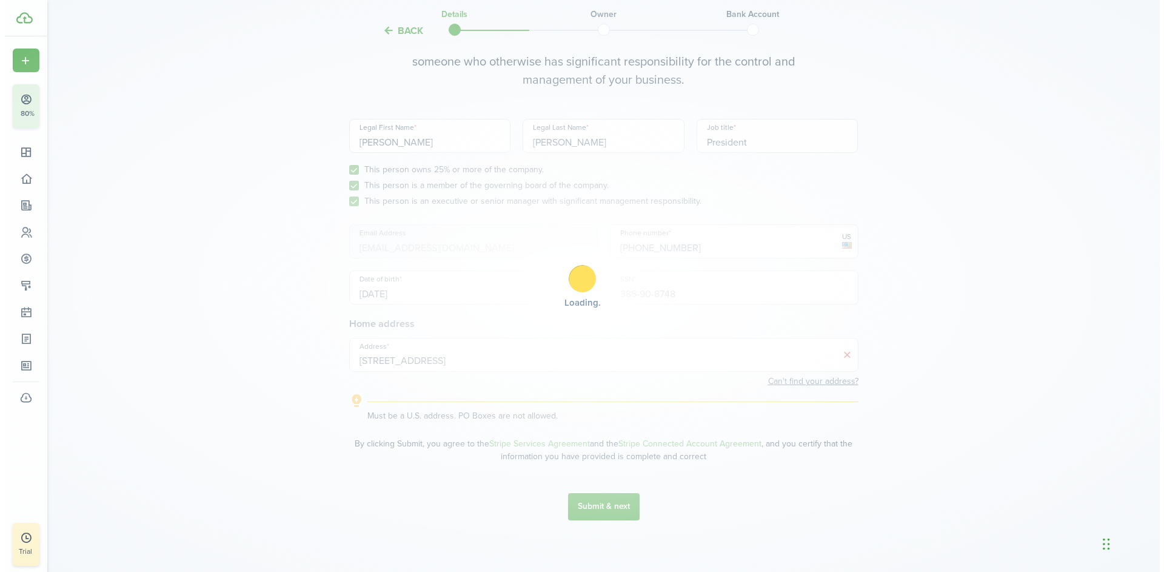
scroll to position [0, 0]
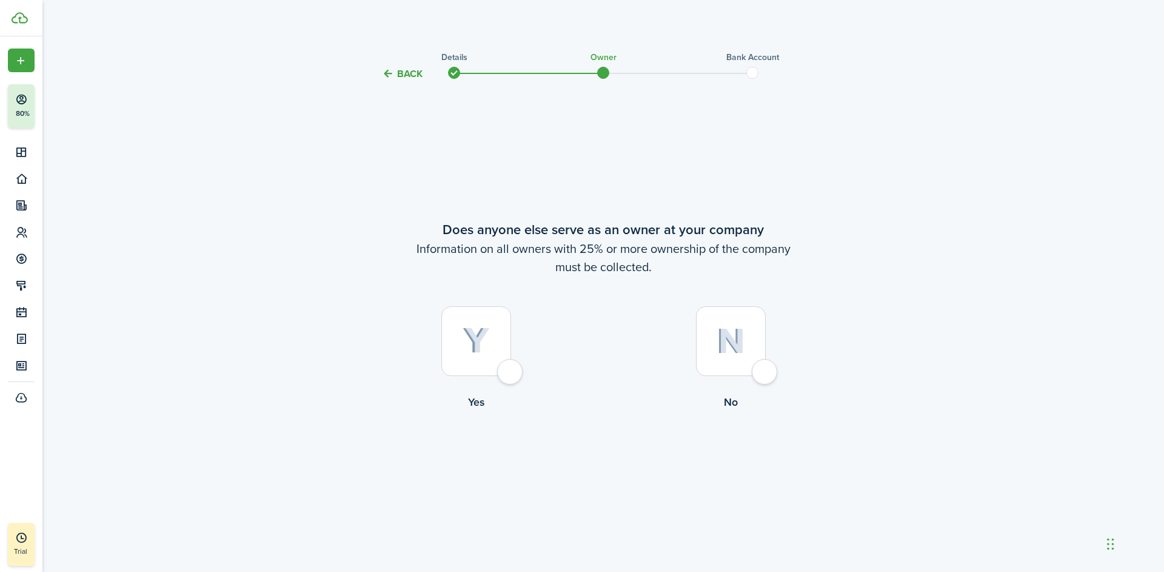
click at [511, 370] on div at bounding box center [476, 341] width 70 height 70
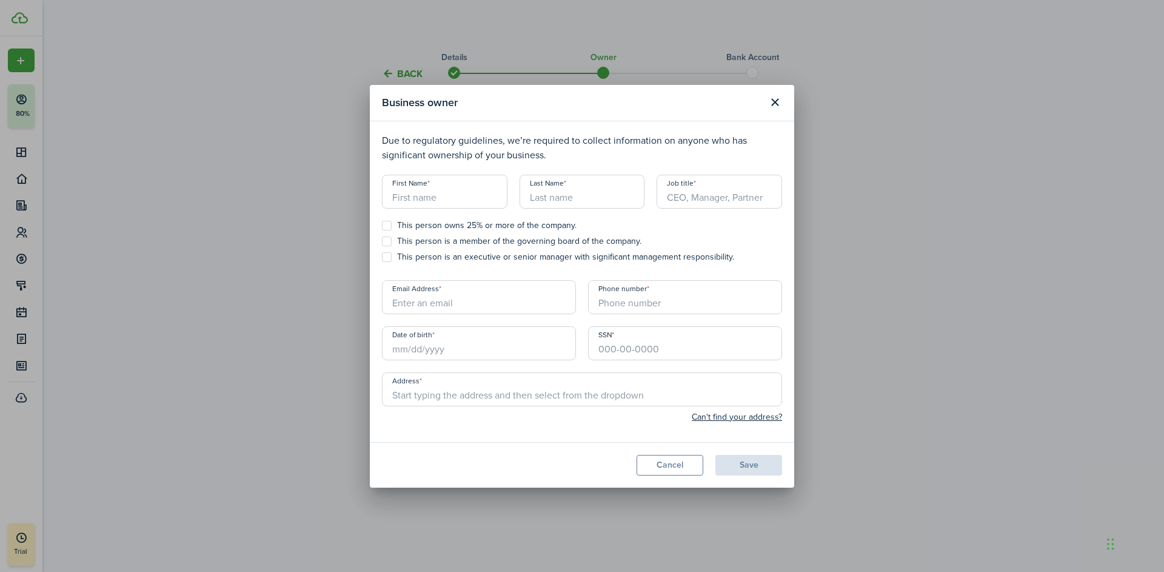
click at [452, 195] on input "First Name" at bounding box center [445, 192] width 126 height 34
click at [444, 304] on input "Email Address" at bounding box center [479, 297] width 194 height 34
click at [422, 193] on input "First Name" at bounding box center [445, 192] width 126 height 34
click at [777, 102] on button "Close modal" at bounding box center [775, 102] width 21 height 21
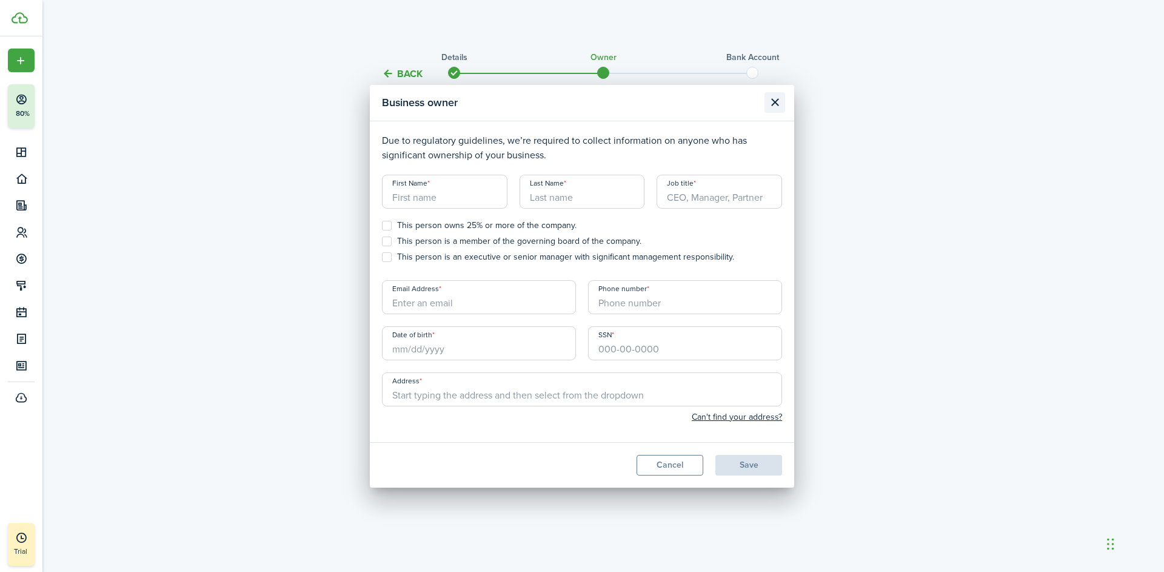
radio input "false"
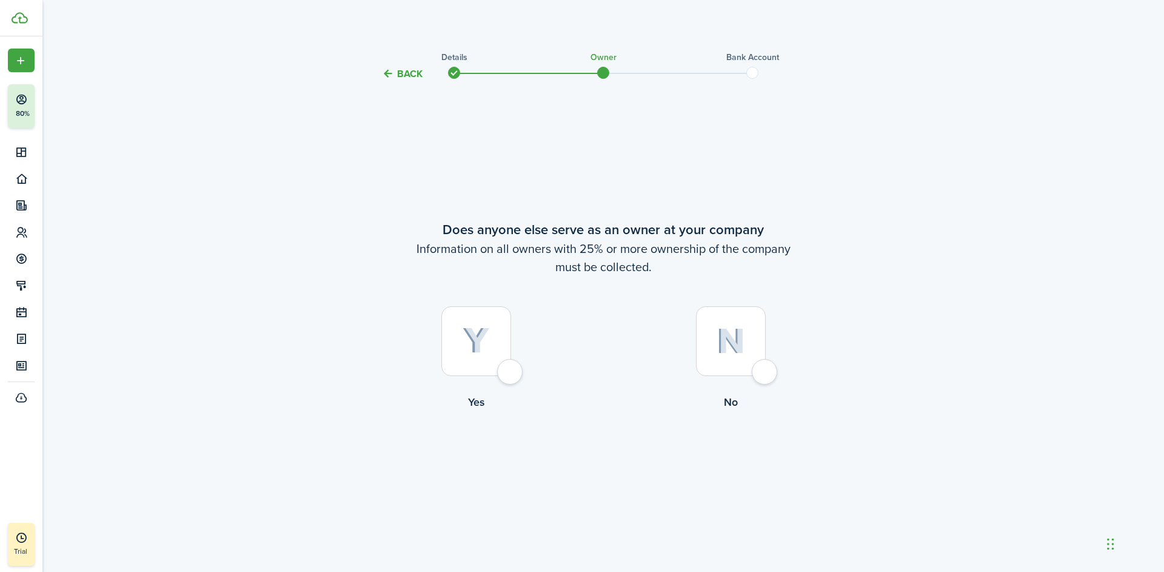
click at [409, 75] on button "Back" at bounding box center [402, 73] width 41 height 13
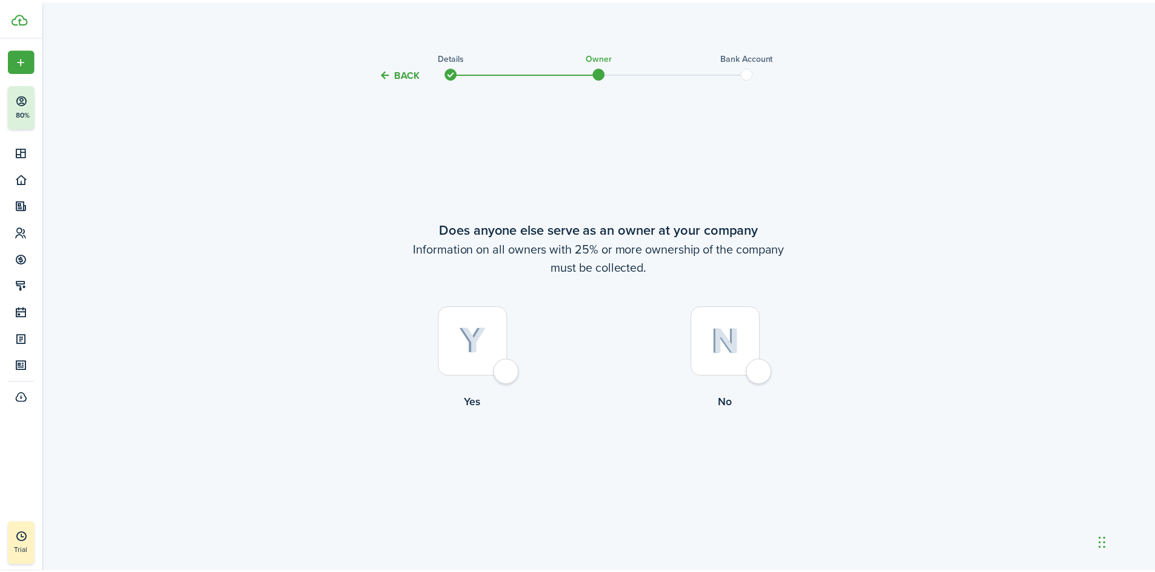
scroll to position [490, 0]
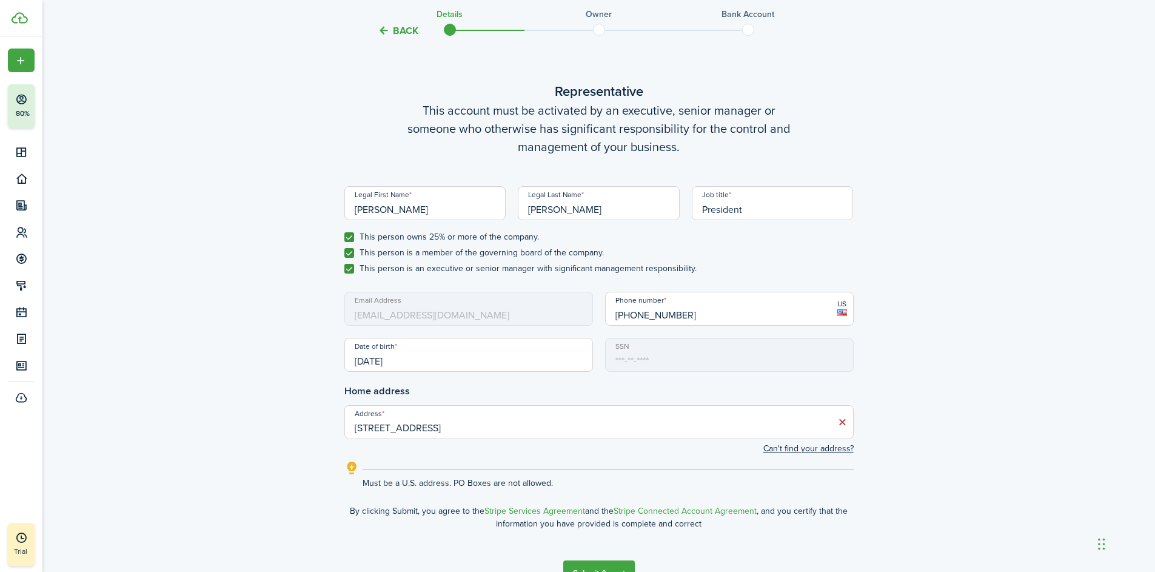
click at [404, 32] on button "Back" at bounding box center [398, 30] width 41 height 13
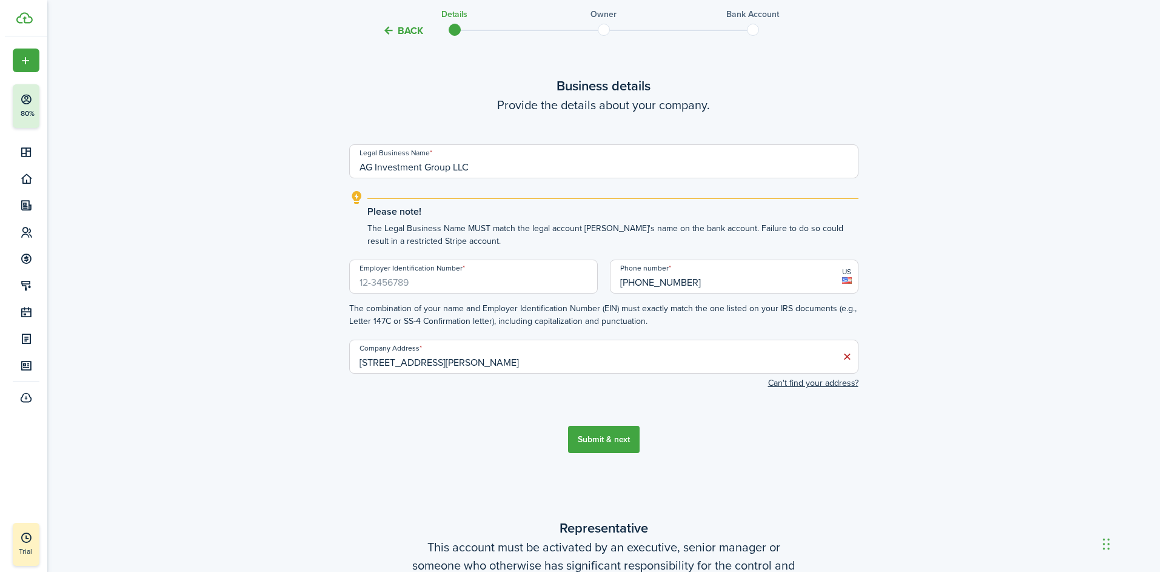
scroll to position [0, 0]
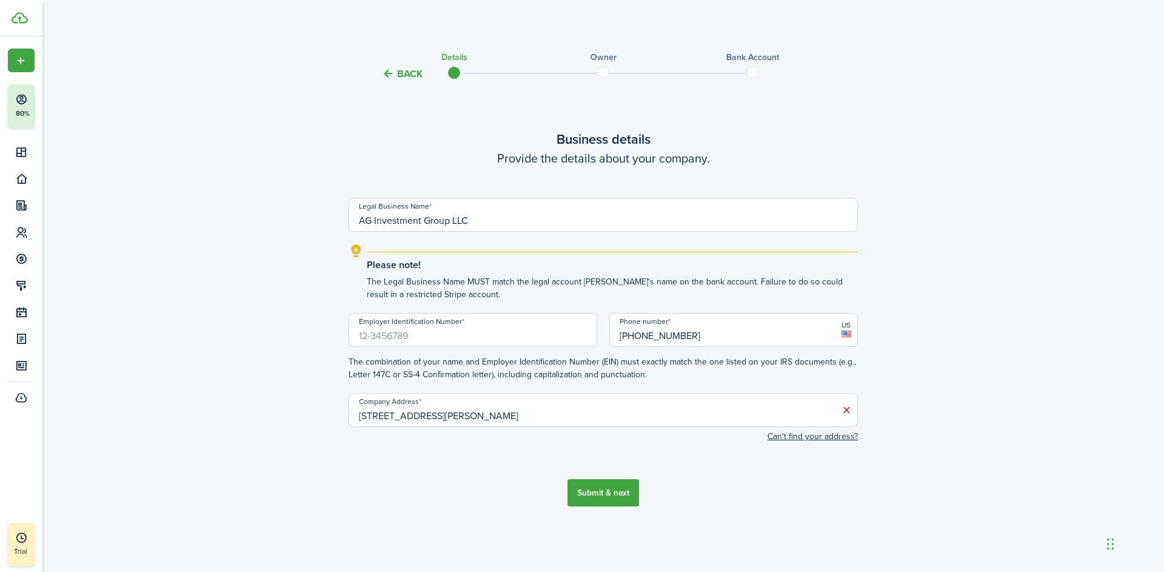
click at [412, 336] on input "Employer Identification Number" at bounding box center [473, 330] width 249 height 34
click at [406, 76] on button "Back" at bounding box center [402, 73] width 41 height 13
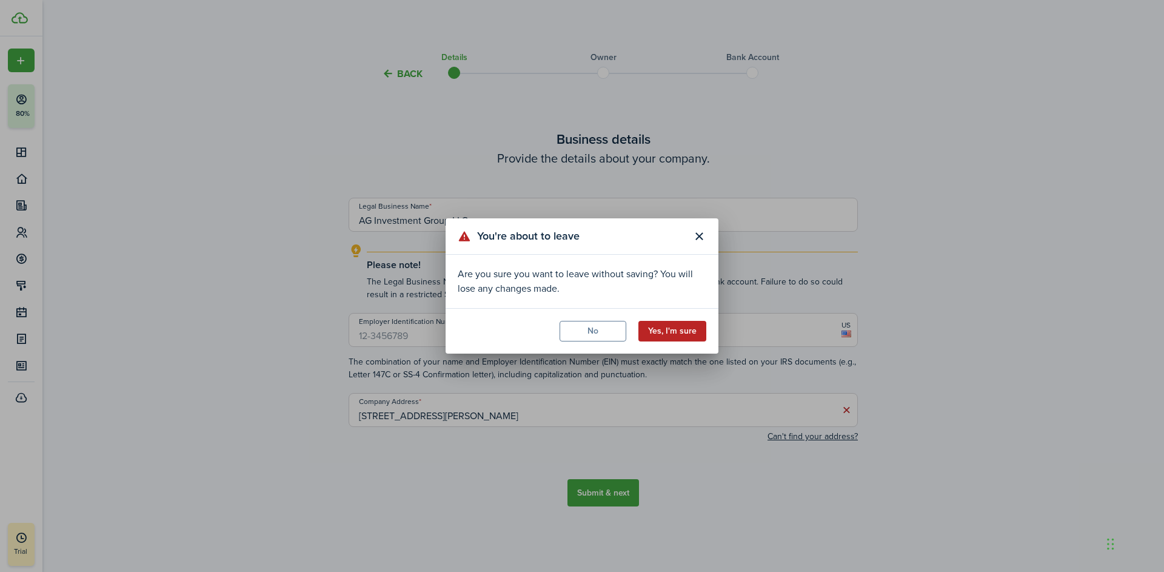
click at [668, 329] on button "Yes, I'm sure" at bounding box center [672, 331] width 68 height 21
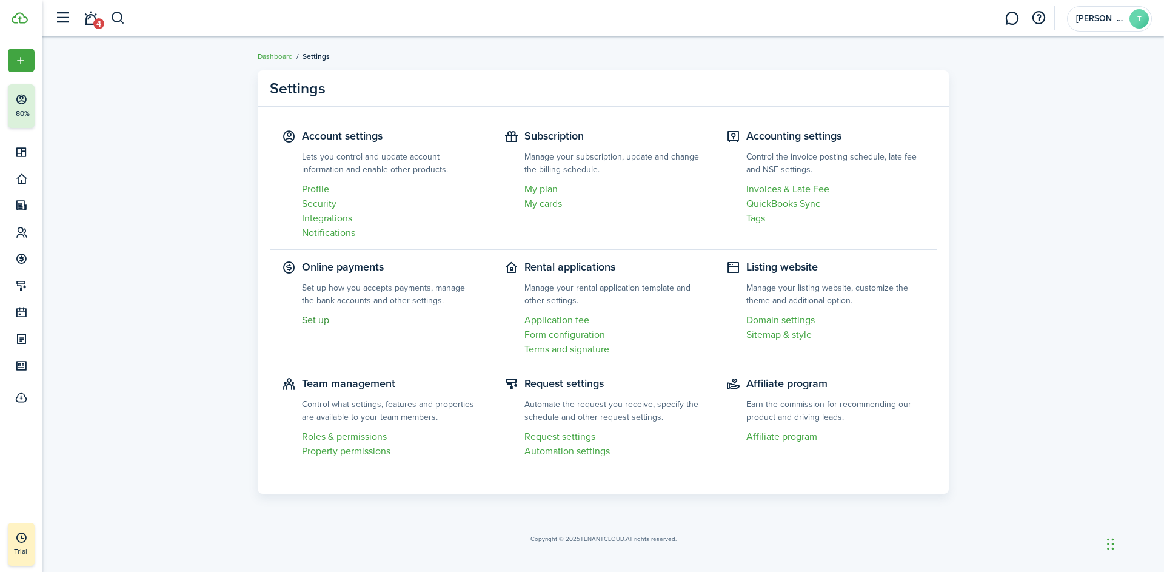
click at [325, 321] on link "Set up" at bounding box center [391, 320] width 178 height 15
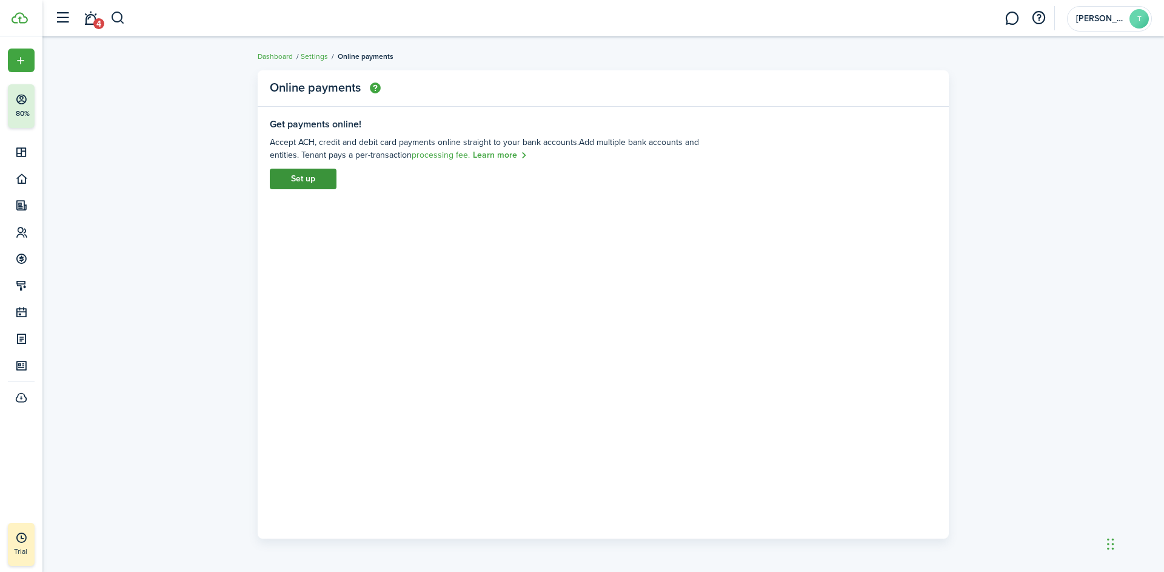
click at [307, 170] on link "Set up" at bounding box center [303, 179] width 67 height 21
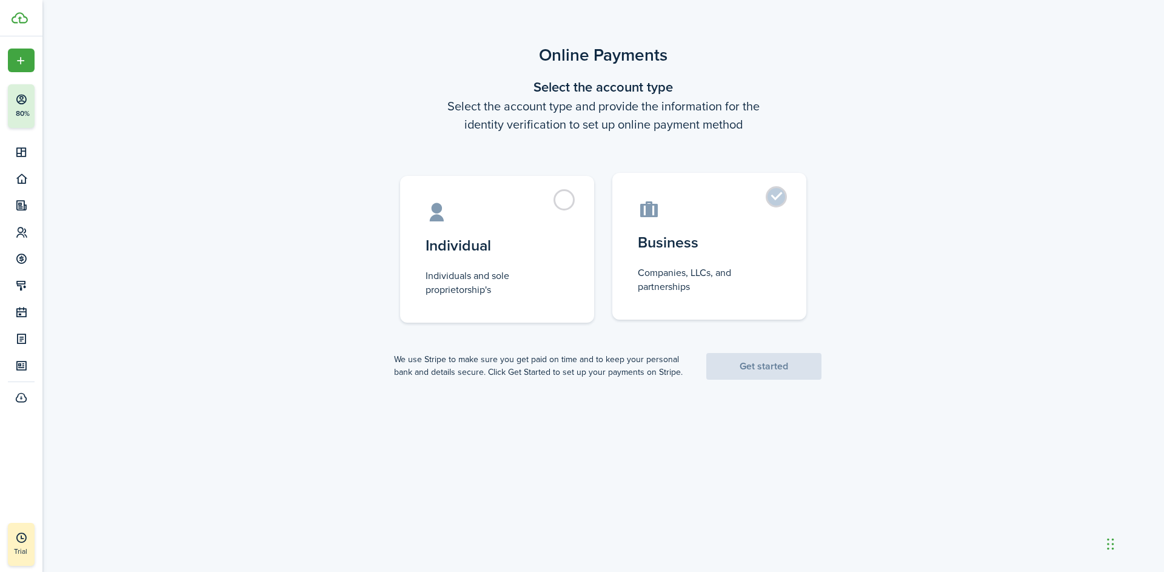
click at [776, 206] on label "Business Companies, LLCs, and partnerships" at bounding box center [709, 246] width 194 height 147
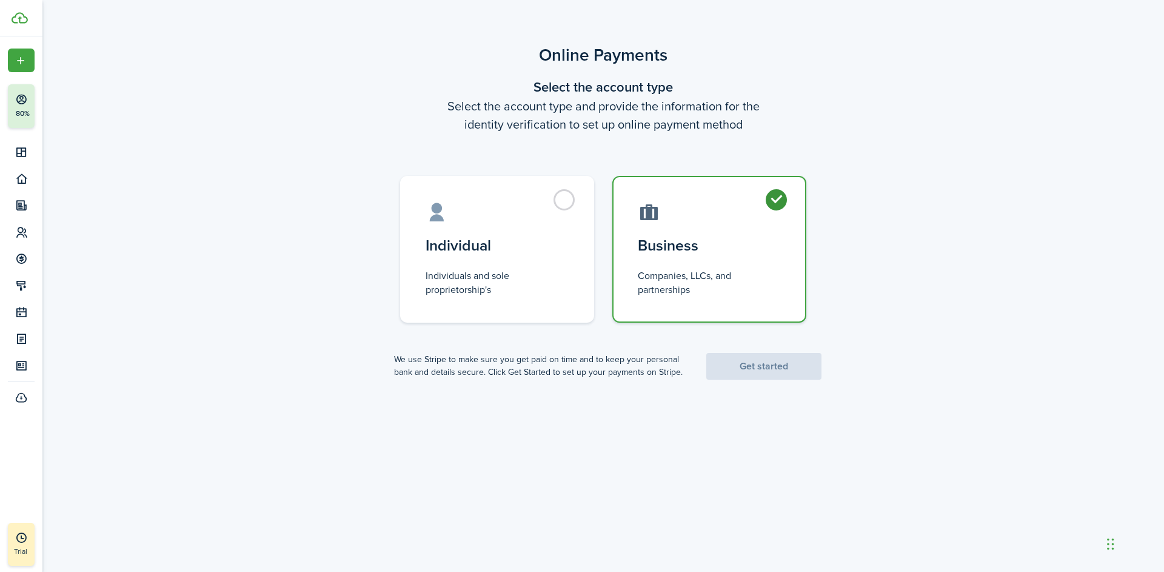
radio input "true"
click at [766, 366] on link "Get started" at bounding box center [763, 366] width 115 height 27
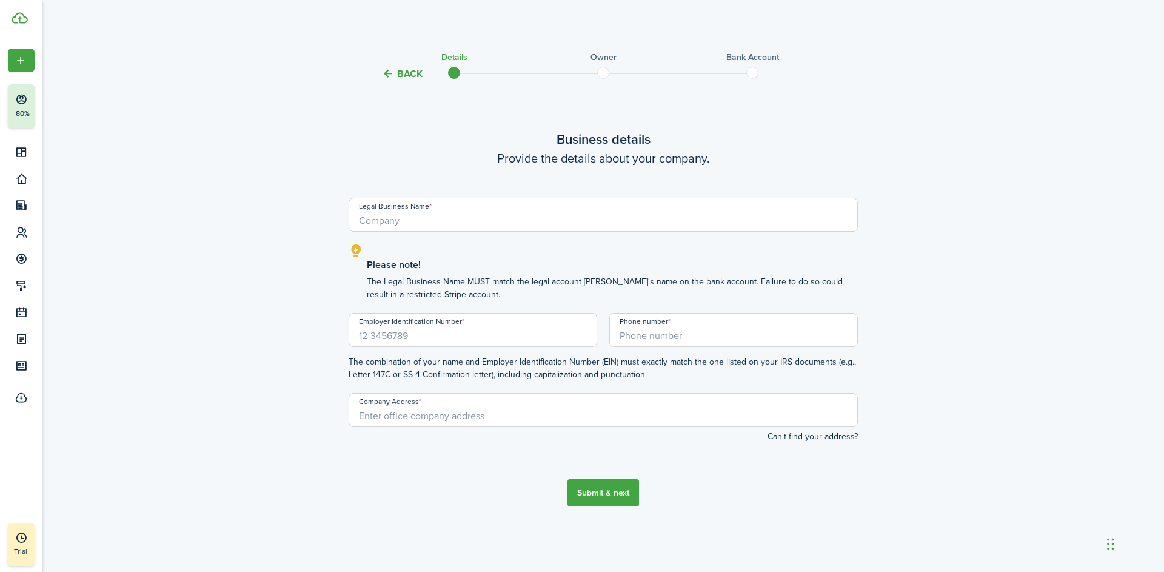
click at [409, 221] on input "Legal Business Name" at bounding box center [603, 215] width 509 height 34
type input "AG Investment Group LLC"
paste input "[US_EMPLOYER_IDENTIFICATION_NUMBER]"
type input "[US_EMPLOYER_IDENTIFICATION_NUMBER]"
type input "[PHONE_NUMBER]"
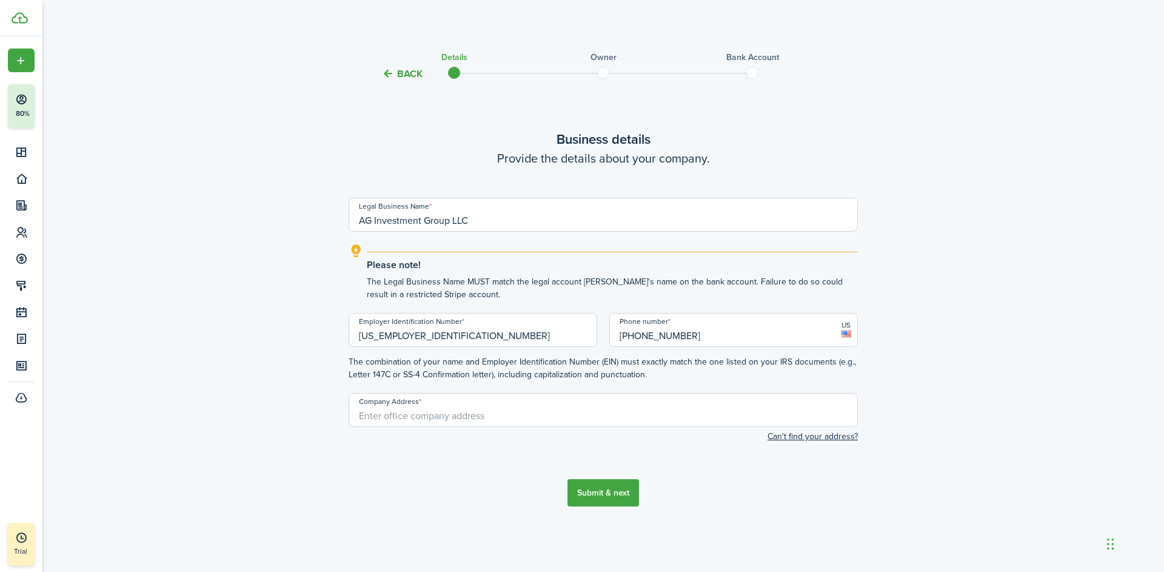
click at [394, 412] on input "Company Address" at bounding box center [603, 410] width 509 height 34
click at [438, 440] on span "[STREET_ADDRESS][PERSON_NAME]" at bounding box center [439, 436] width 140 height 13
type input "[STREET_ADDRESS][PERSON_NAME]"
click at [614, 491] on button "Submit & next" at bounding box center [604, 492] width 72 height 27
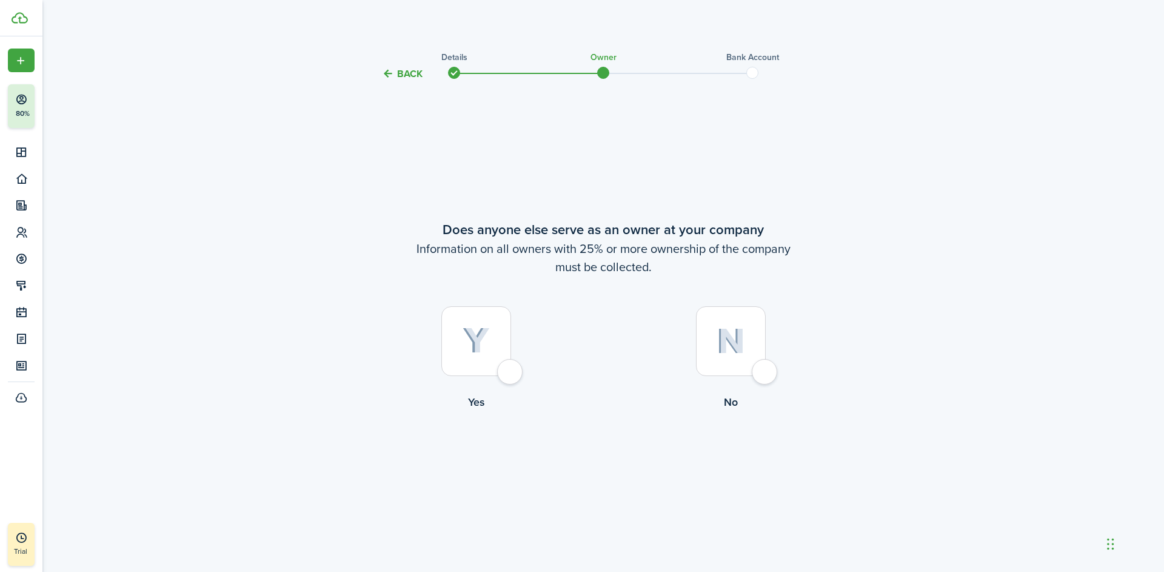
click at [404, 78] on button "Back" at bounding box center [402, 73] width 41 height 13
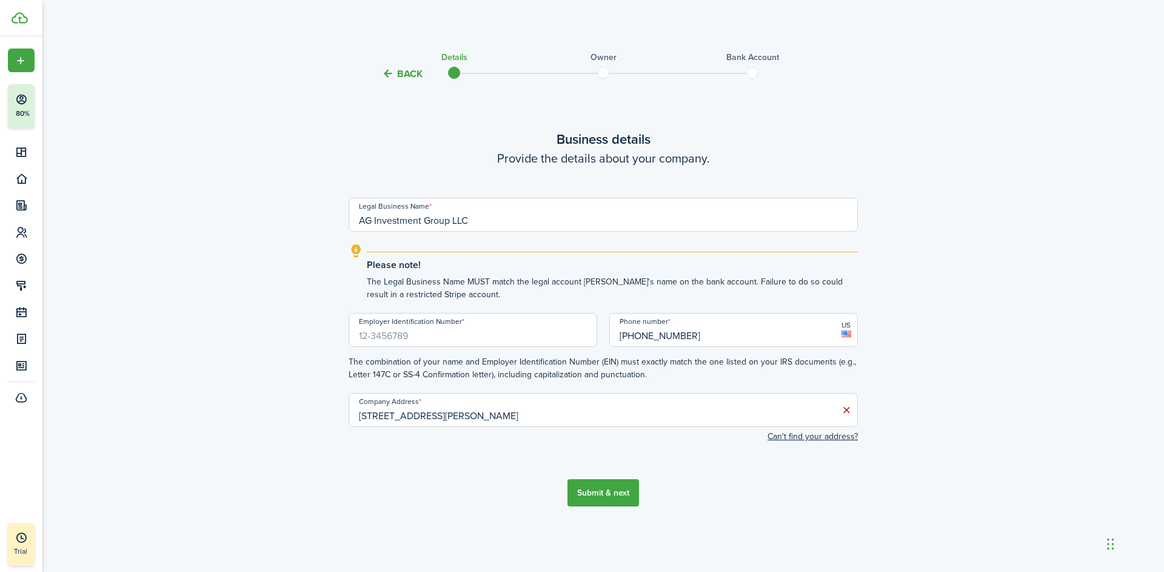
click at [405, 75] on button "Back" at bounding box center [402, 73] width 41 height 13
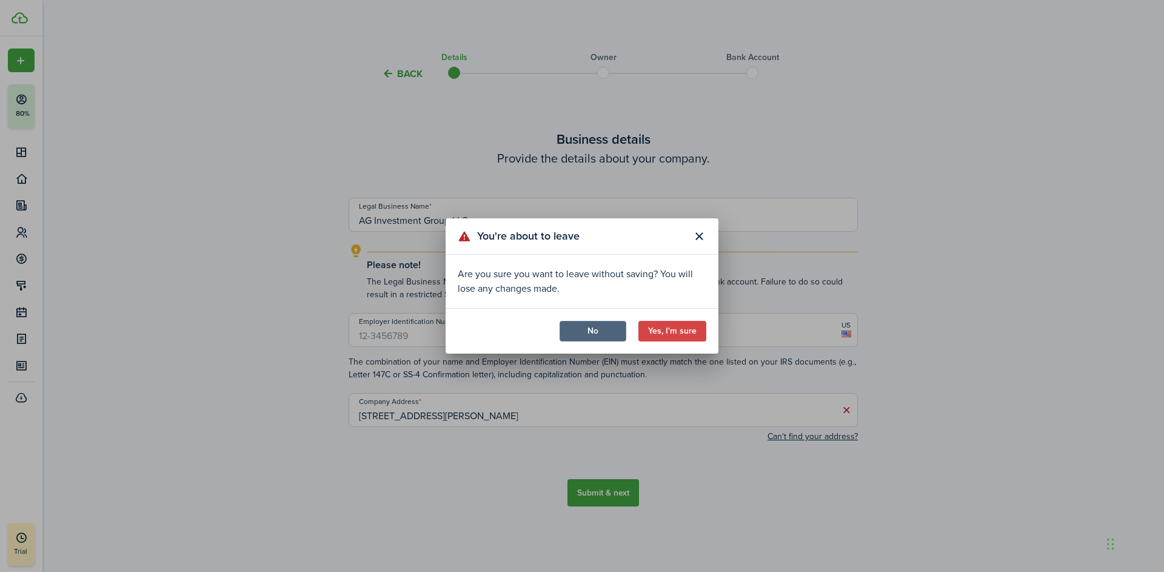
click at [606, 335] on button "No" at bounding box center [593, 331] width 67 height 21
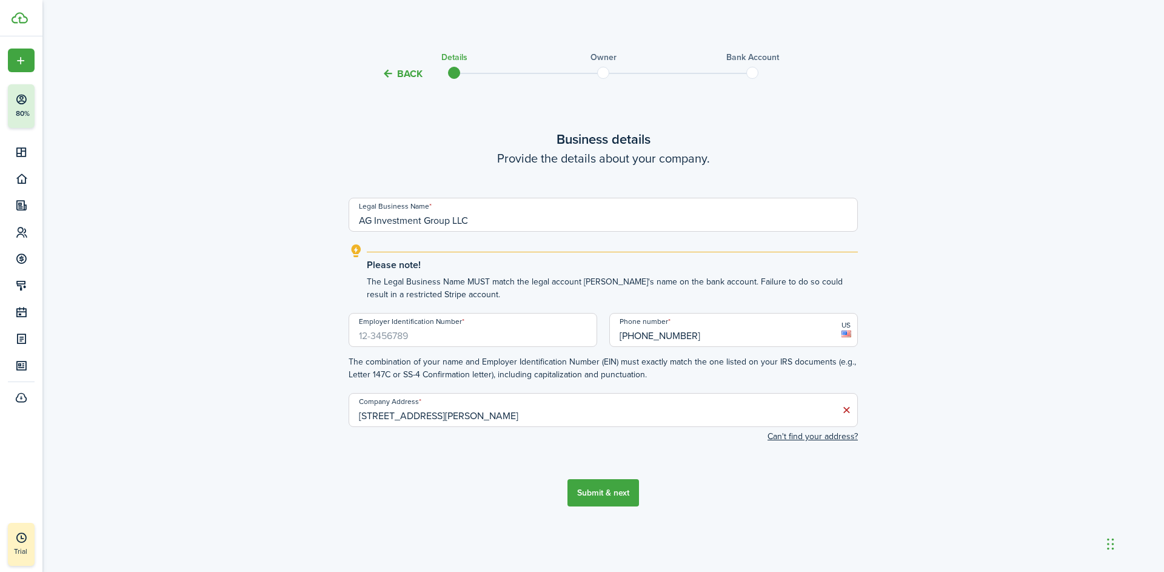
click at [415, 78] on button "Back" at bounding box center [402, 73] width 41 height 13
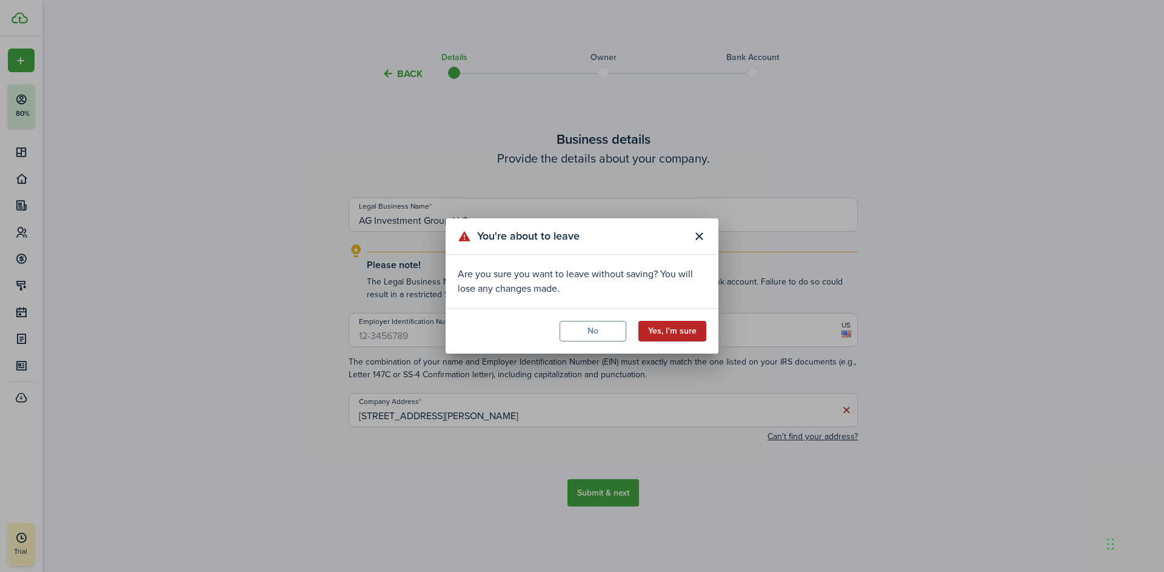
click at [689, 335] on button "Yes, I'm sure" at bounding box center [672, 331] width 68 height 21
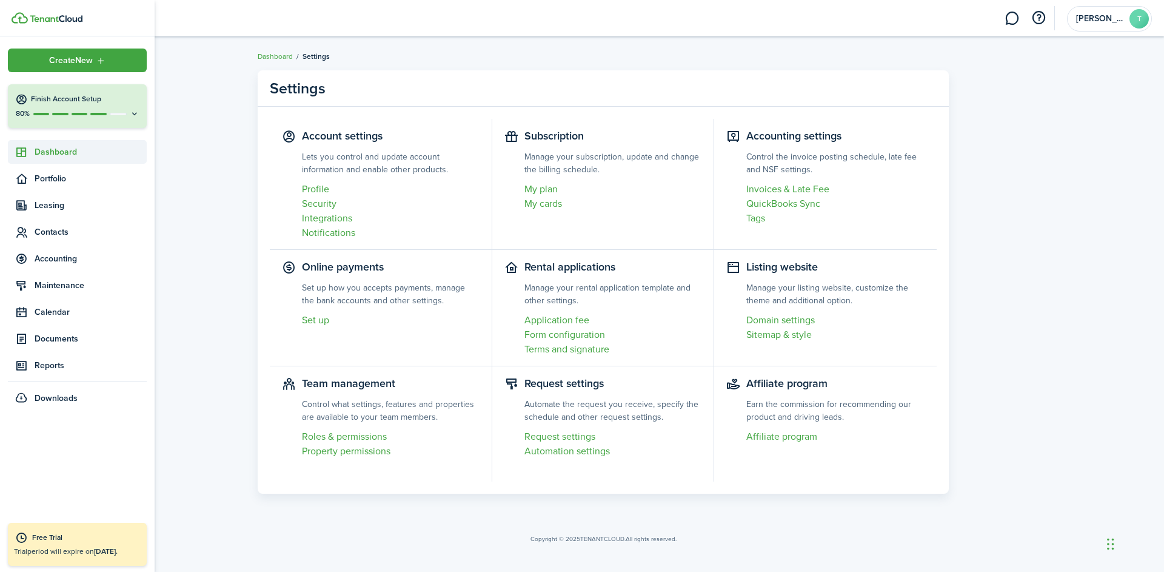
click at [58, 151] on span "Dashboard" at bounding box center [91, 152] width 112 height 13
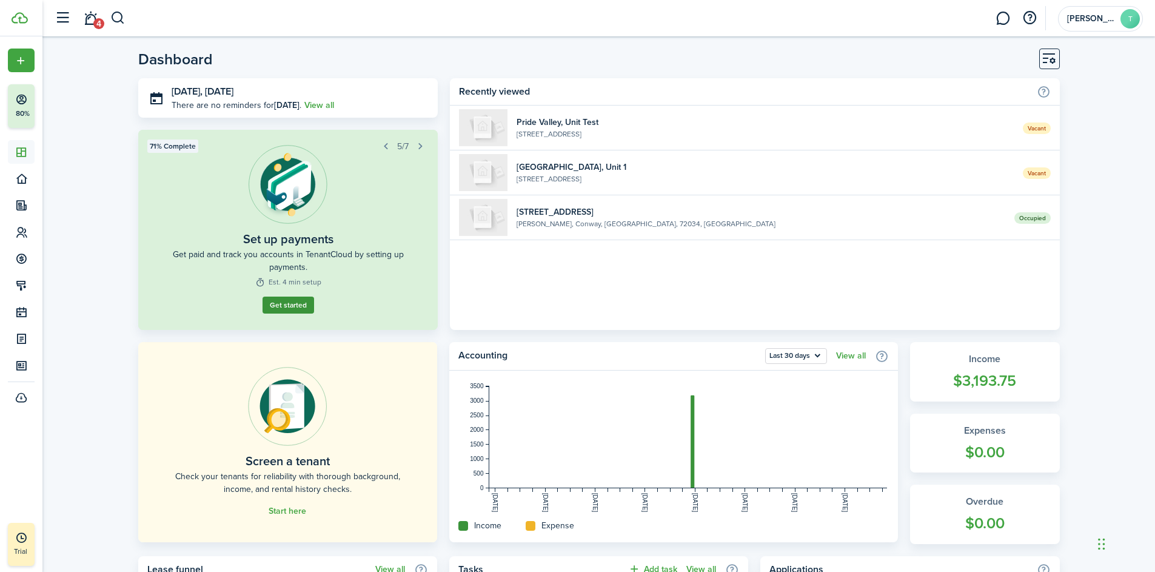
click at [296, 306] on link "Get started" at bounding box center [289, 304] width 52 height 17
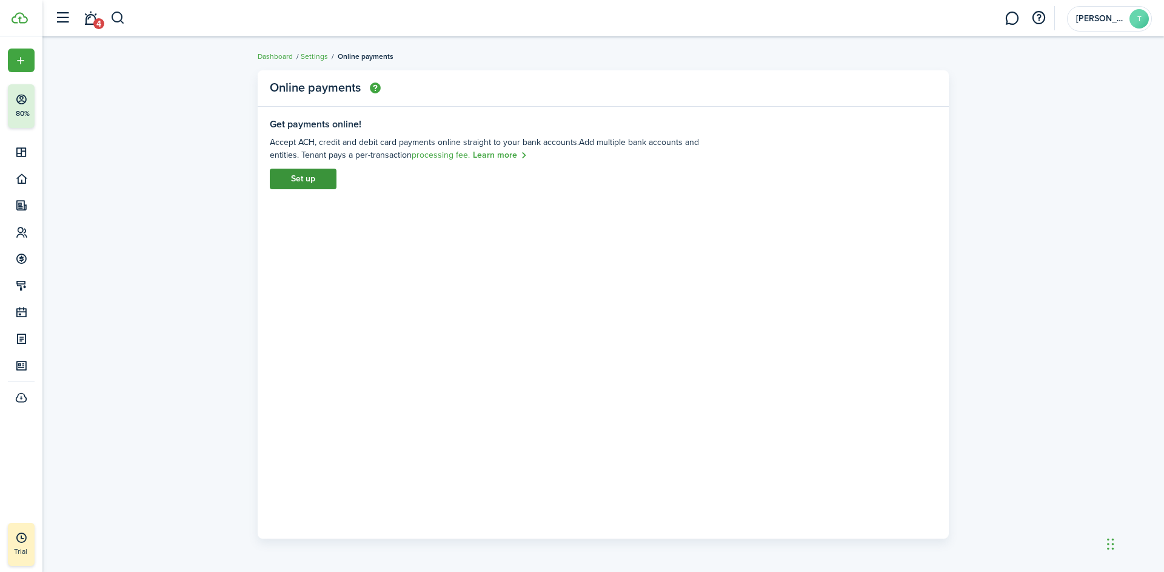
click at [312, 177] on link "Set up" at bounding box center [303, 179] width 67 height 21
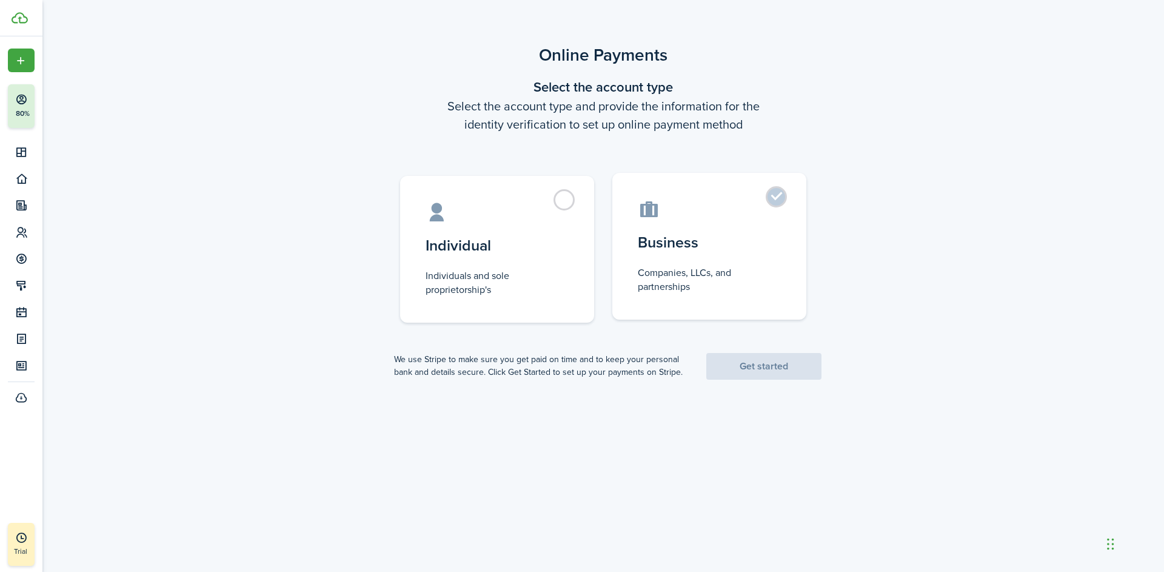
click at [775, 198] on label "Business Companies, LLCs, and partnerships" at bounding box center [709, 246] width 194 height 147
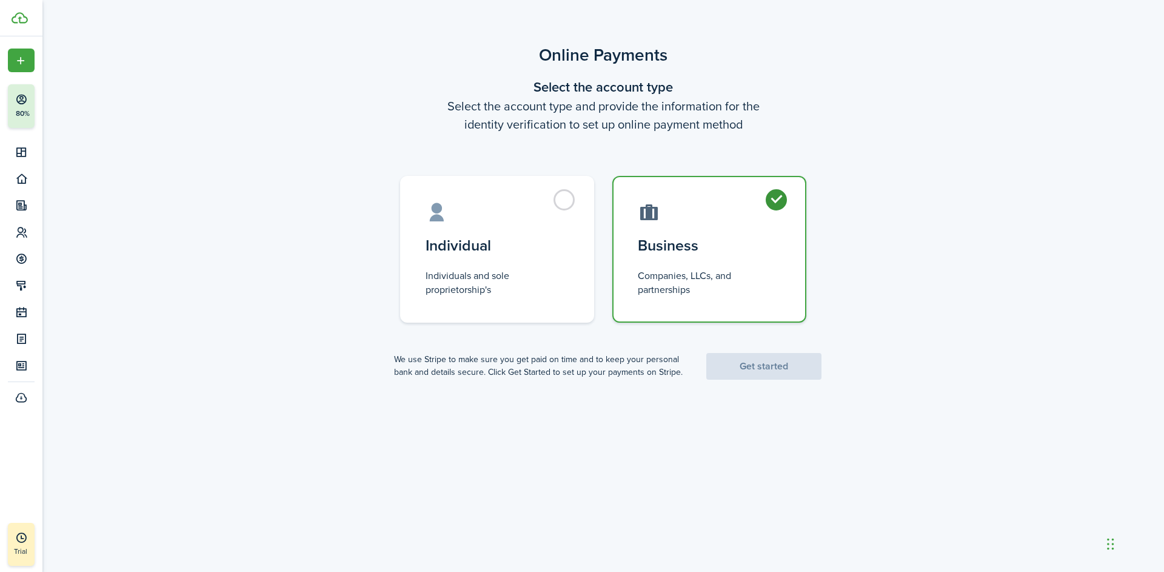
radio input "true"
click at [764, 367] on link "Get started" at bounding box center [763, 366] width 115 height 27
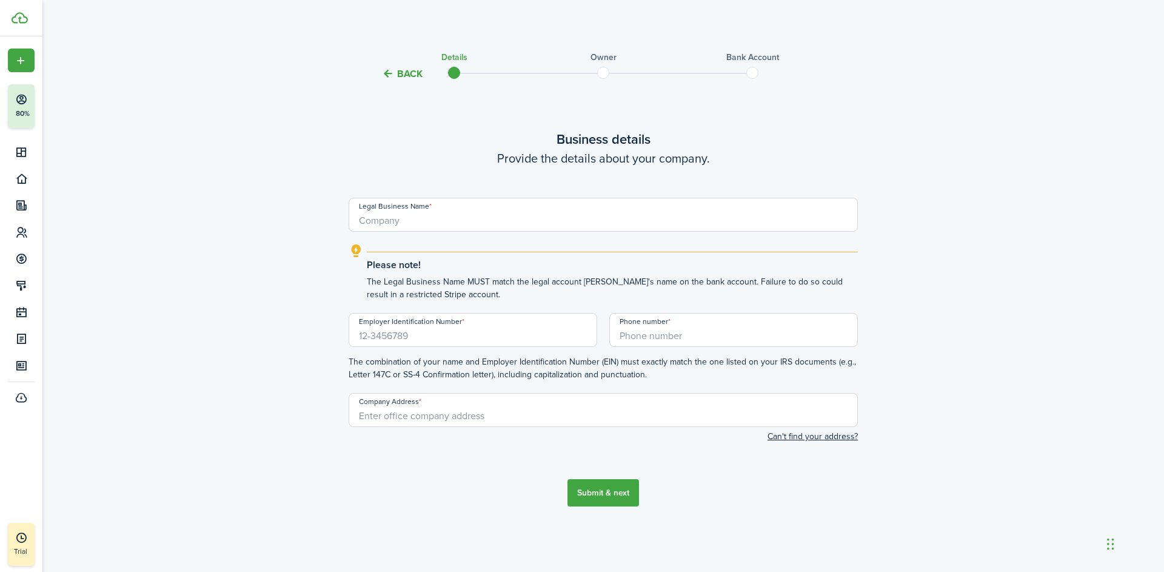
click at [428, 224] on input "Legal Business Name" at bounding box center [603, 215] width 509 height 34
type input "AG Investment Group LLC"
paste input "[US_EMPLOYER_IDENTIFICATION_NUMBER]"
type input "[US_EMPLOYER_IDENTIFICATION_NUMBER]"
type input "[PHONE_NUMBER]"
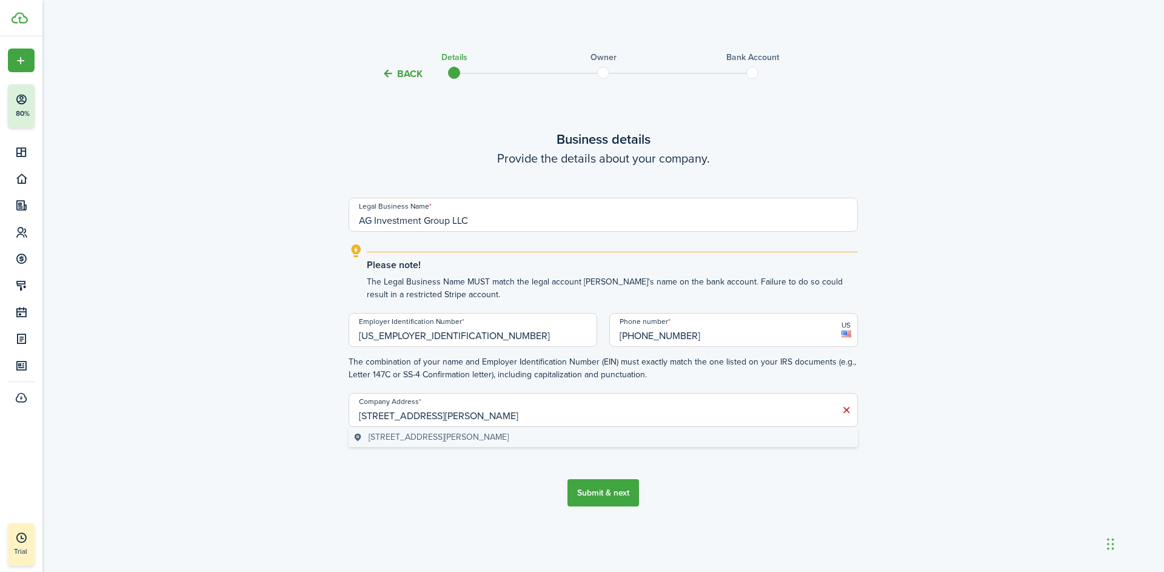
click at [517, 444] on div "[STREET_ADDRESS][PERSON_NAME]" at bounding box center [603, 437] width 509 height 20
type input "[STREET_ADDRESS][PERSON_NAME]"
click at [624, 497] on button "Submit & next" at bounding box center [604, 492] width 72 height 27
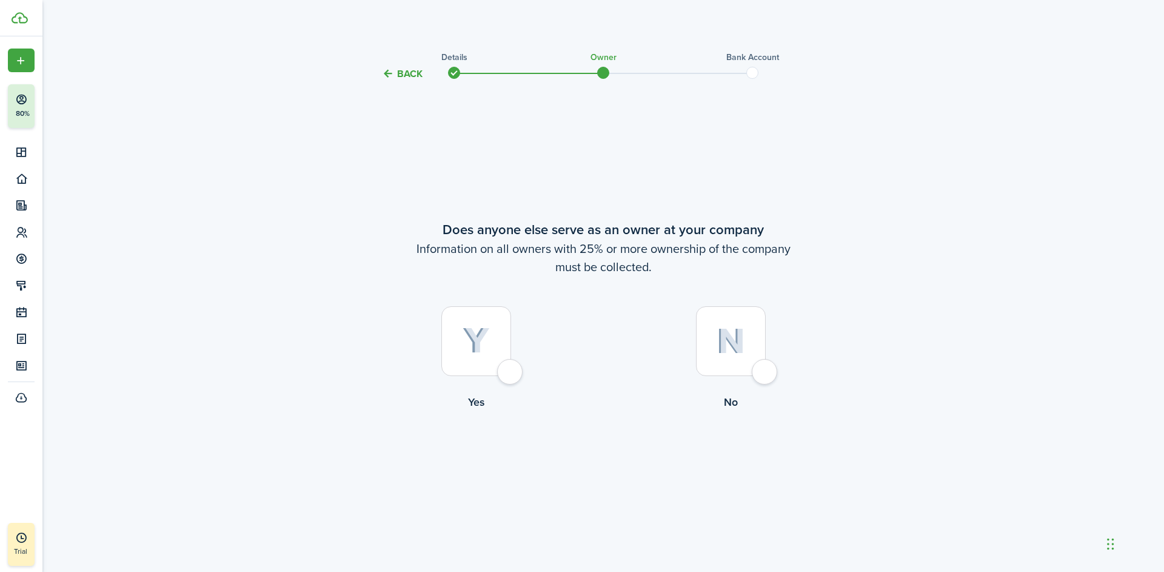
click at [511, 367] on div at bounding box center [476, 341] width 70 height 70
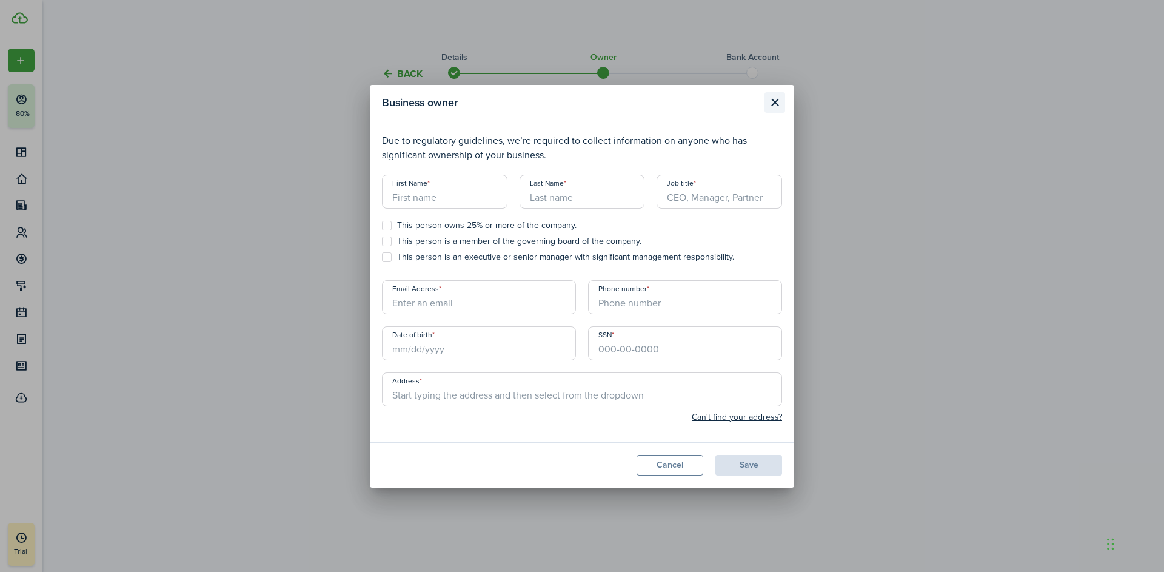
click at [778, 107] on button "Close modal" at bounding box center [775, 102] width 21 height 21
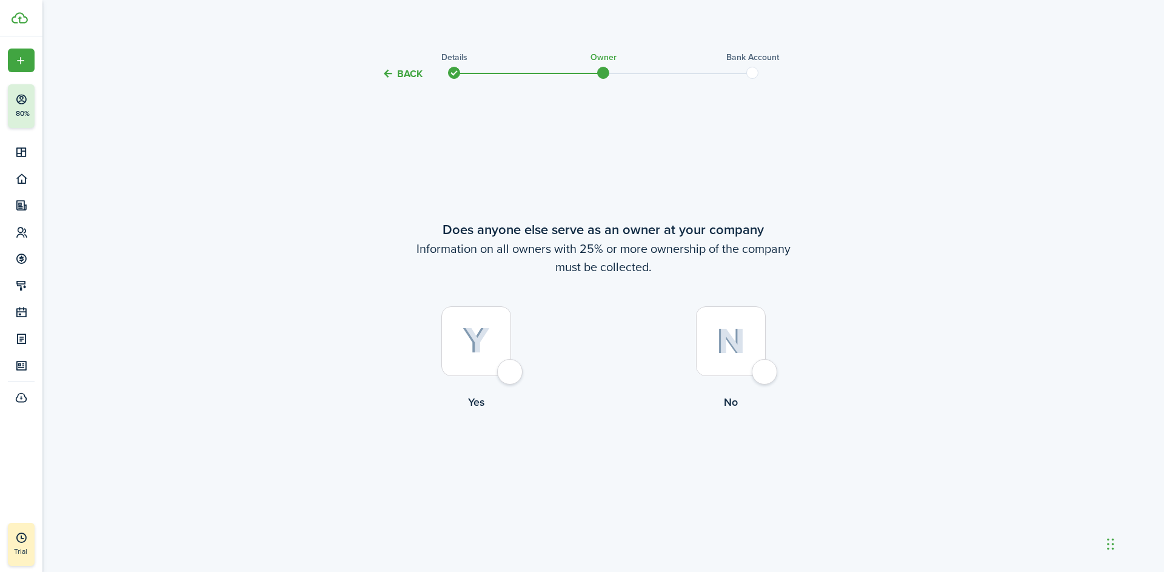
click at [511, 376] on div at bounding box center [476, 341] width 70 height 70
radio input "true"
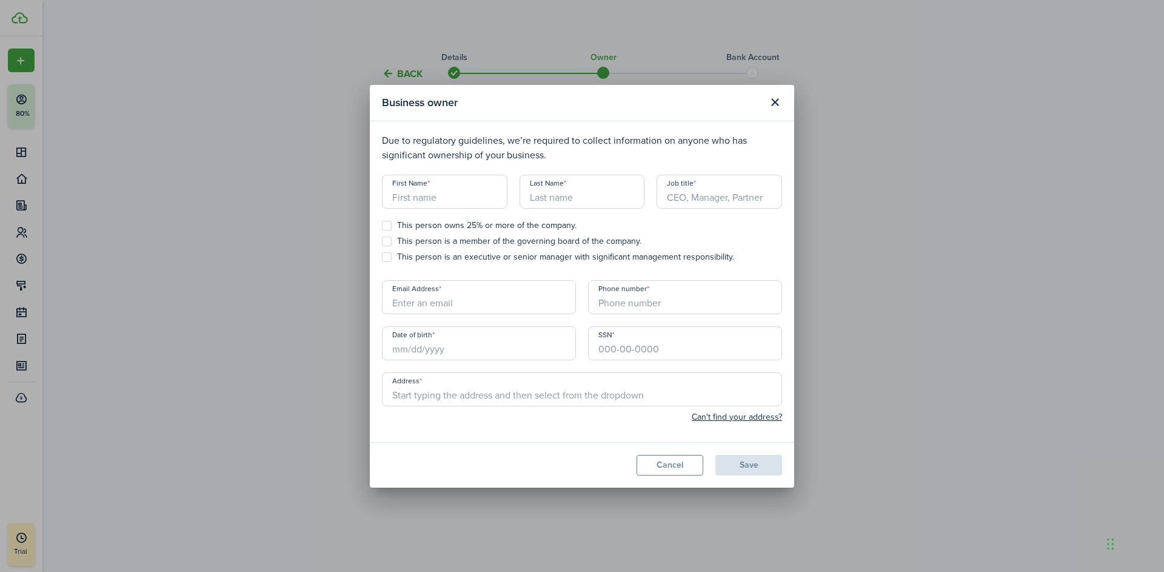
click at [455, 196] on input "First Name" at bounding box center [445, 192] width 126 height 34
type input "[PERSON_NAME]"
type input "BAt"
click at [867, 341] on div "Business owner Due to regulatory guidelines, we’re required to collect informat…" at bounding box center [582, 286] width 1164 height 572
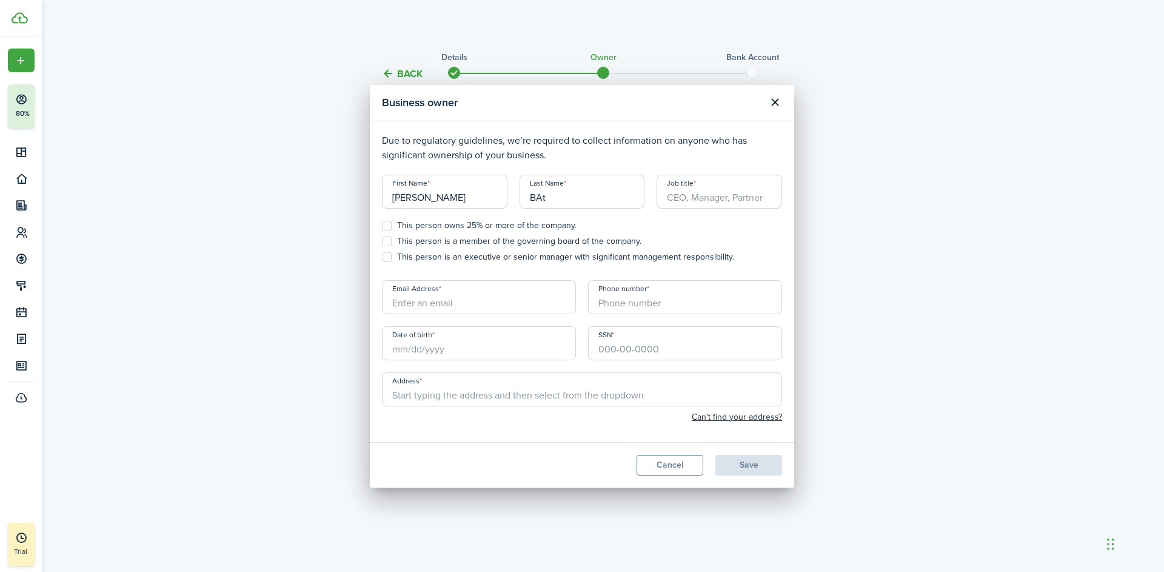
radio input "false"
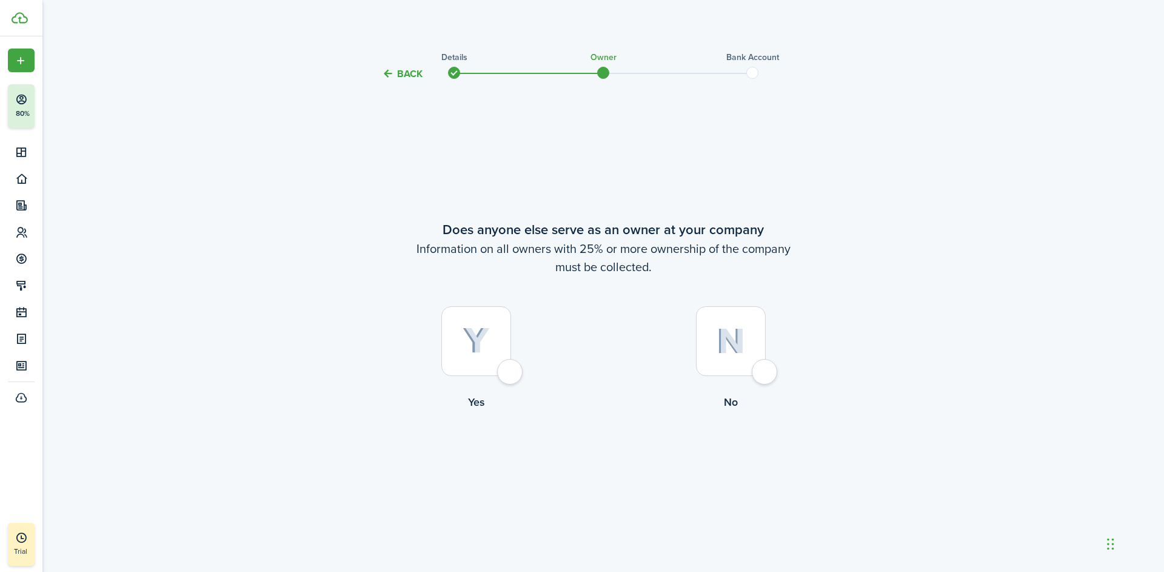
click at [411, 72] on button "Back" at bounding box center [402, 73] width 41 height 13
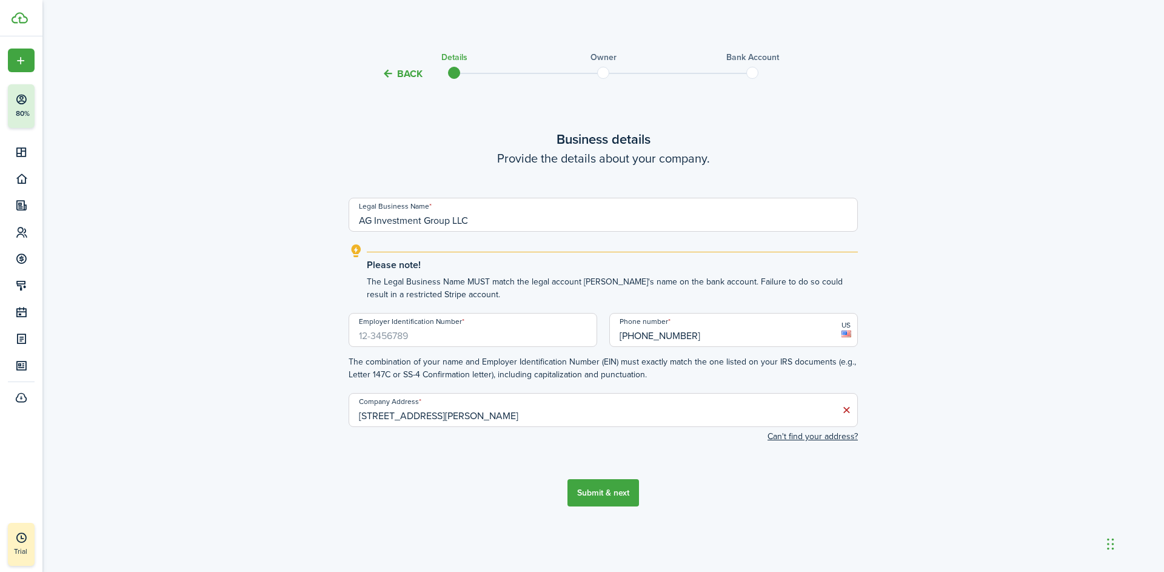
click at [437, 337] on input "Employer Identification Number" at bounding box center [473, 330] width 249 height 34
paste input "[US_EMPLOYER_IDENTIFICATION_NUMBER]"
type input "[US_EMPLOYER_IDENTIFICATION_NUMBER]"
click at [603, 494] on button "Submit & next" at bounding box center [604, 492] width 72 height 27
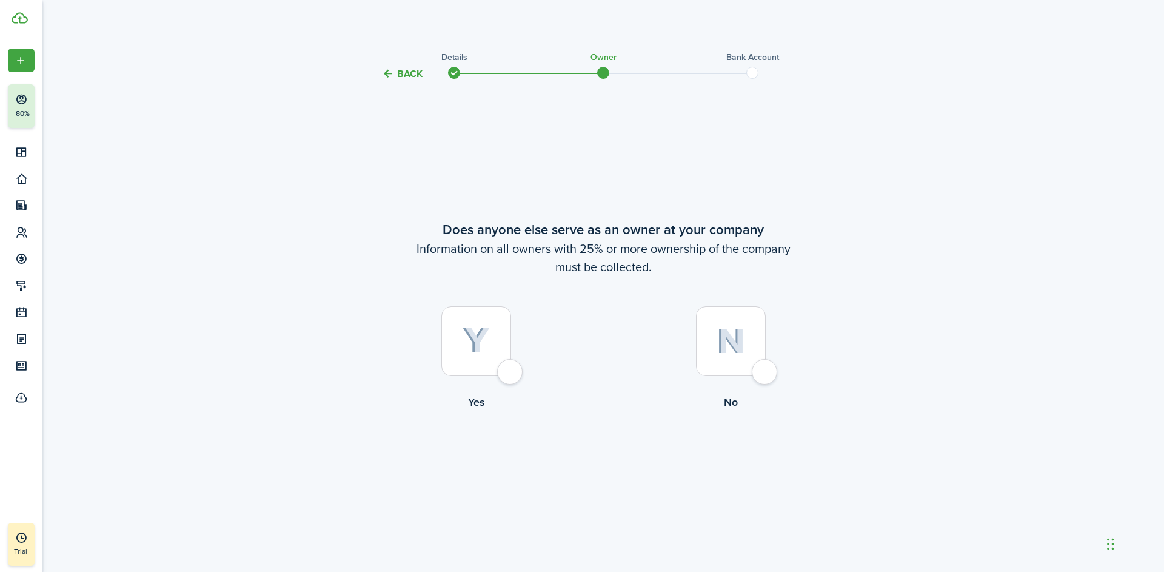
click at [510, 371] on div at bounding box center [476, 341] width 70 height 70
radio input "true"
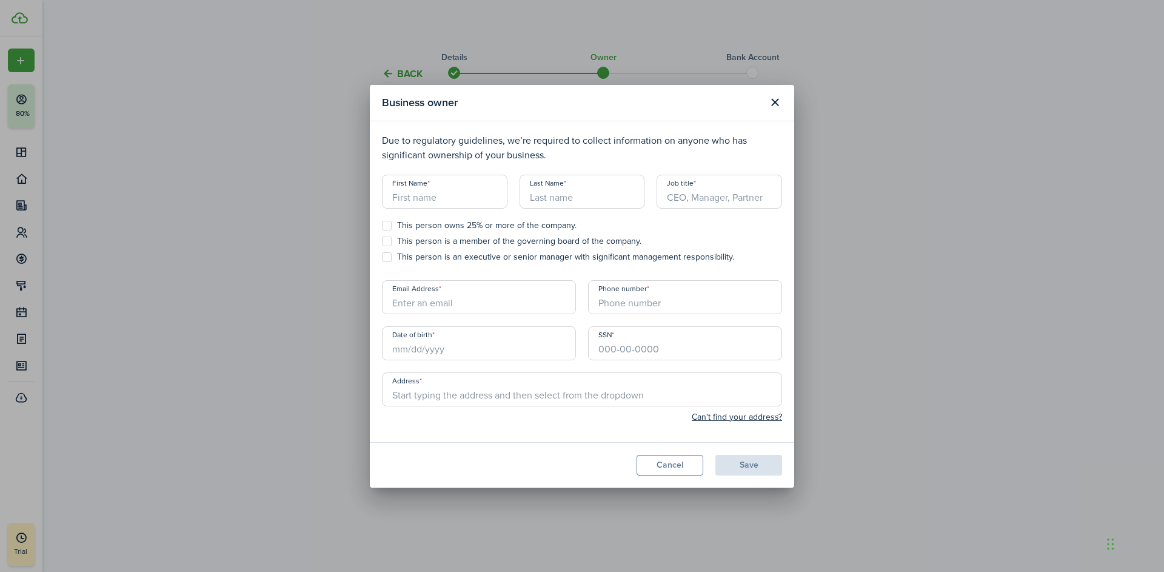
click at [421, 196] on input "First Name" at bounding box center [445, 192] width 126 height 34
type input "Sa"
click at [668, 461] on button "Cancel" at bounding box center [670, 465] width 67 height 21
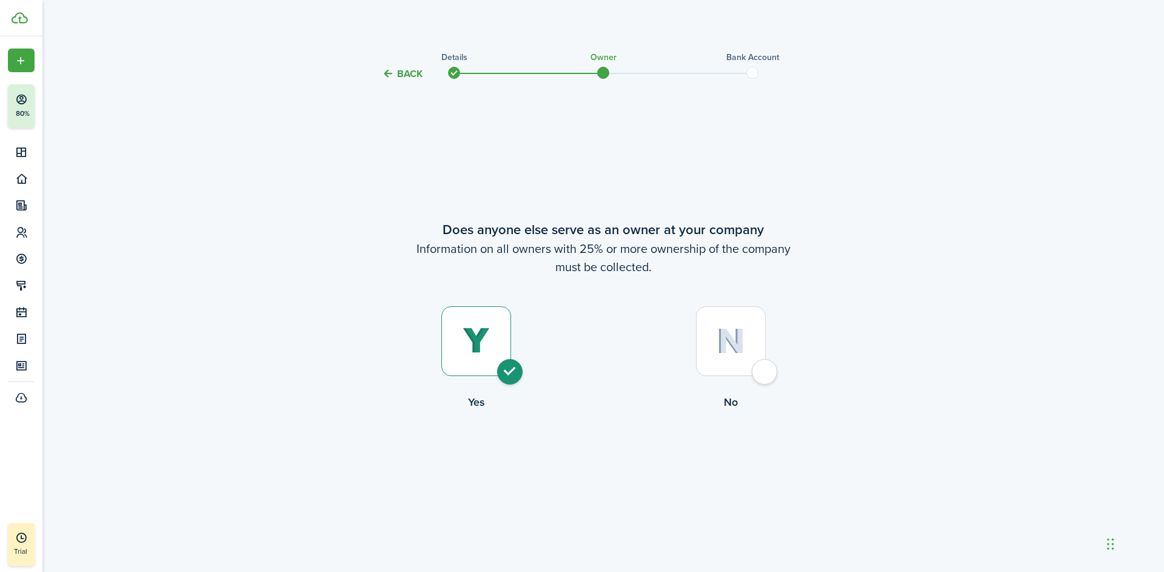
radio input "false"
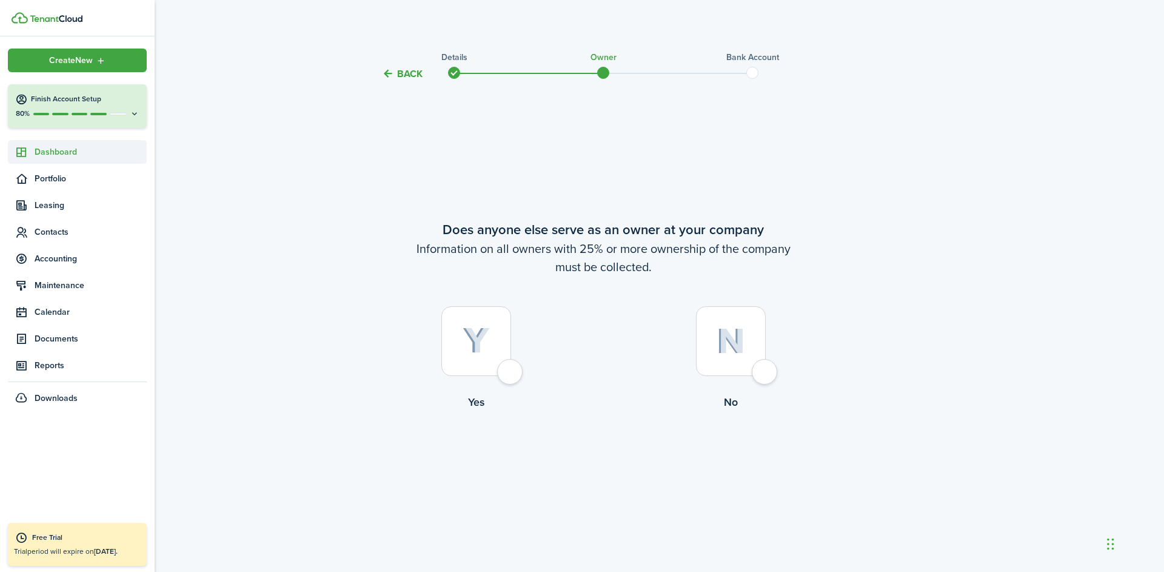
click at [49, 145] on link "Dashboard" at bounding box center [77, 152] width 139 height 24
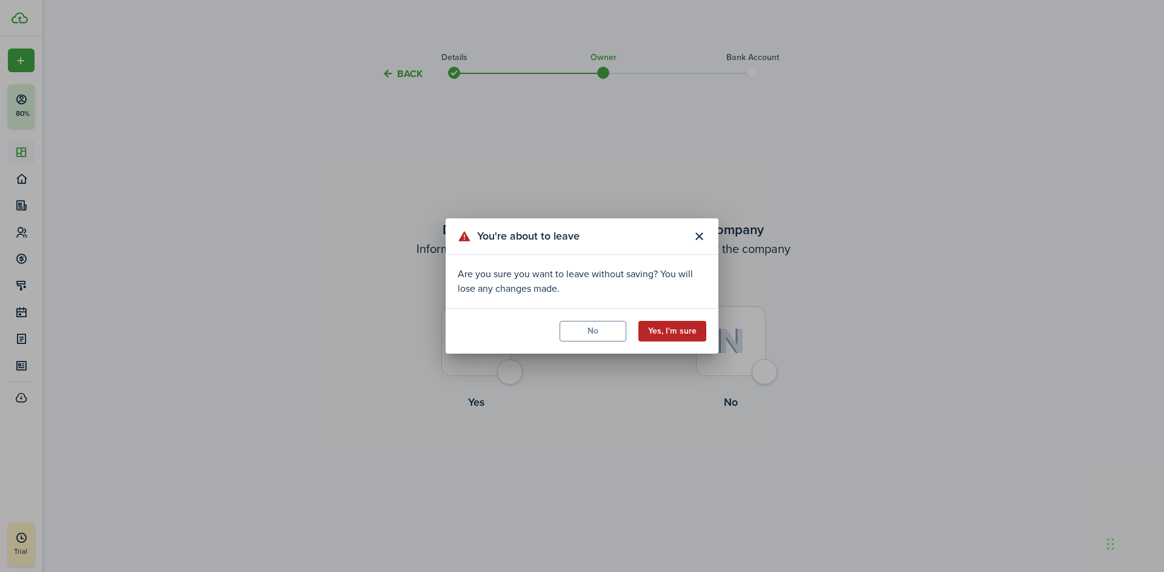
click at [674, 330] on button "Yes, I'm sure" at bounding box center [672, 331] width 68 height 21
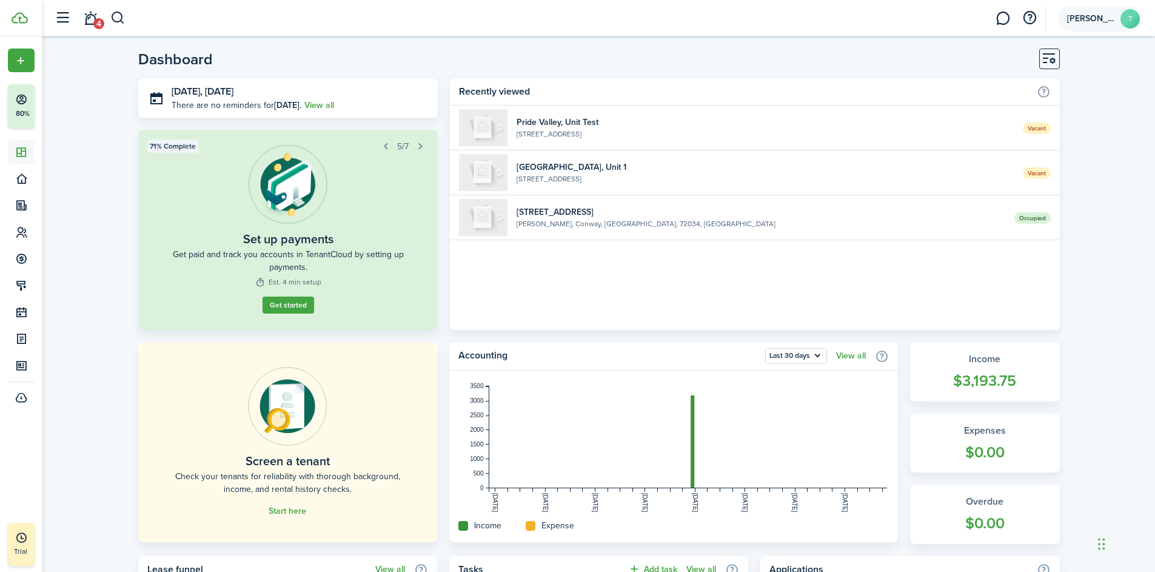
click at [1130, 15] on avatar-text "T" at bounding box center [1129, 18] width 19 height 19
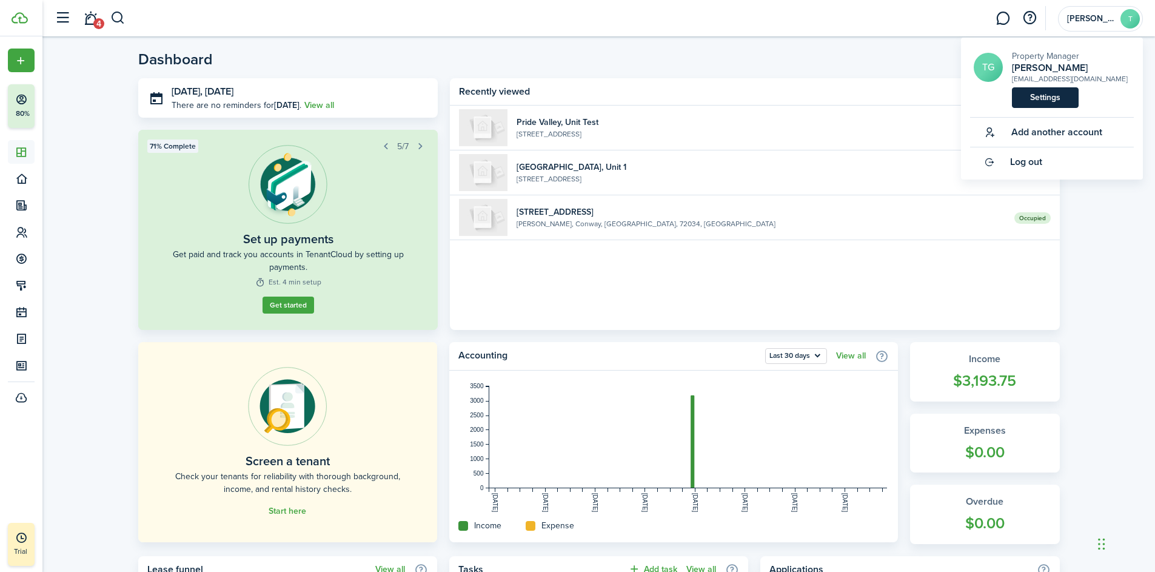
click at [1057, 96] on link "Settings" at bounding box center [1045, 97] width 67 height 21
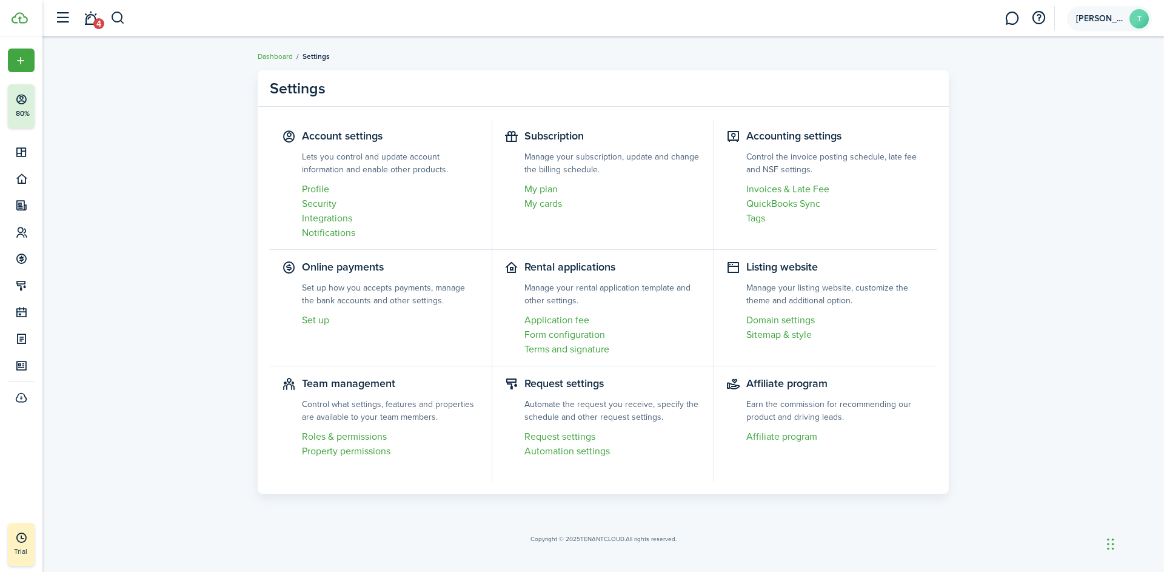
click at [1134, 20] on avatar-text "T" at bounding box center [1139, 18] width 19 height 19
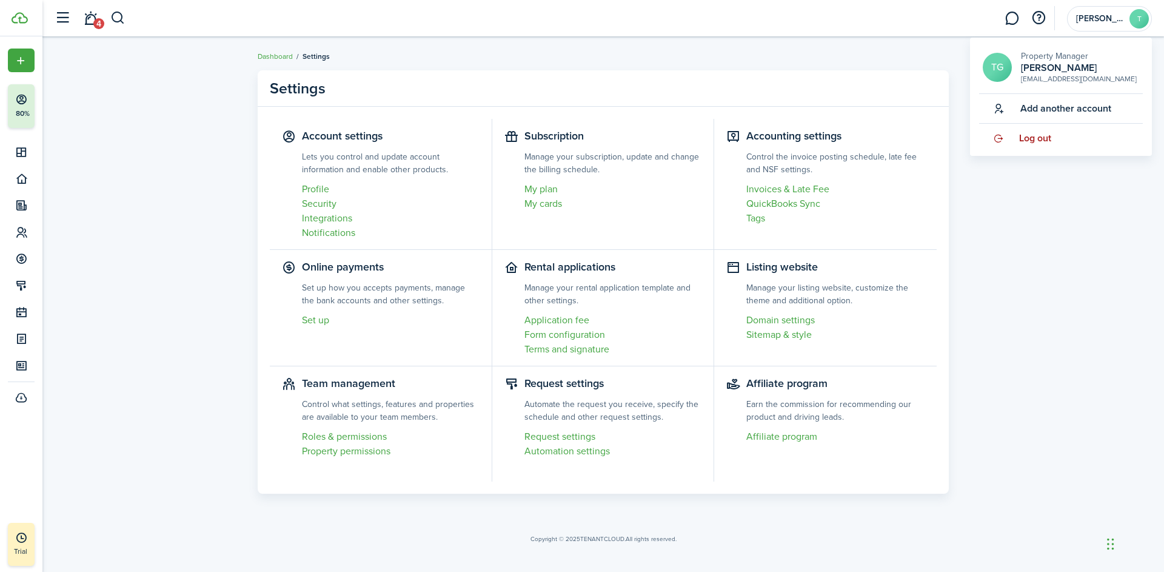
click at [1050, 137] on span "Log out" at bounding box center [1035, 138] width 32 height 11
